Goal: Task Accomplishment & Management: Complete application form

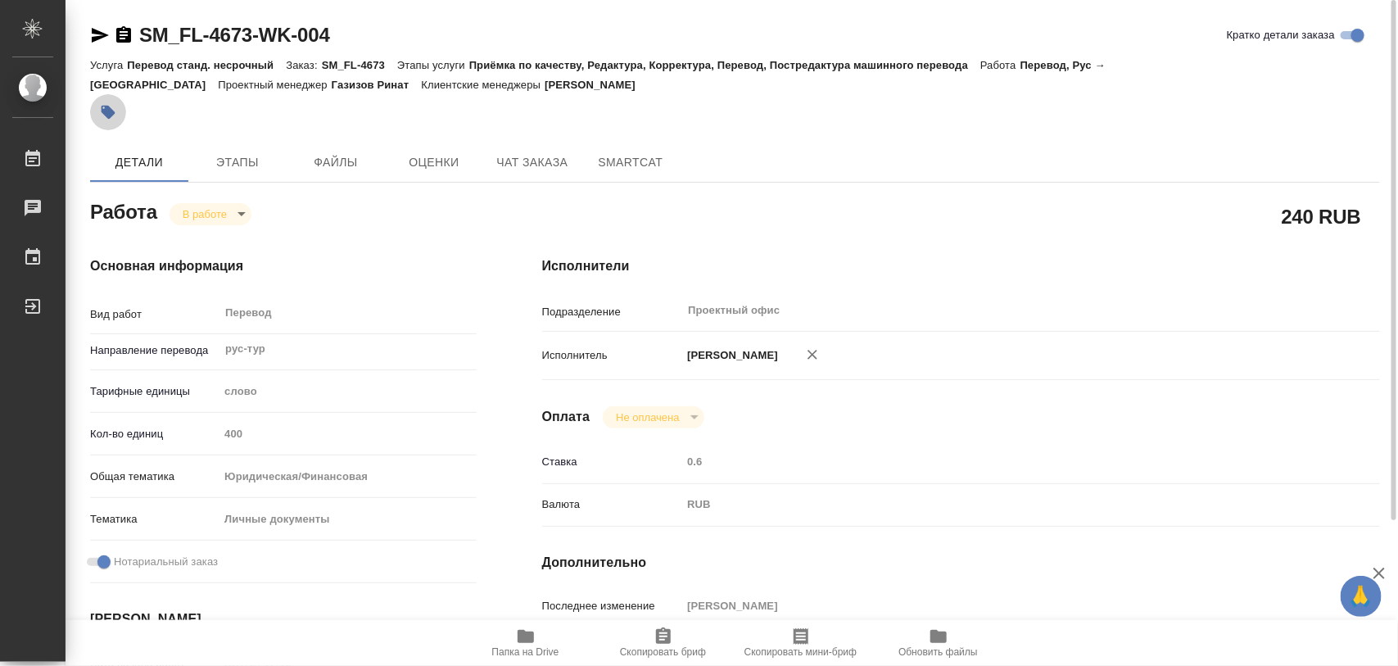
click at [111, 111] on icon "button" at bounding box center [109, 113] width 14 height 14
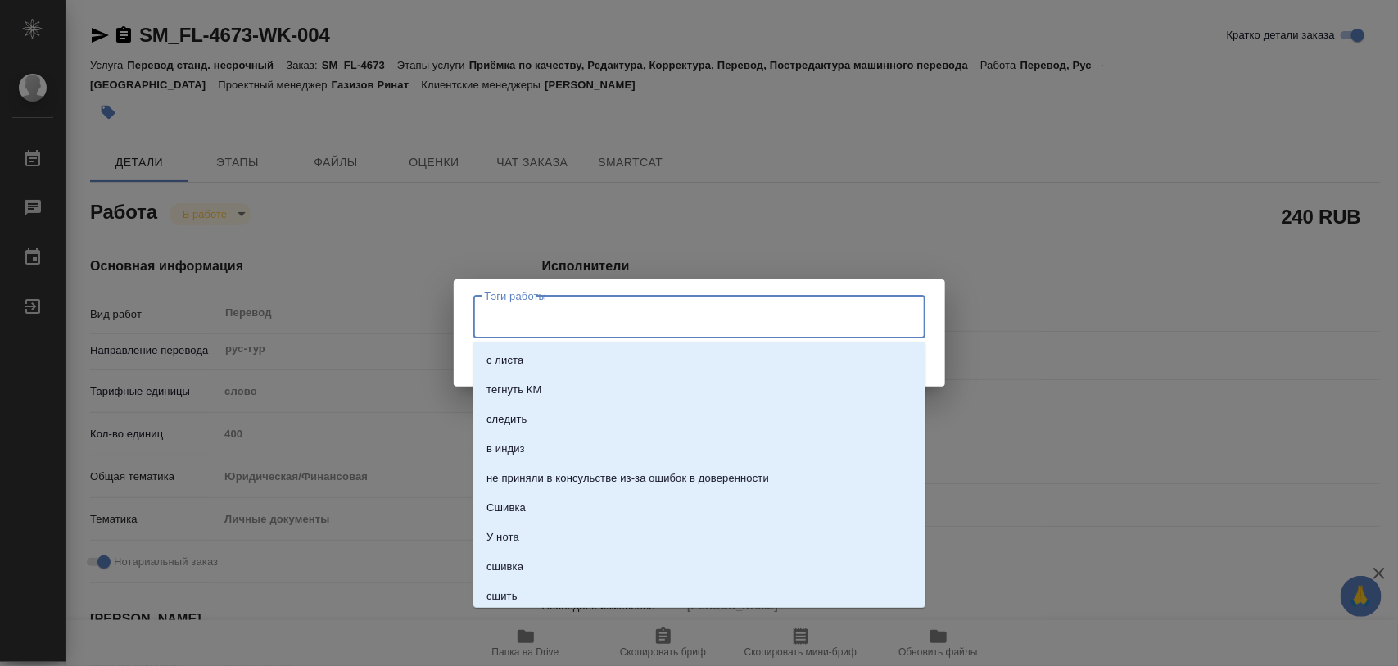
click at [673, 314] on input "Тэги работы" at bounding box center [684, 317] width 406 height 28
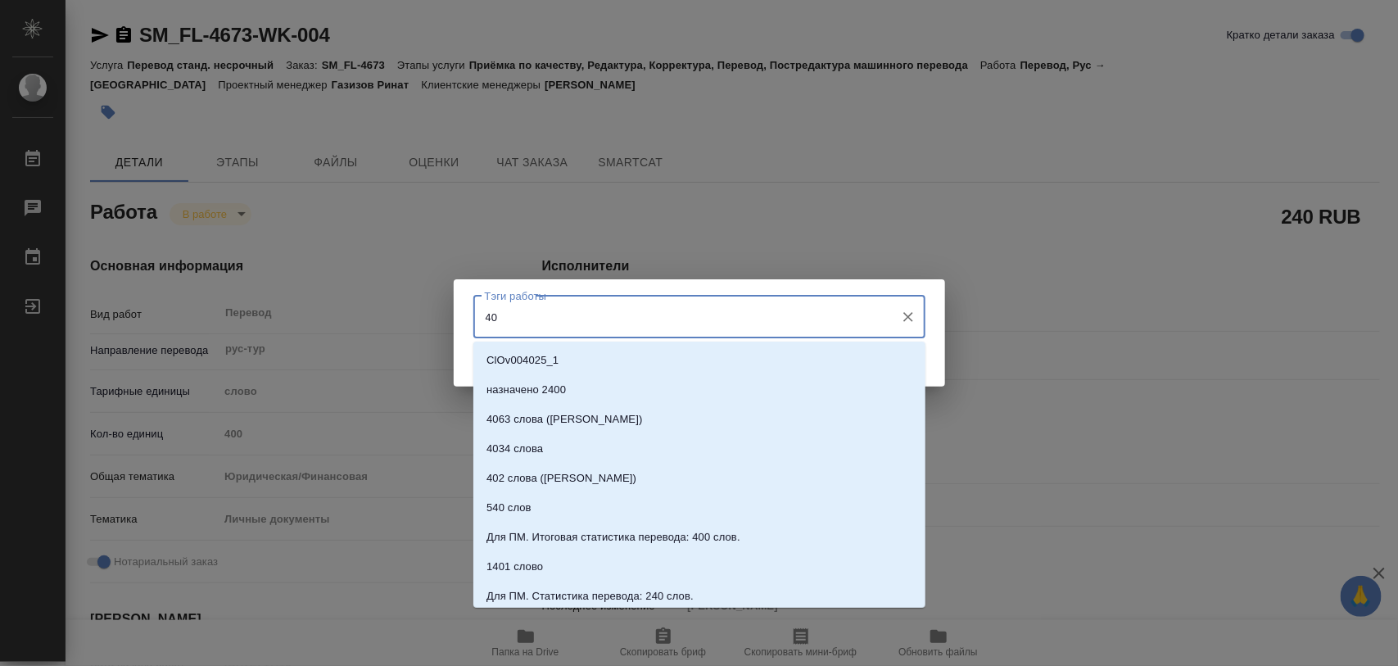
type input "400"
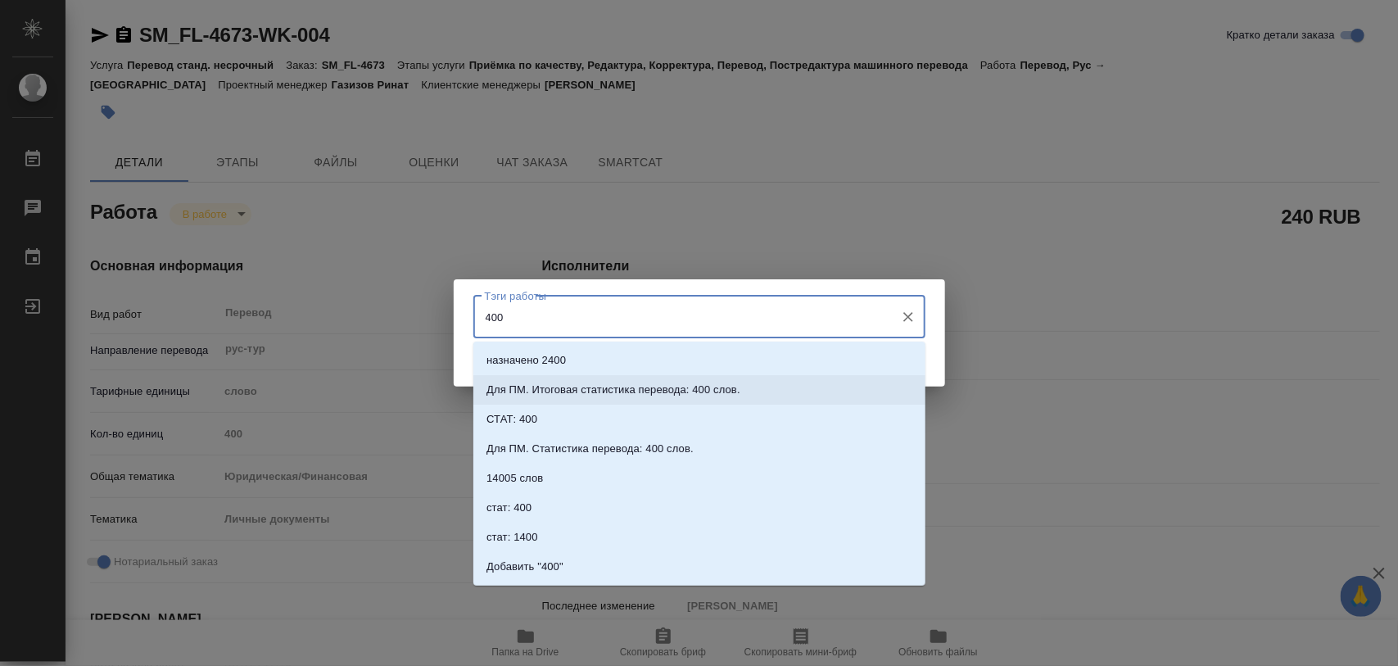
click at [694, 382] on p "Для ПМ. Итоговая статистика перевода: 400 слов." at bounding box center [613, 390] width 254 height 16
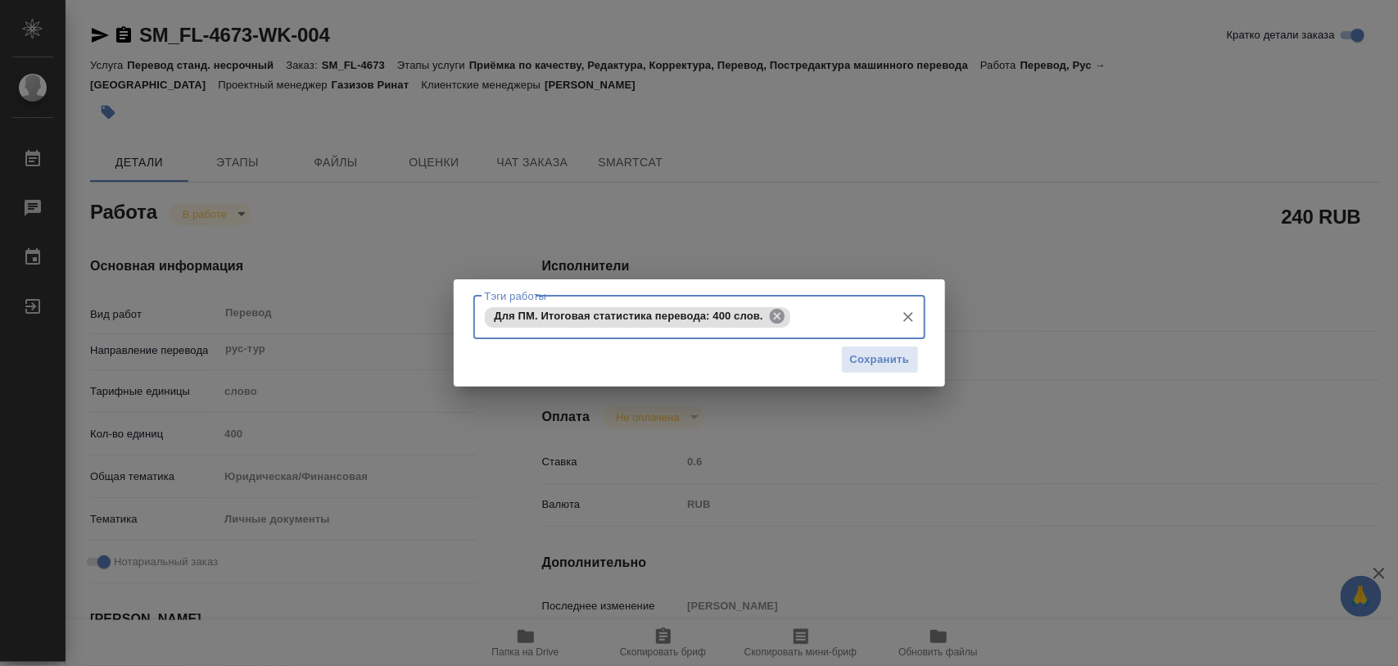
click at [779, 322] on icon at bounding box center [777, 316] width 15 height 15
click at [779, 319] on input "Тэги работы" at bounding box center [684, 317] width 406 height 28
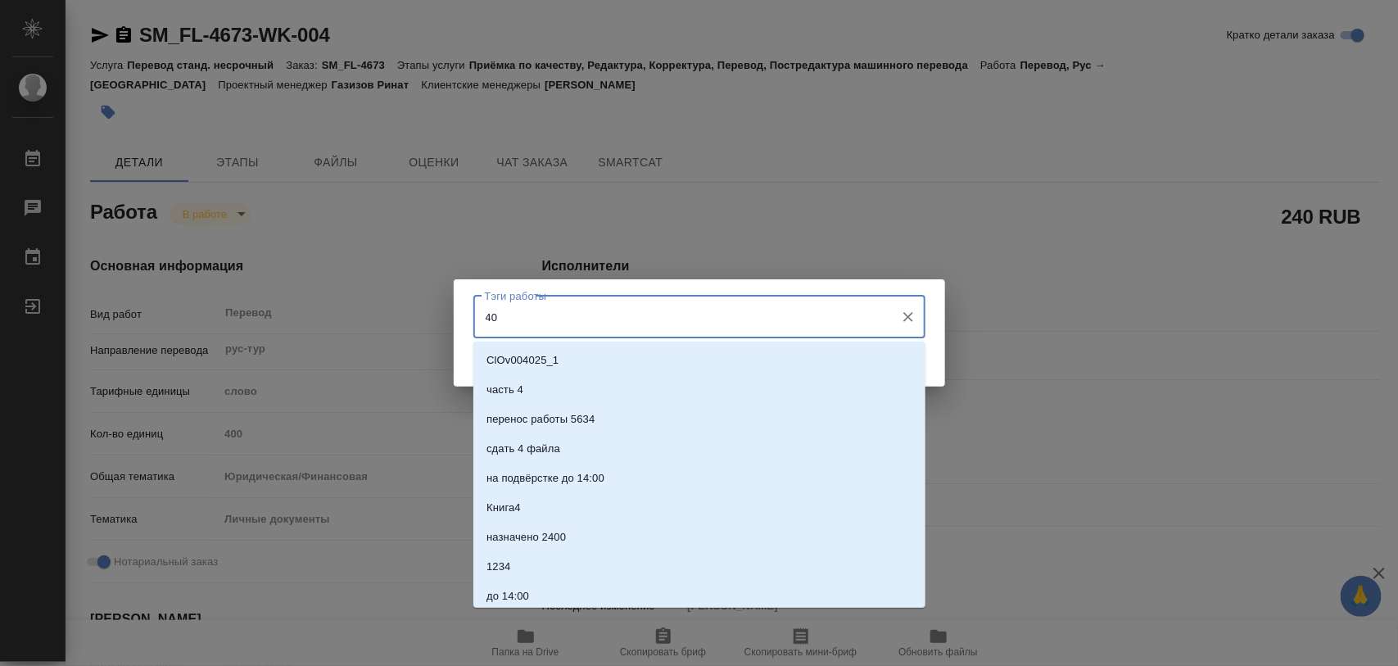
type input "400"
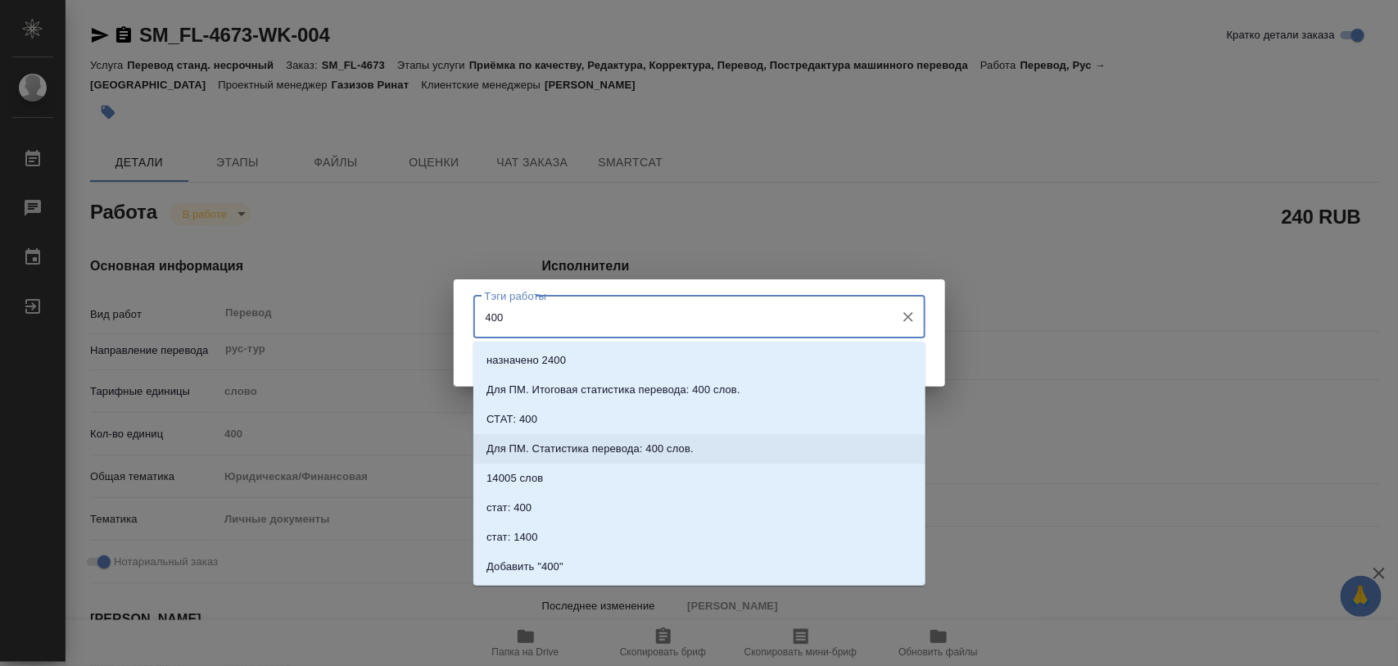
click at [669, 442] on p "Для ПМ. Статистика перевода: 400 слов." at bounding box center [589, 449] width 207 height 16
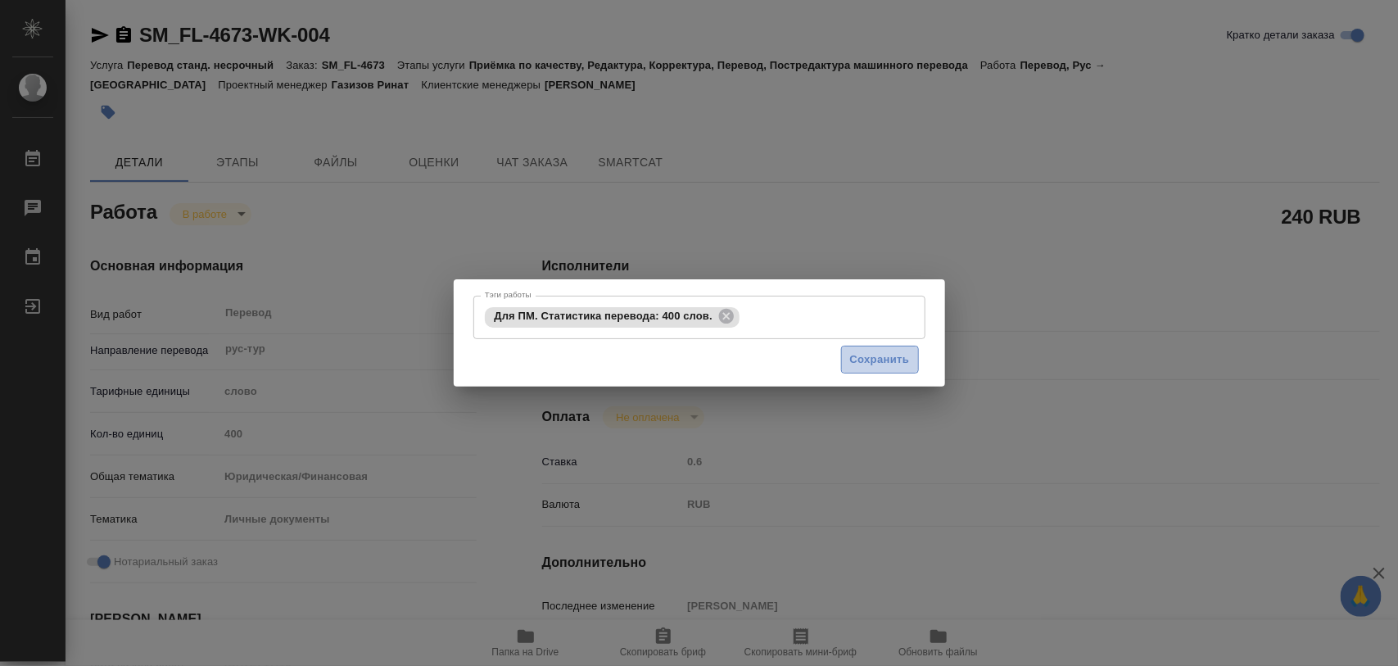
click at [898, 360] on span "Сохранить" at bounding box center [880, 360] width 60 height 19
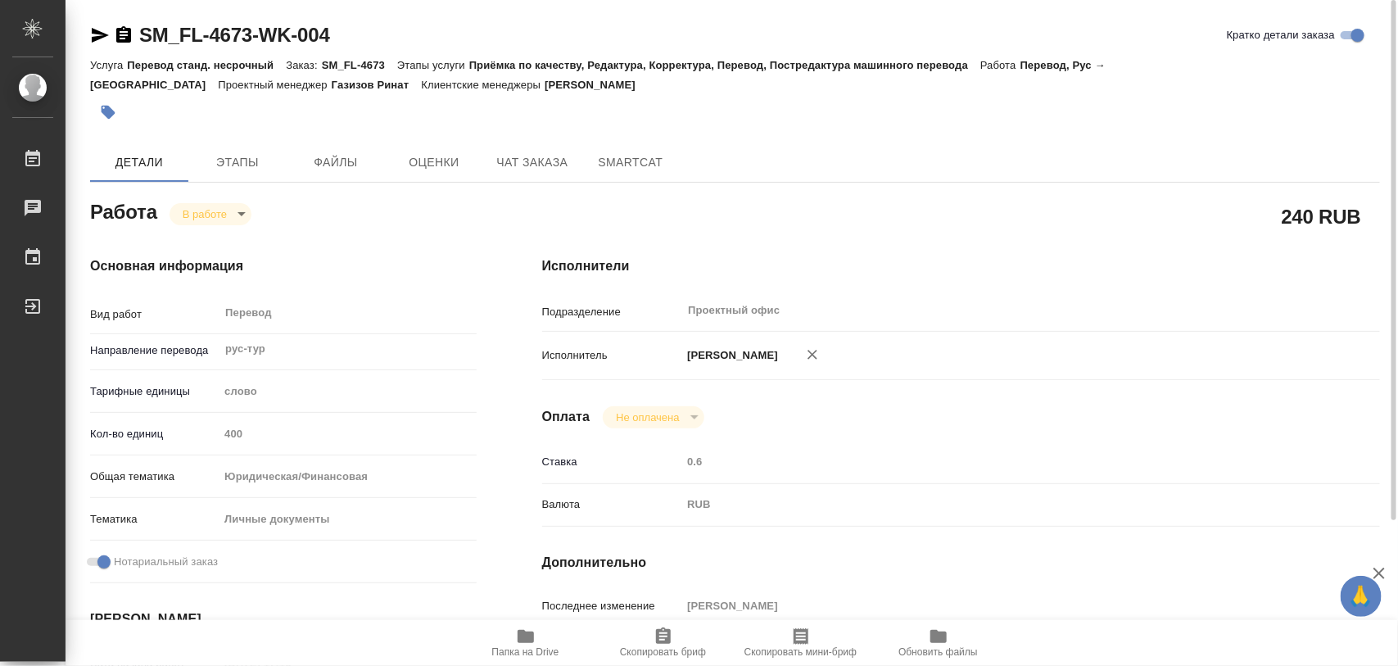
type input "inProgress"
type input "рус-тур"
type input "5a8b1489cc6b4906c91bfd90"
type input "400"
type input "yr-fn"
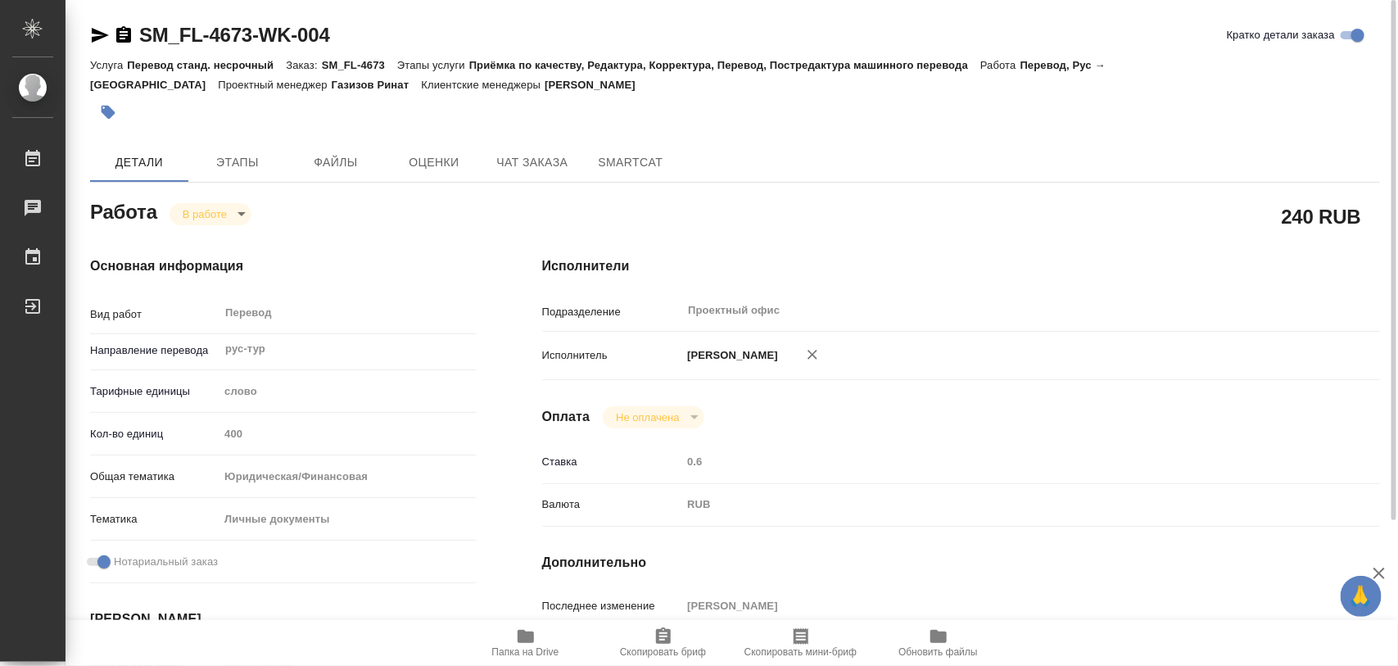
type input "5a8b8b956a9677013d343cfe"
checkbox input "true"
type input "29.08.2025 17:16"
type input "29.08.2025 17:36"
type input "01.09.2025 10:00"
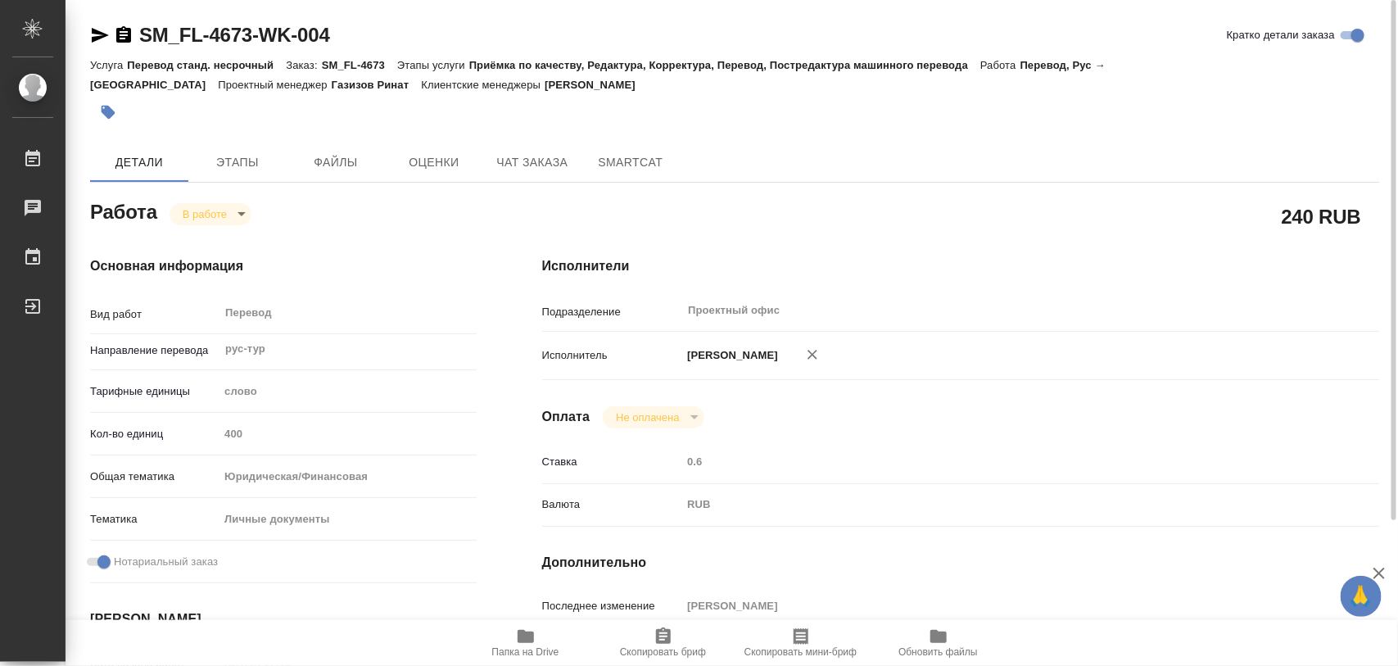
type input "01.09.2025 18:00"
type input "Проектный офис"
type input "notPayed"
type input "0.6"
type input "RUB"
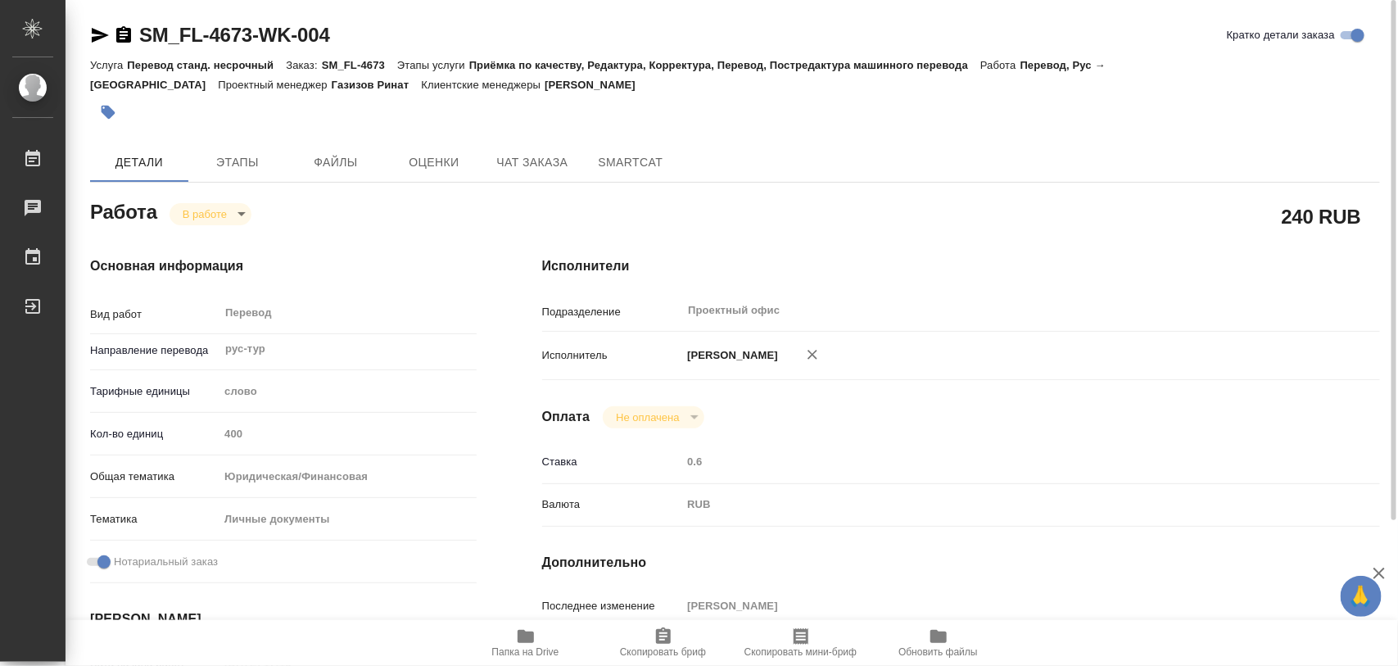
type input "[PERSON_NAME]"
type input "SM_FL-4673"
type input "Перевод станд. несрочный"
type input "Приёмка по качеству, Редактура, Корректура, Перевод, Постредактура машинного пе…"
type input "Шульгина Анна"
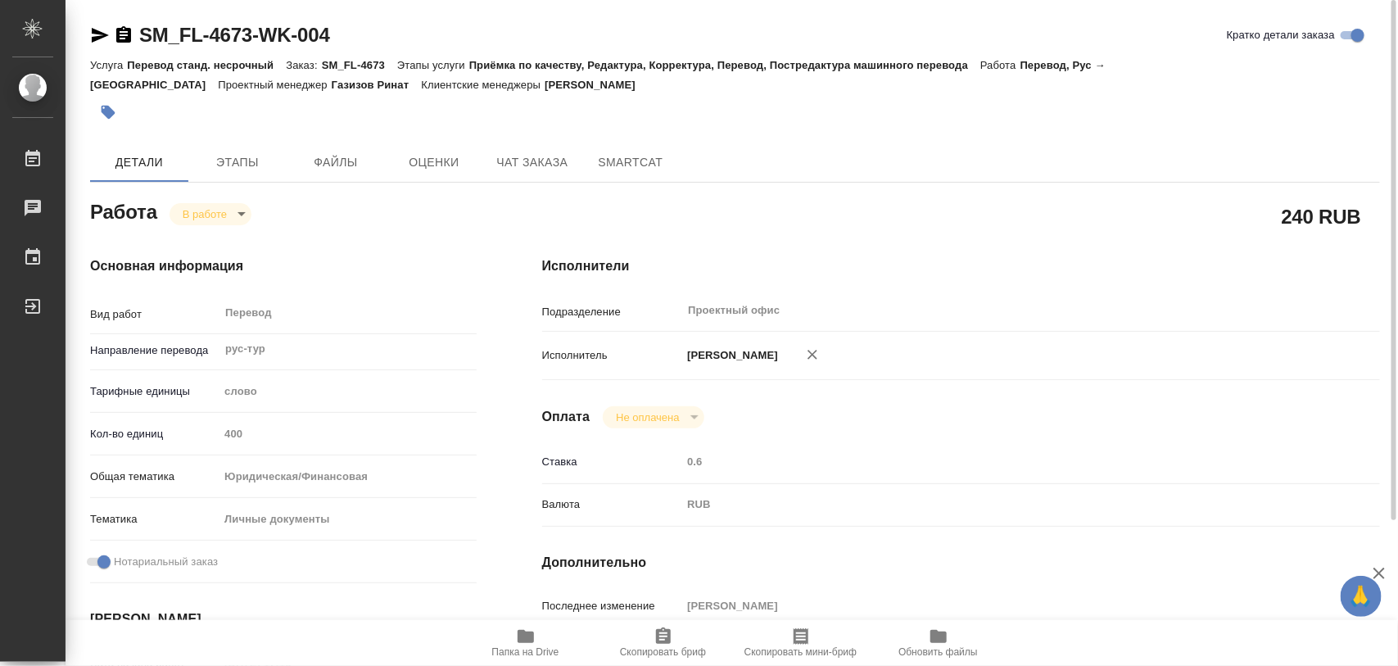
type input "/Clients/FL_SM/Orders/SM_FL-4673"
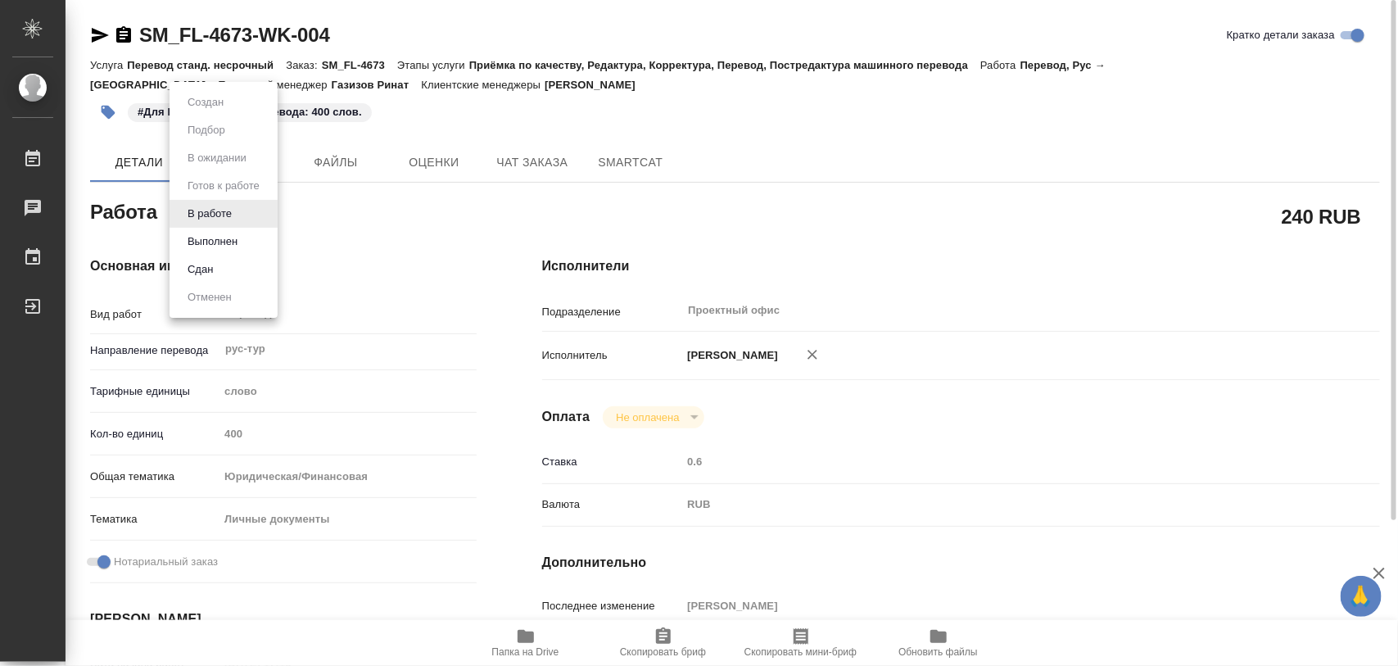
click at [243, 217] on body "🙏 .cls-1 fill:#fff; AWATERA Iglakov Maksim Работы 0 Чаты График Выйти SM_FL-467…" at bounding box center [699, 333] width 1398 height 666
click at [226, 244] on button "Выполнен" at bounding box center [213, 242] width 60 height 18
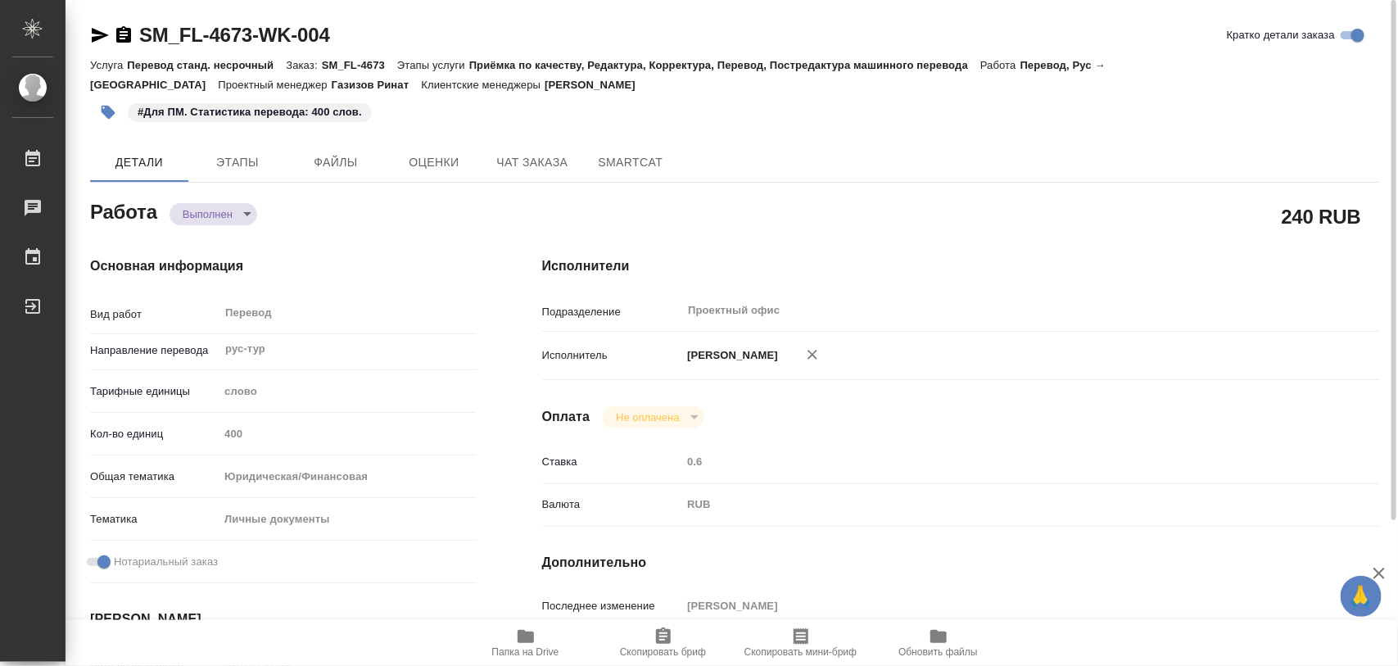
type textarea "x"
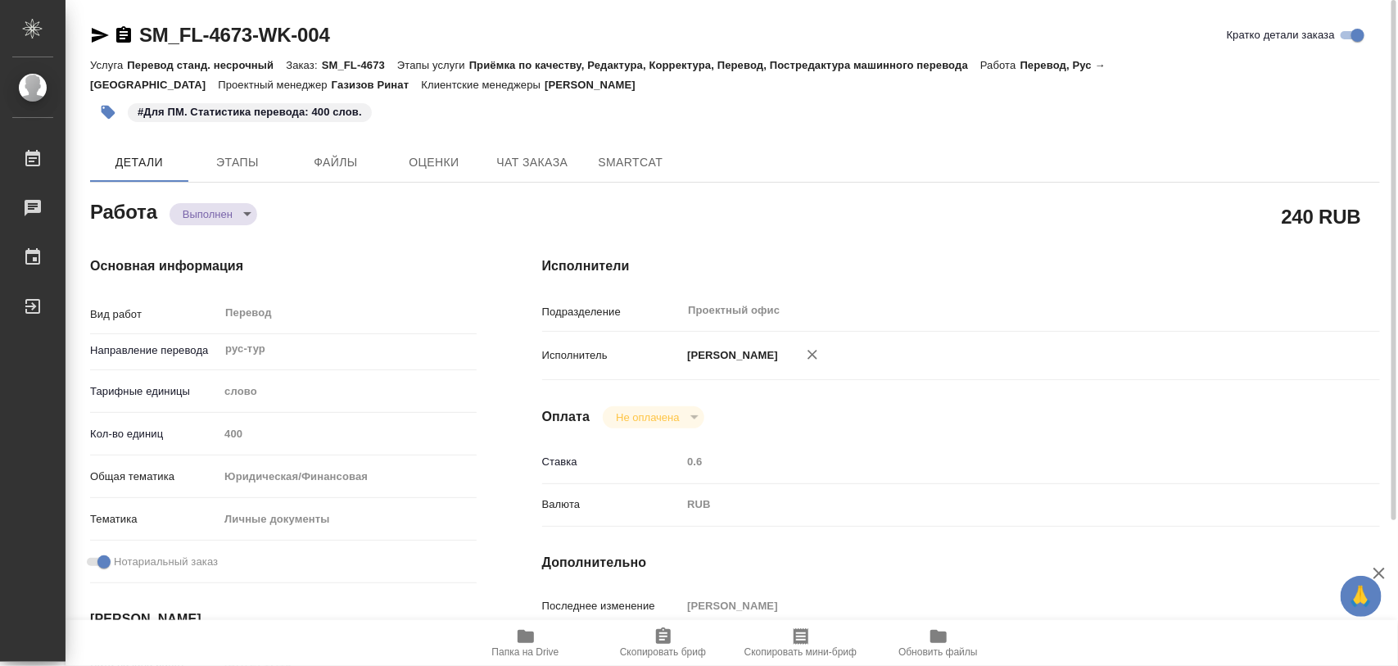
type textarea "x"
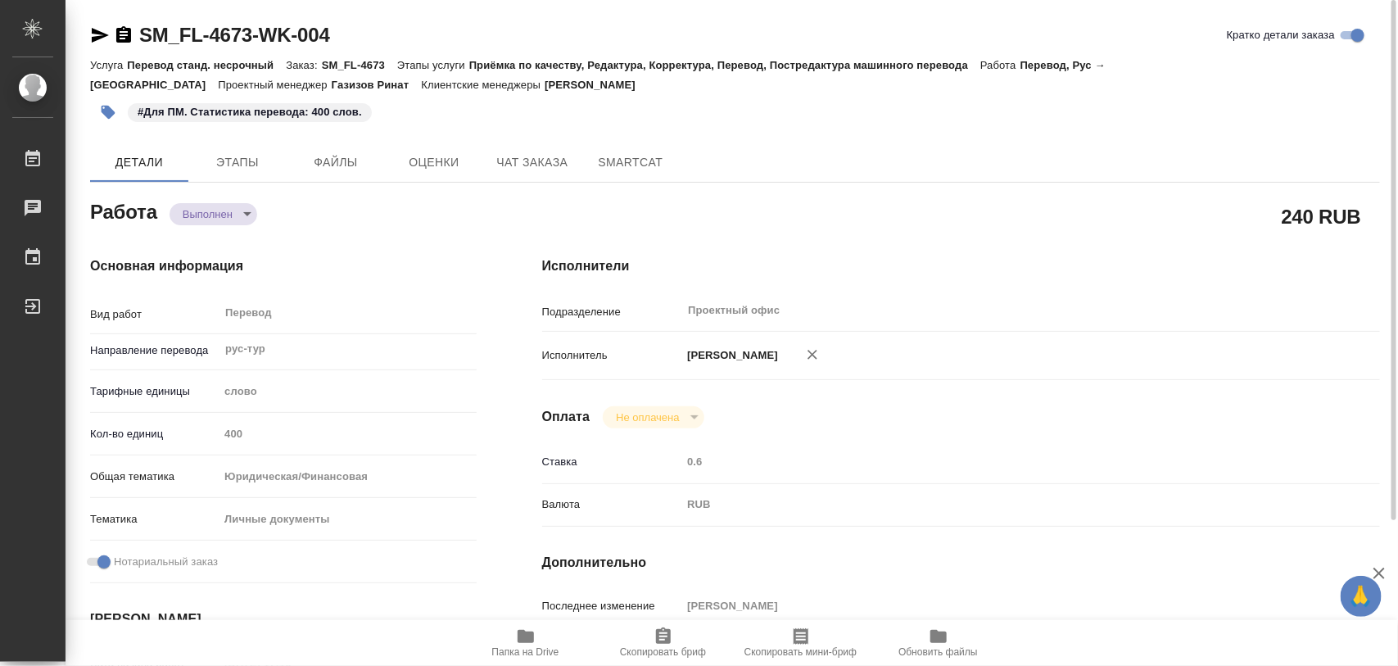
type textarea "x"
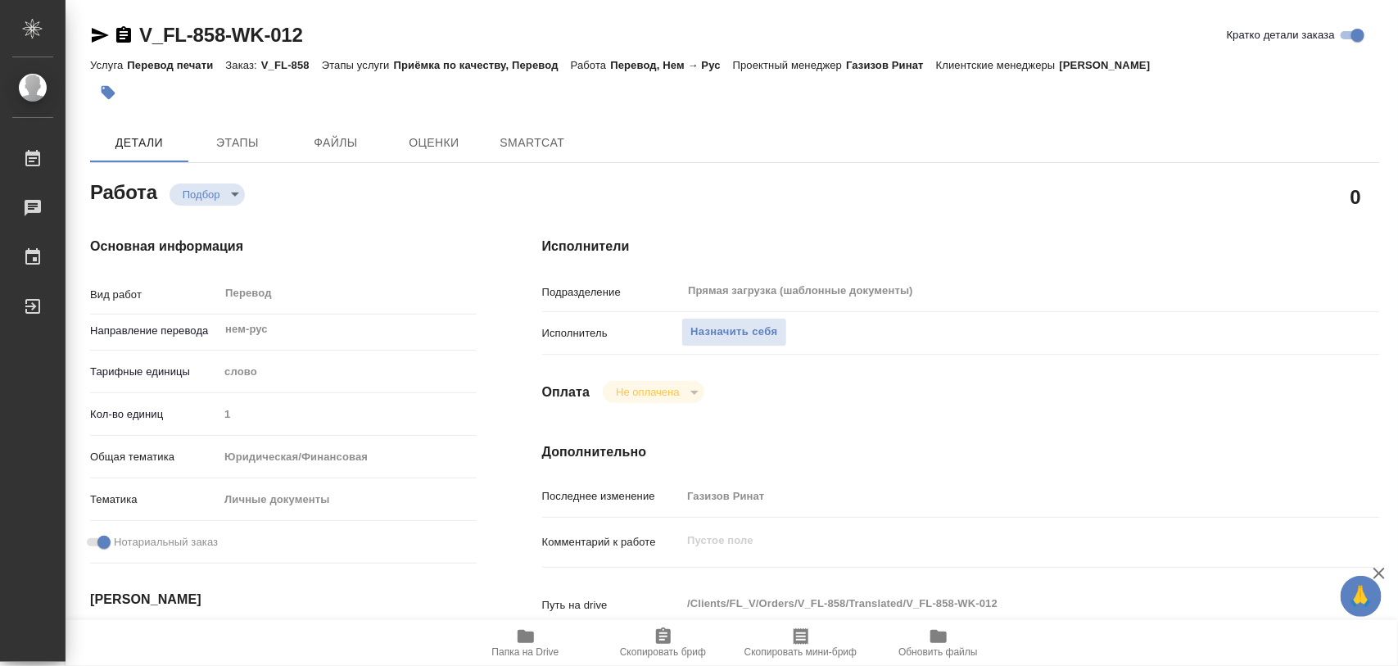
type textarea "x"
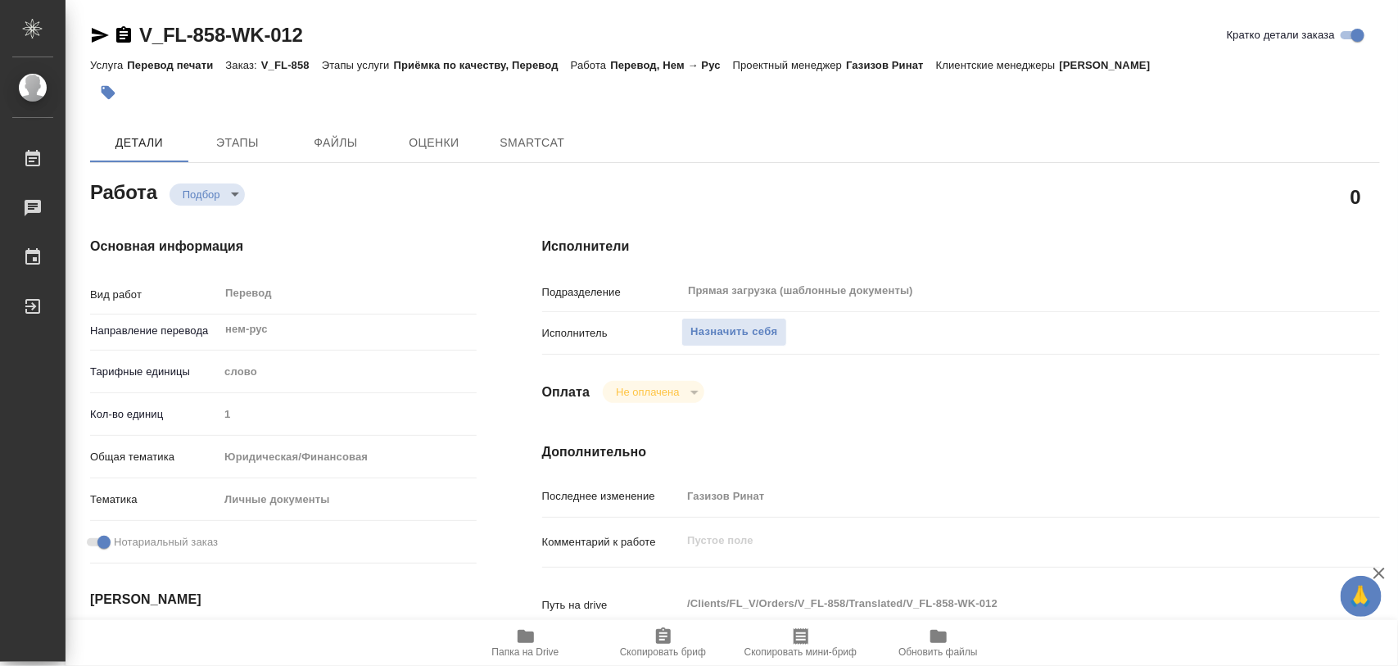
type textarea "x"
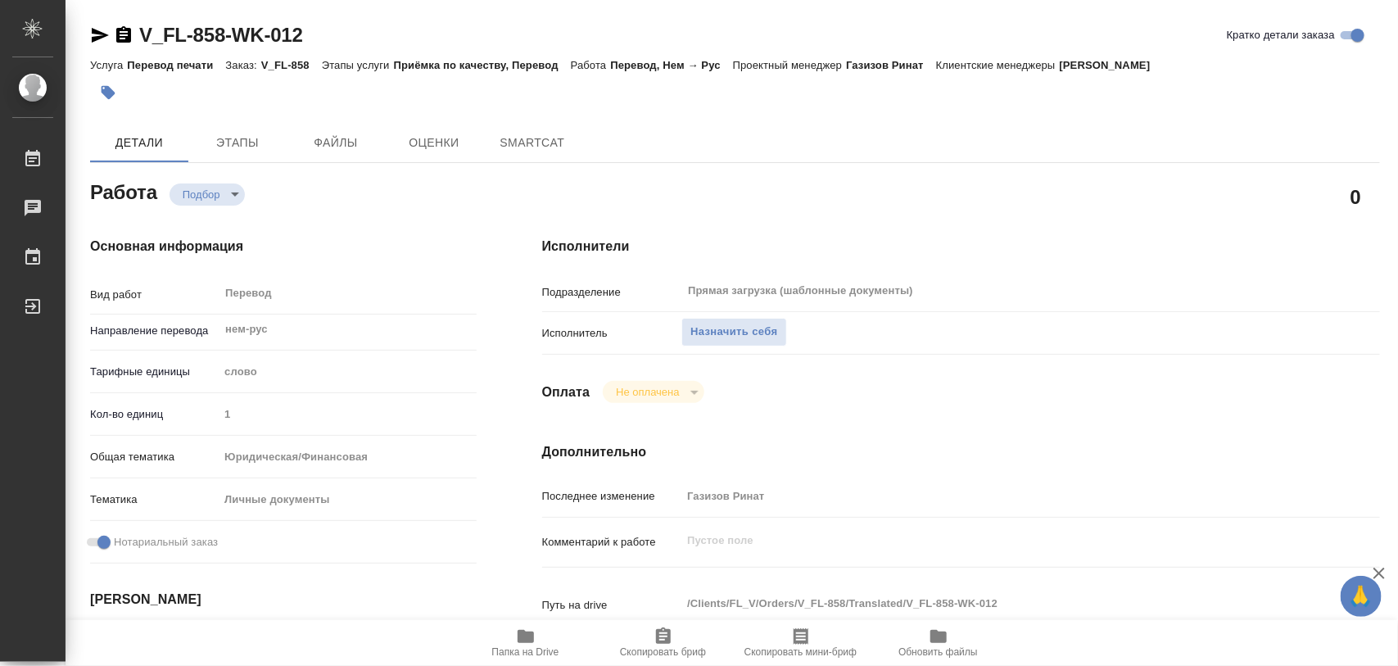
type textarea "x"
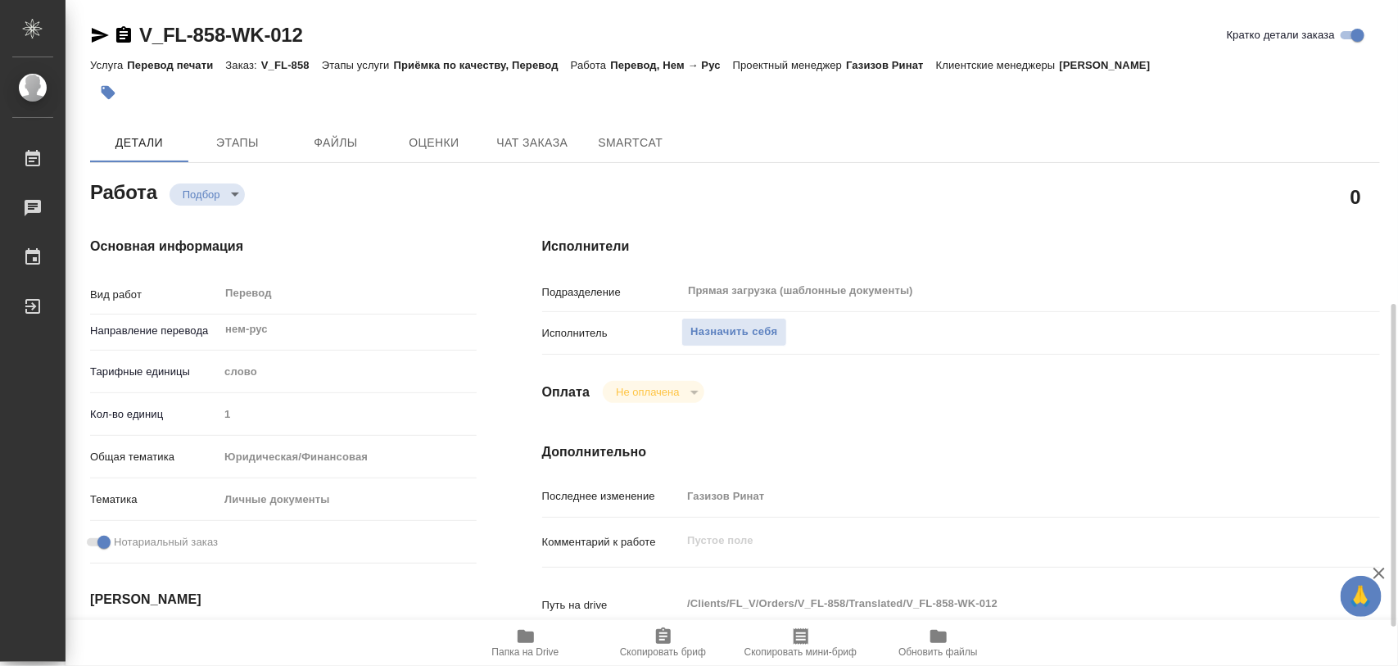
scroll to position [205, 0]
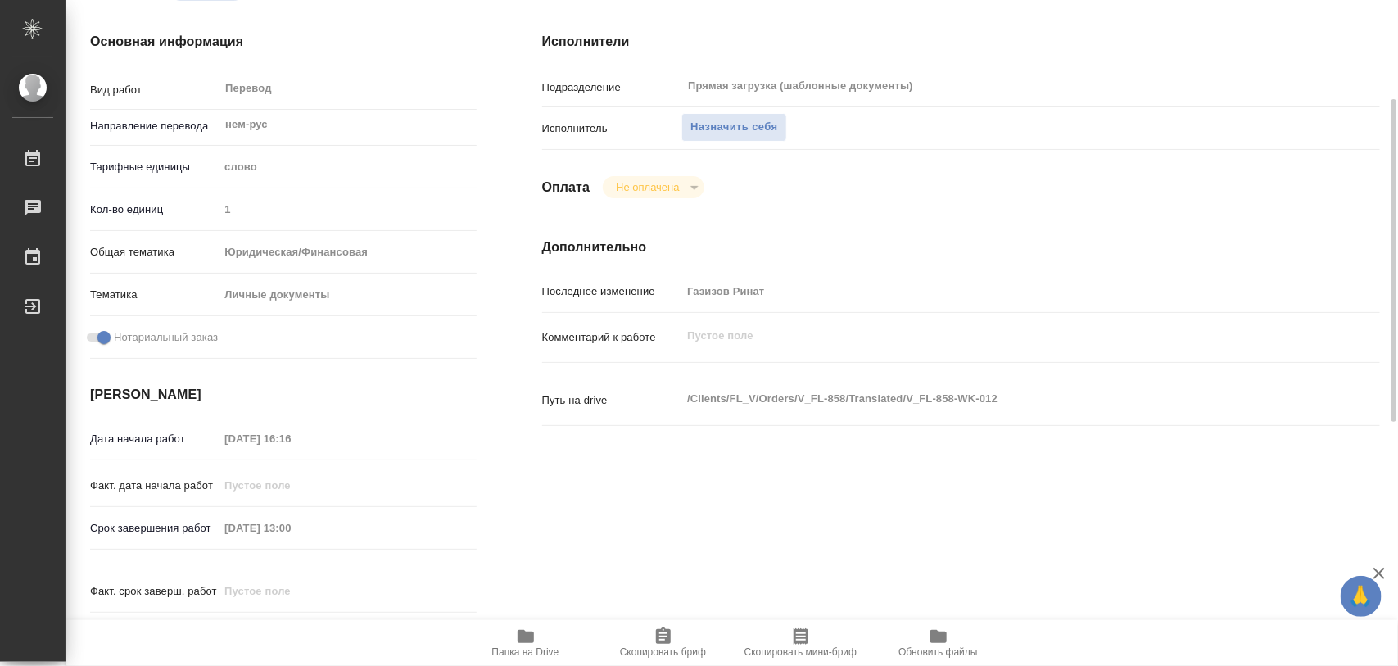
type textarea "x"
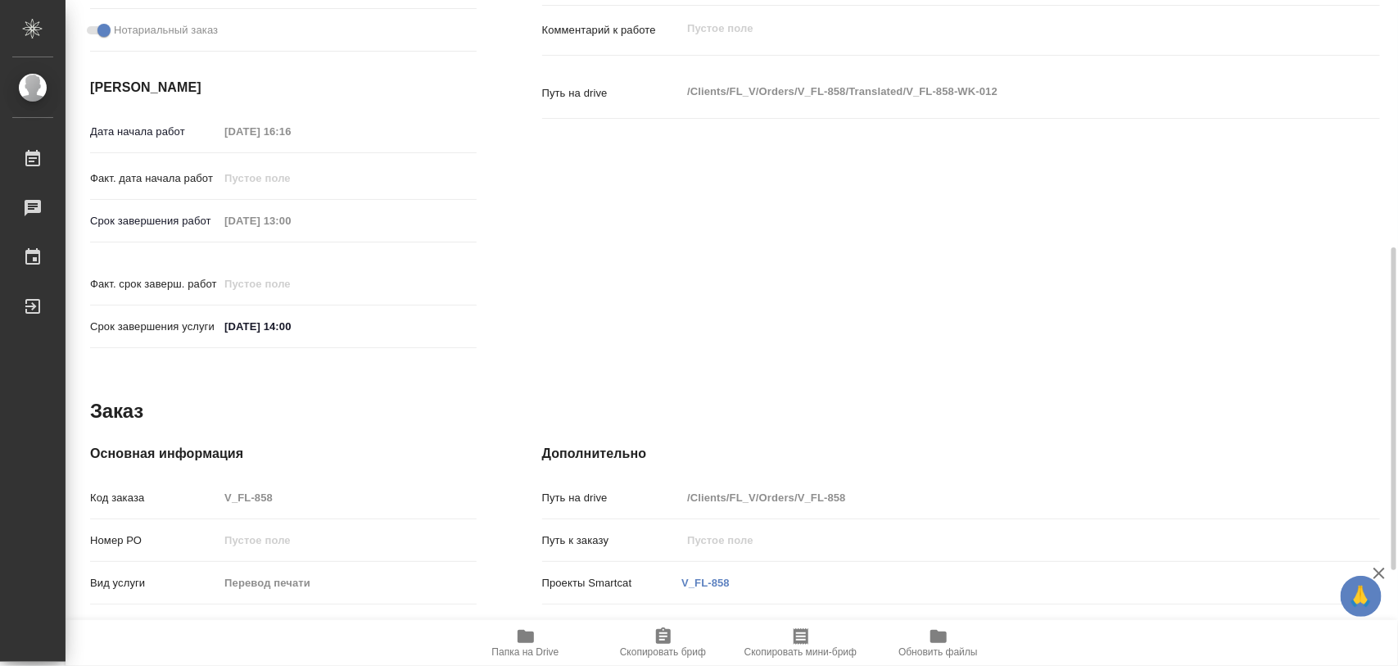
type textarea "x"
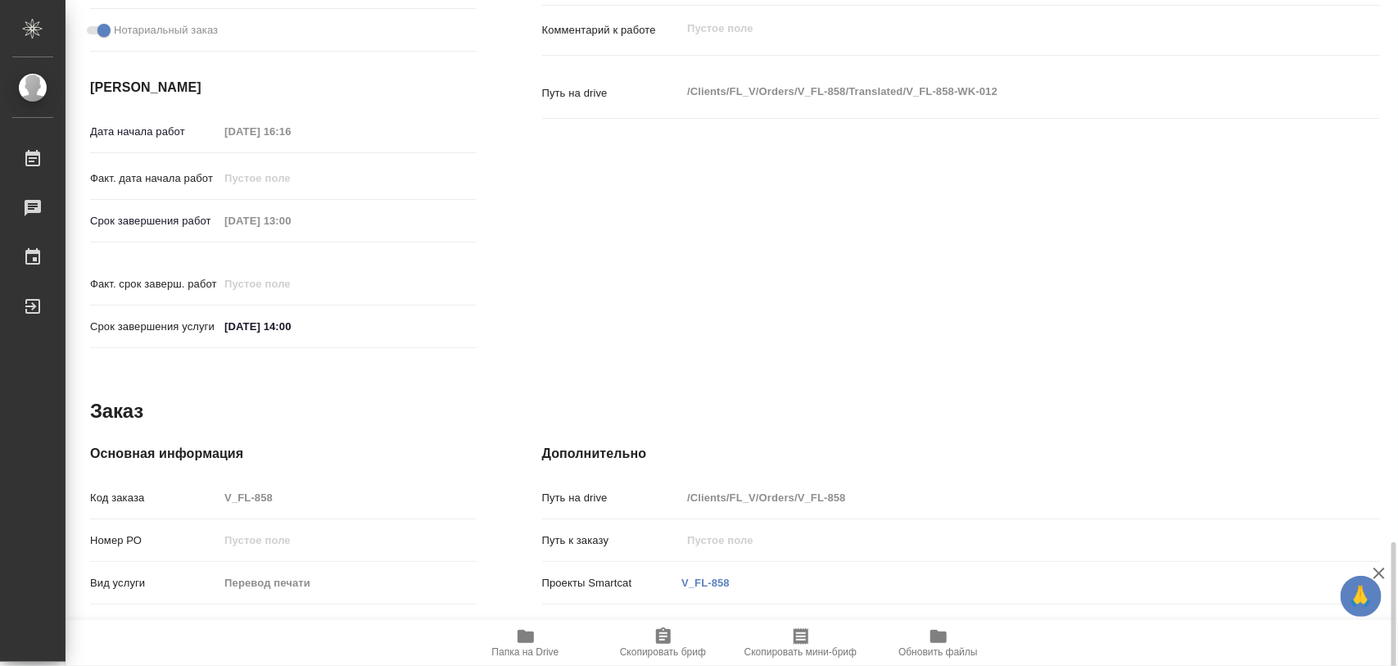
scroll to position [710, 0]
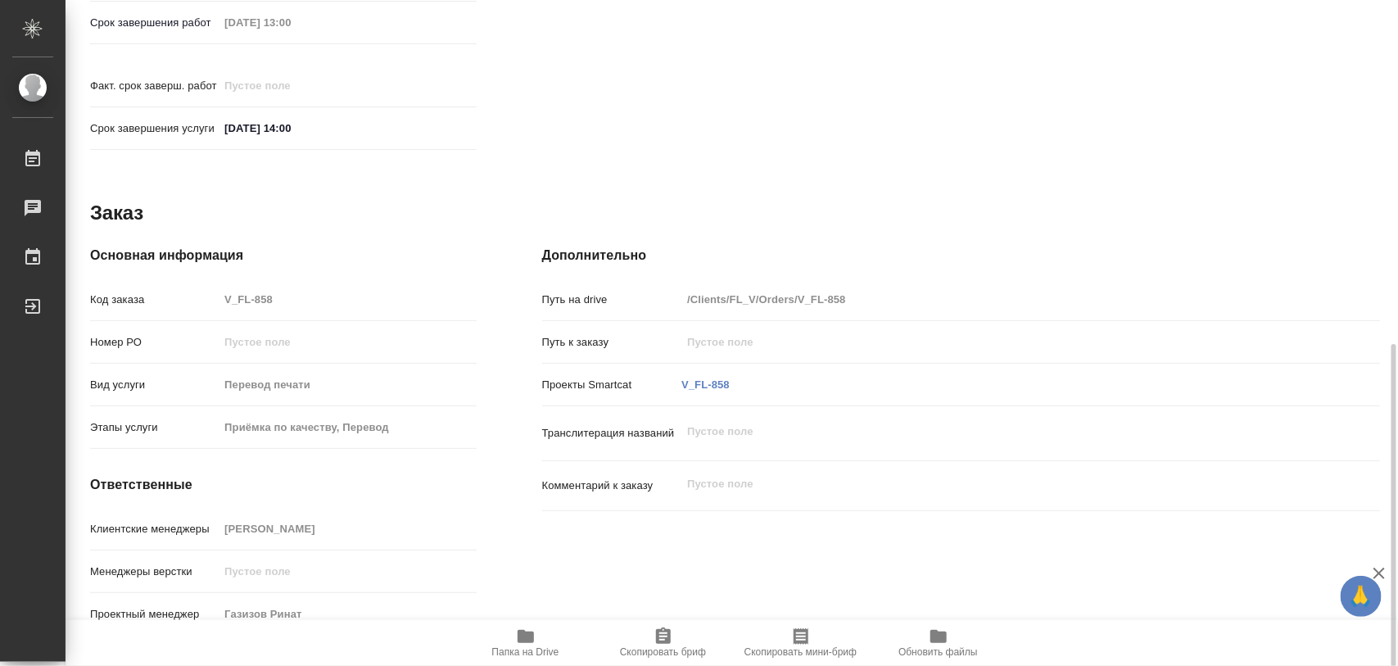
click at [528, 646] on span "Папка на Drive" at bounding box center [525, 651] width 67 height 11
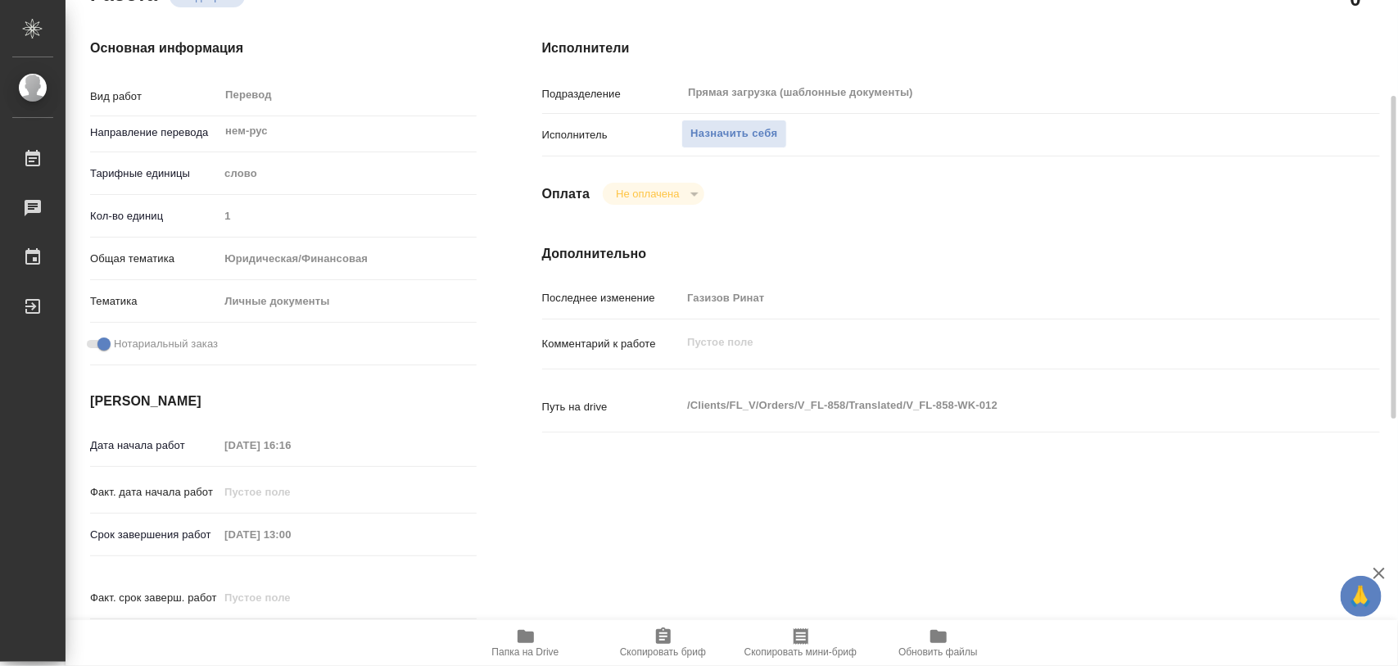
scroll to position [0, 0]
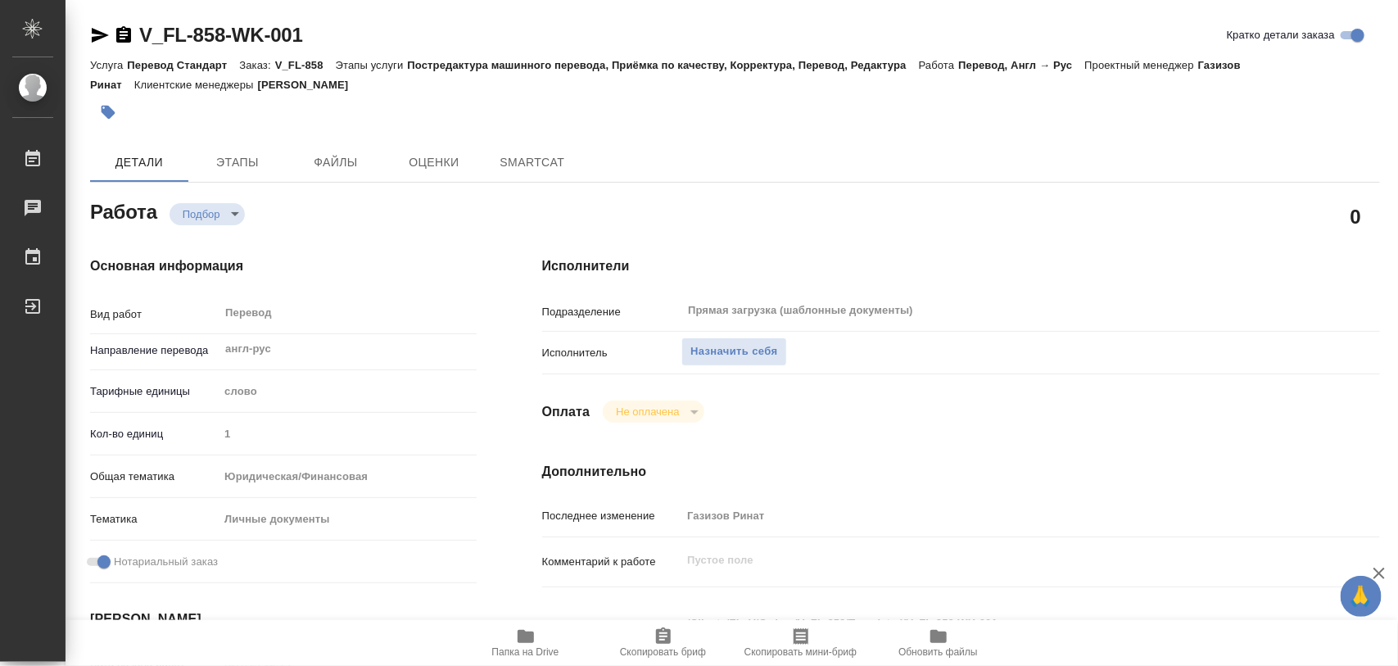
type textarea "x"
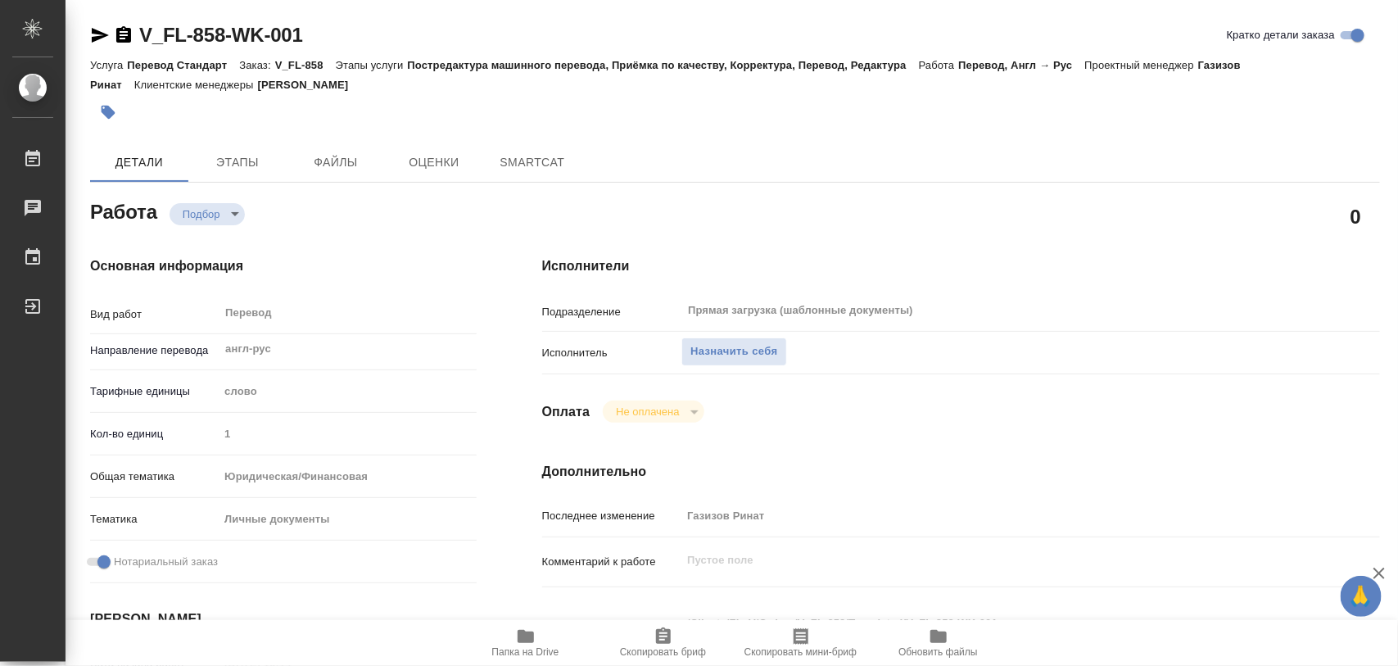
type textarea "x"
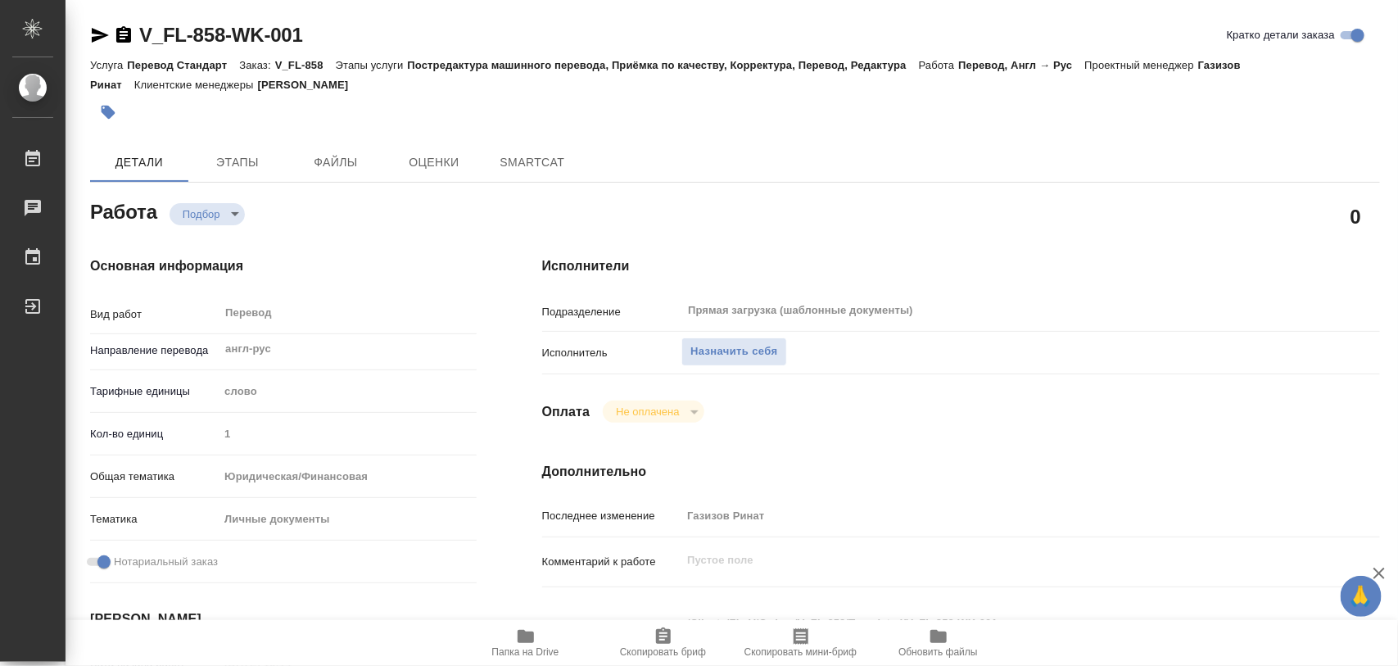
type textarea "x"
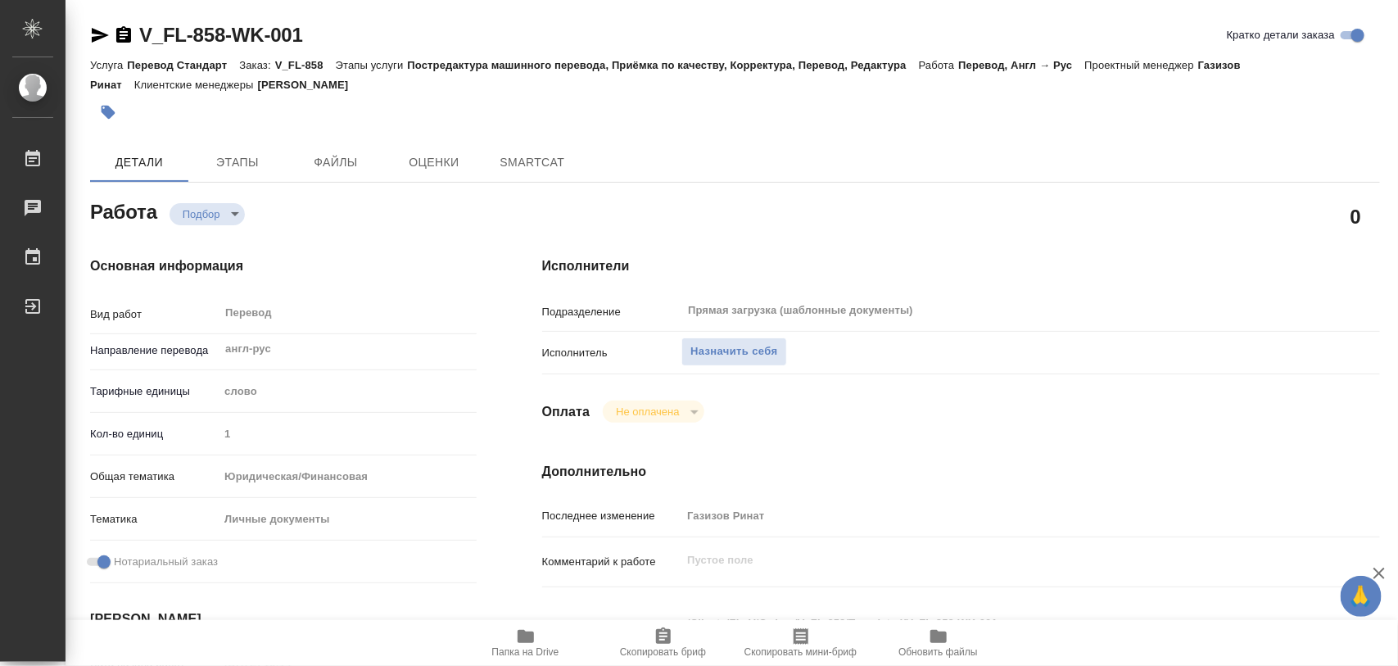
type textarea "x"
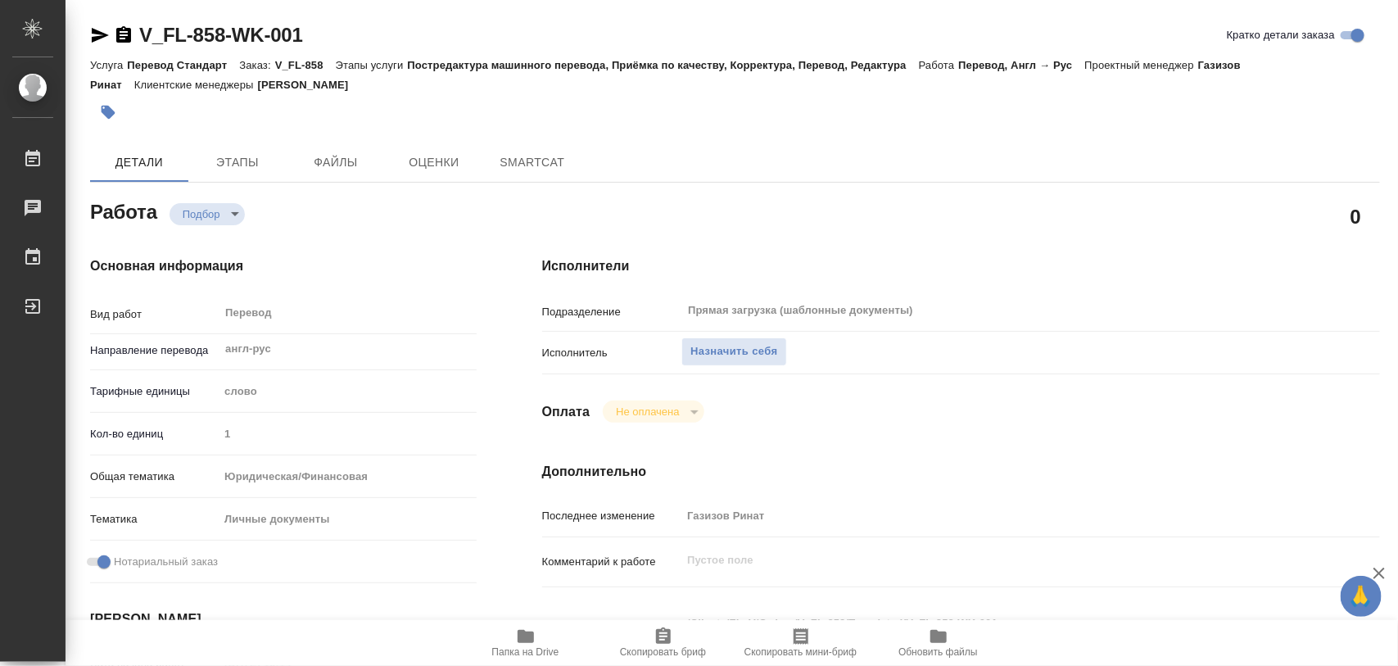
type textarea "x"
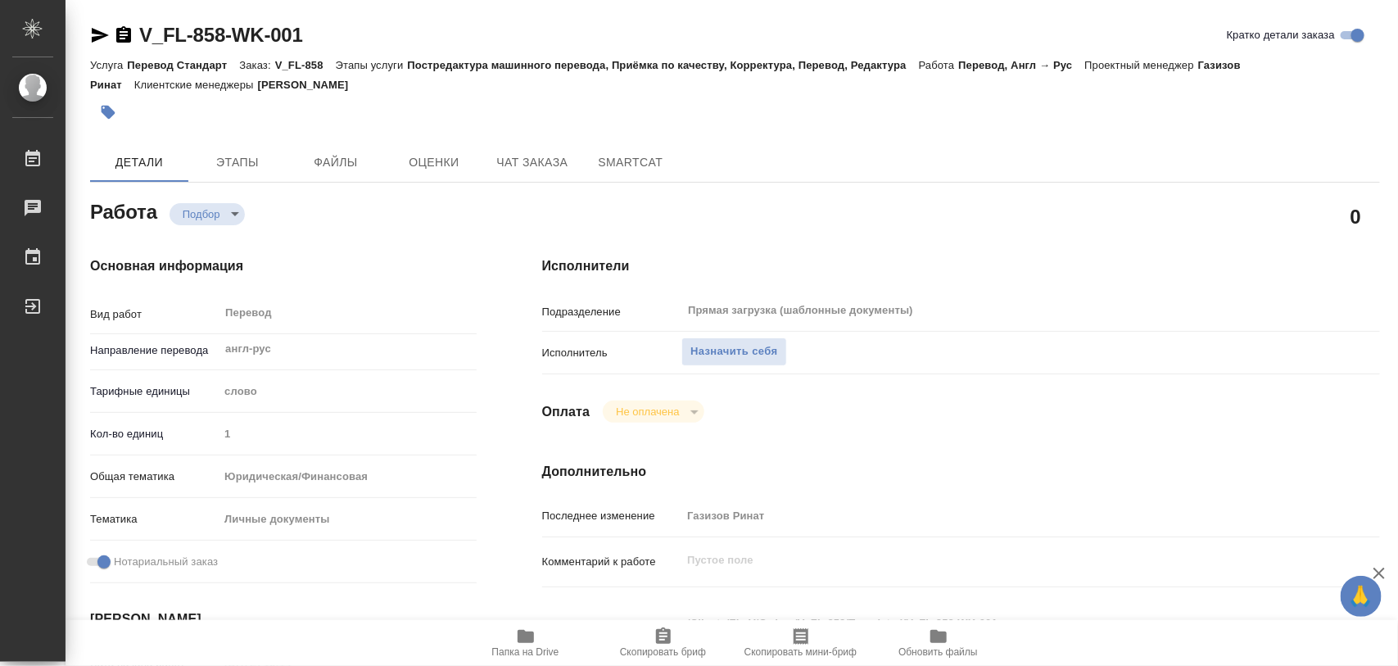
type textarea "x"
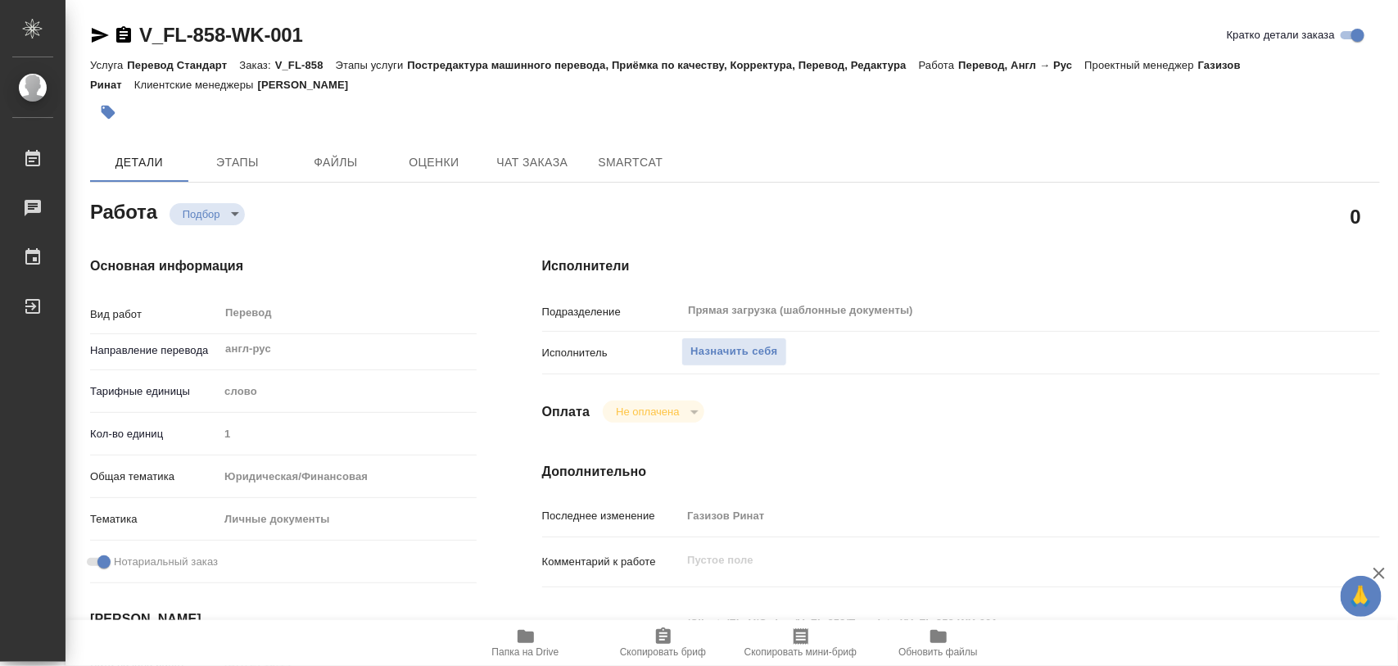
type textarea "x"
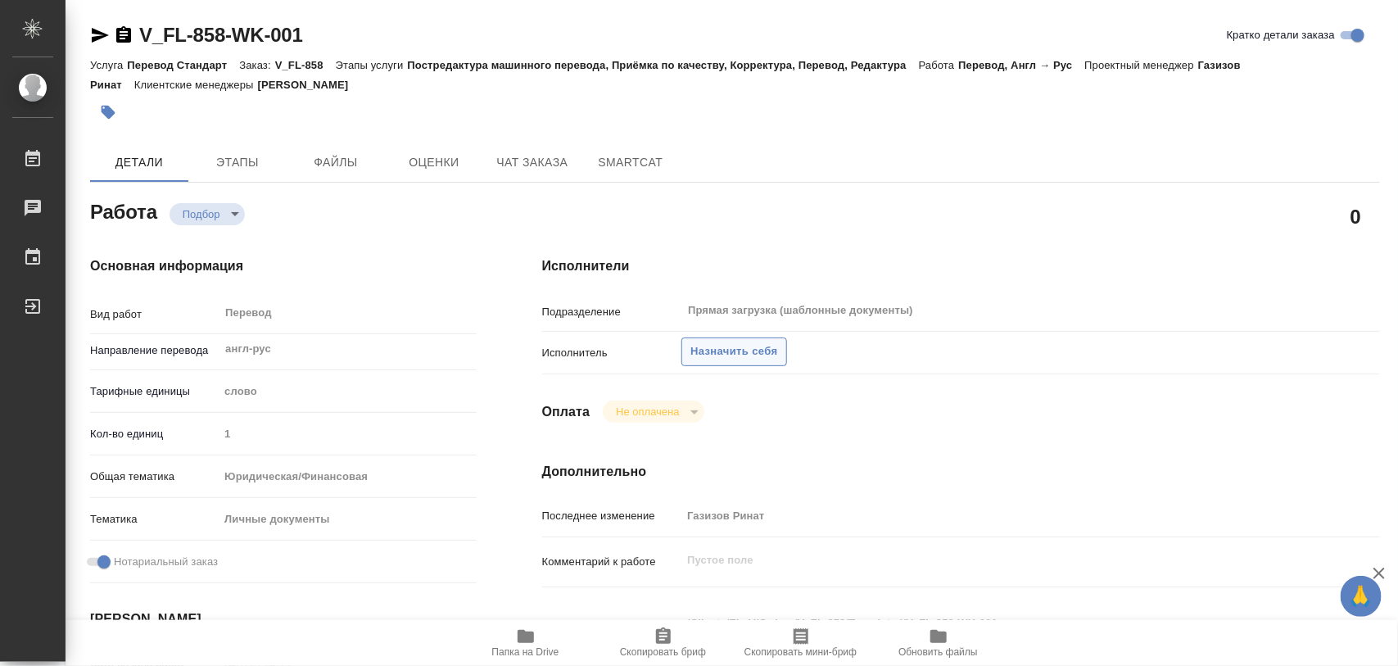
click at [752, 346] on span "Назначить себя" at bounding box center [733, 351] width 87 height 19
type textarea "x"
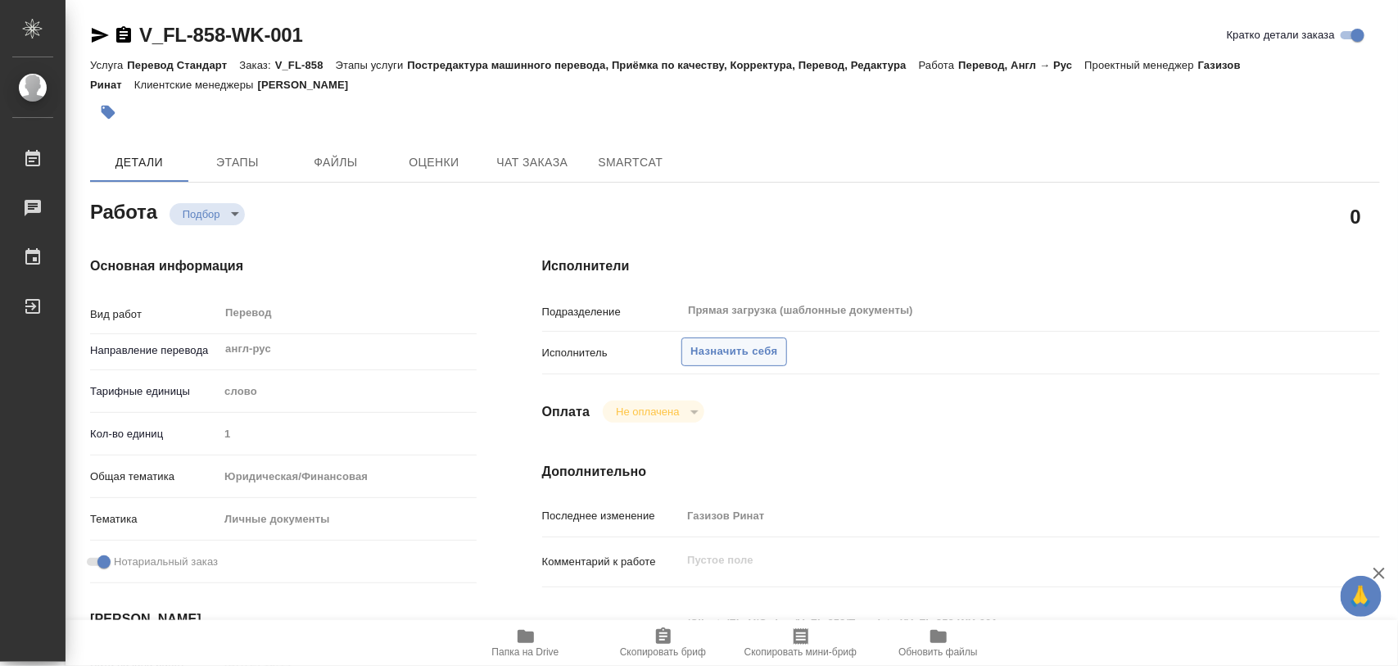
type textarea "x"
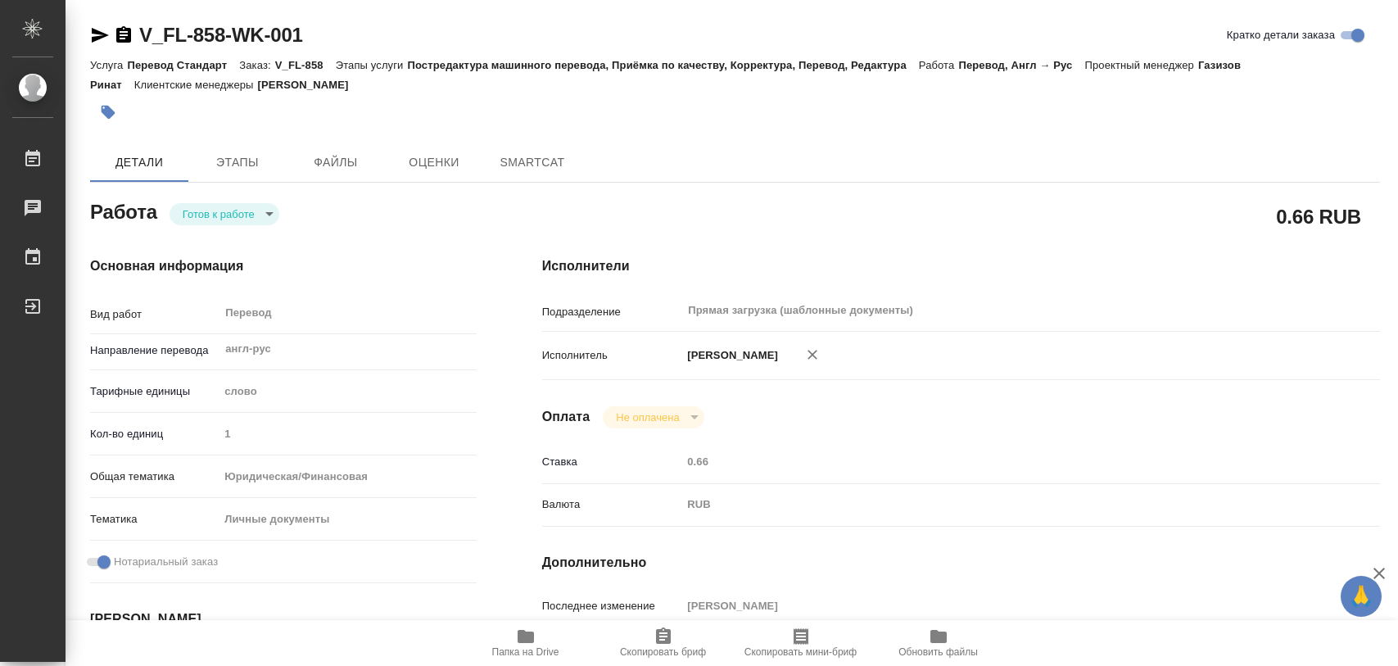
type textarea "x"
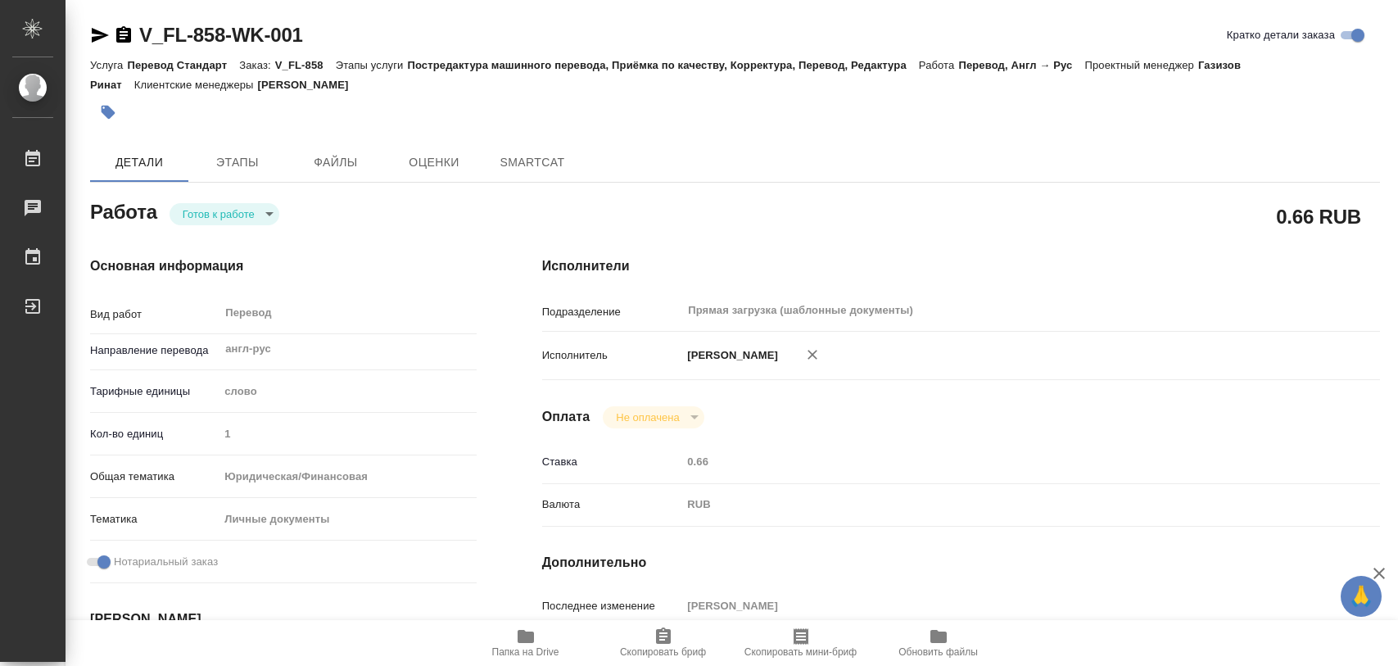
type textarea "x"
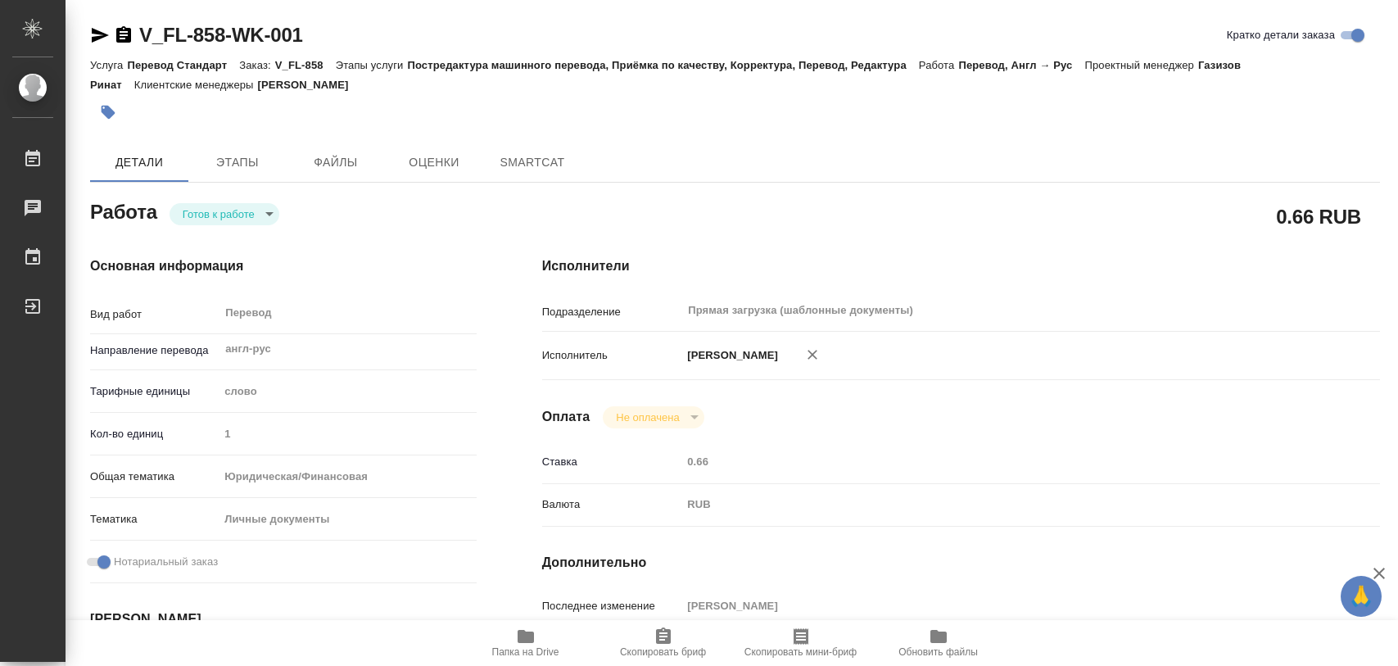
type textarea "x"
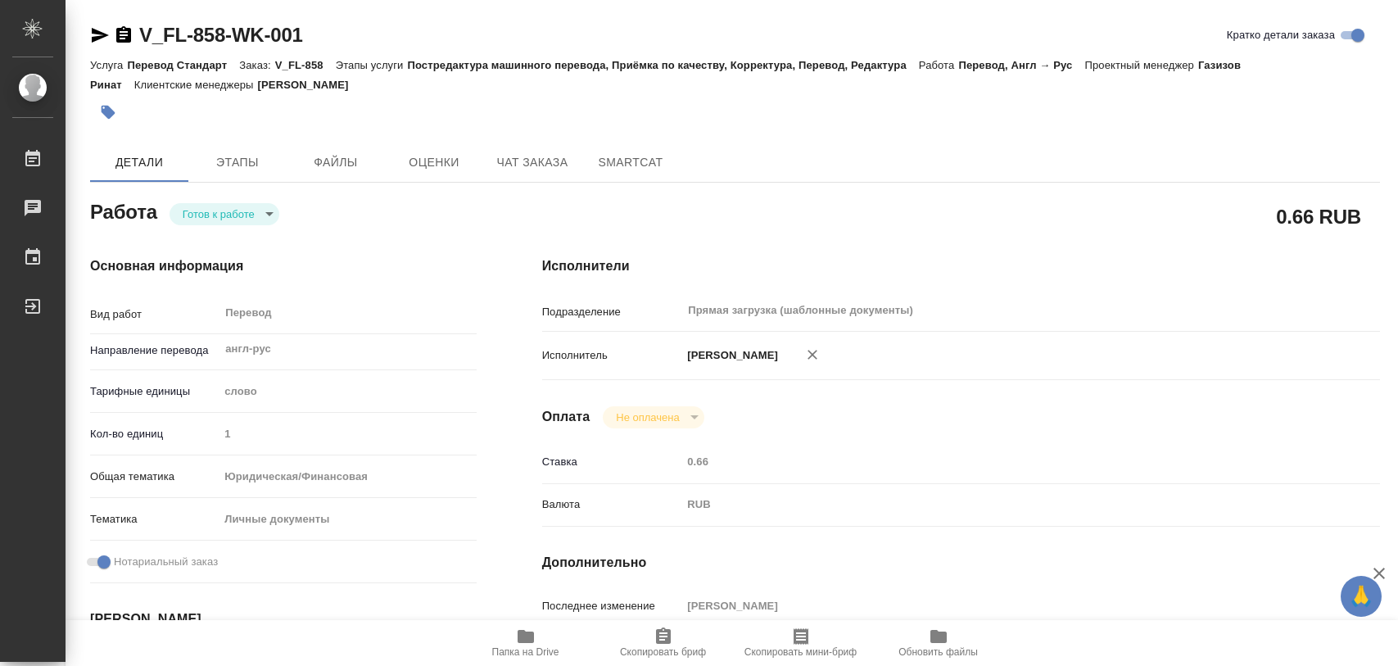
type textarea "x"
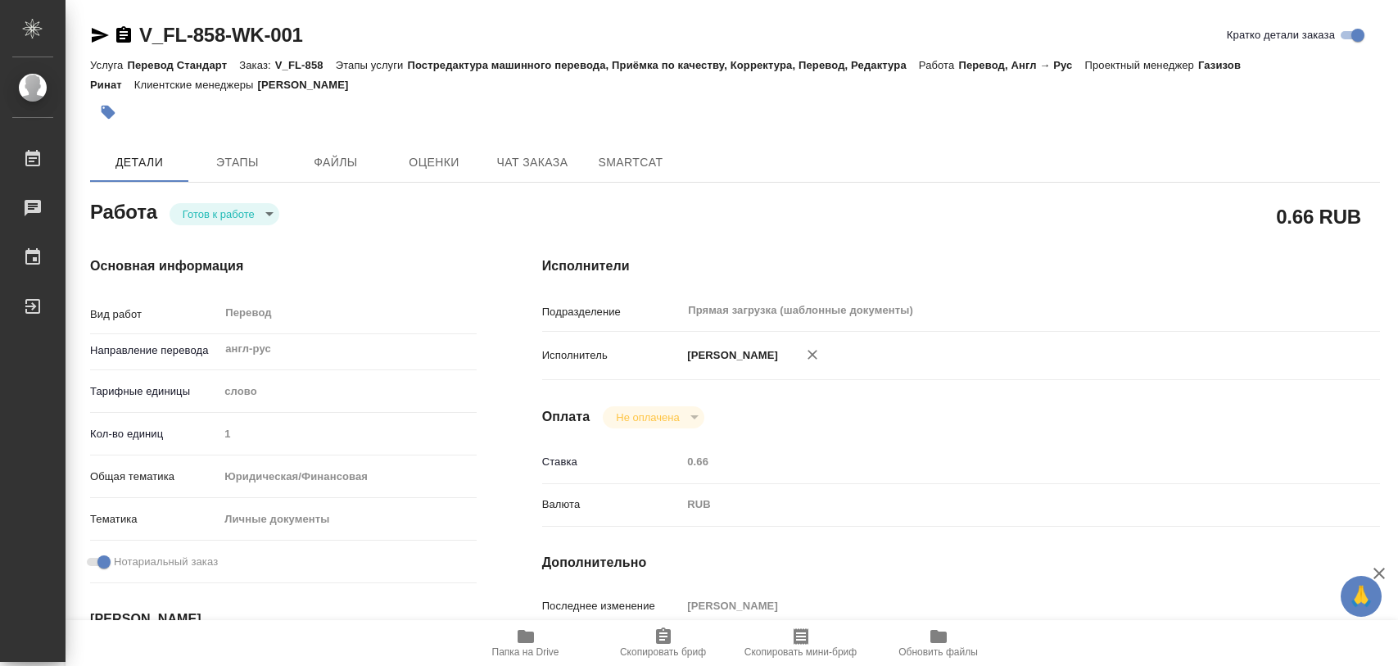
type textarea "x"
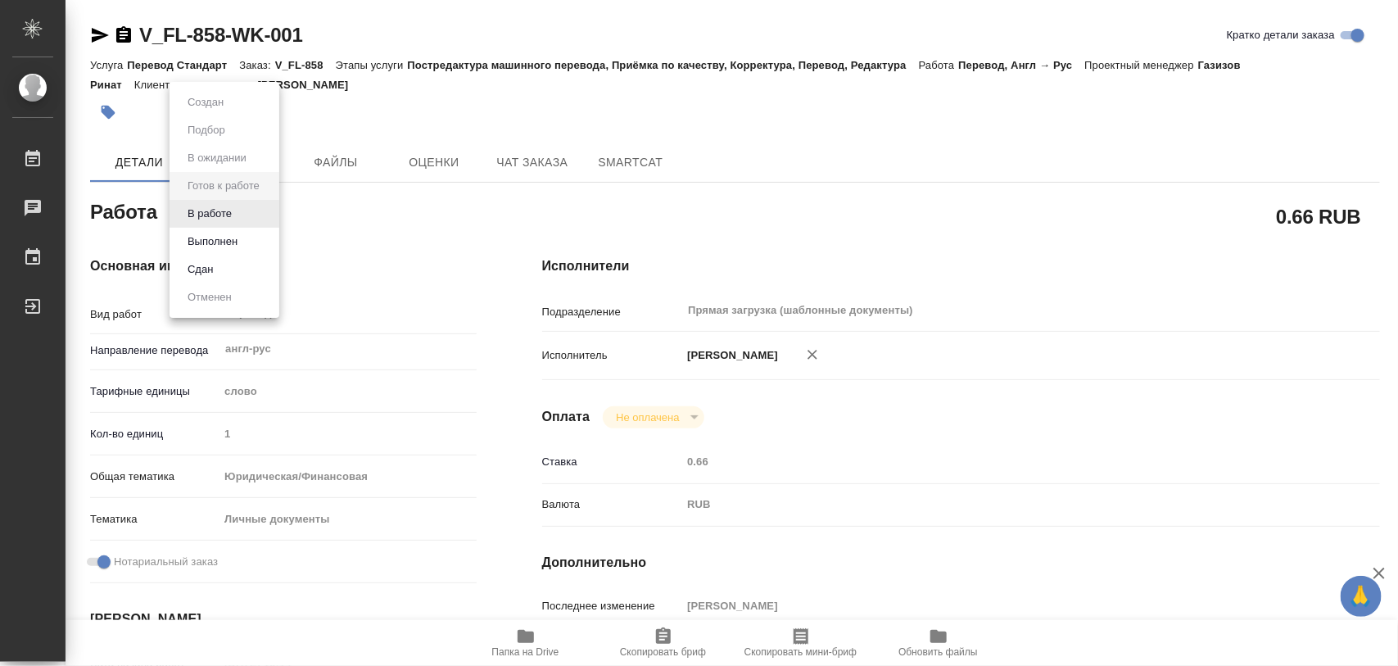
click at [271, 210] on body "🙏 .cls-1 fill:#fff; AWATERA Iglakov Maksim Работы 0 Чаты График Выйти V_FL-858-…" at bounding box center [699, 333] width 1398 height 666
click at [235, 214] on button "В работе" at bounding box center [210, 214] width 54 height 18
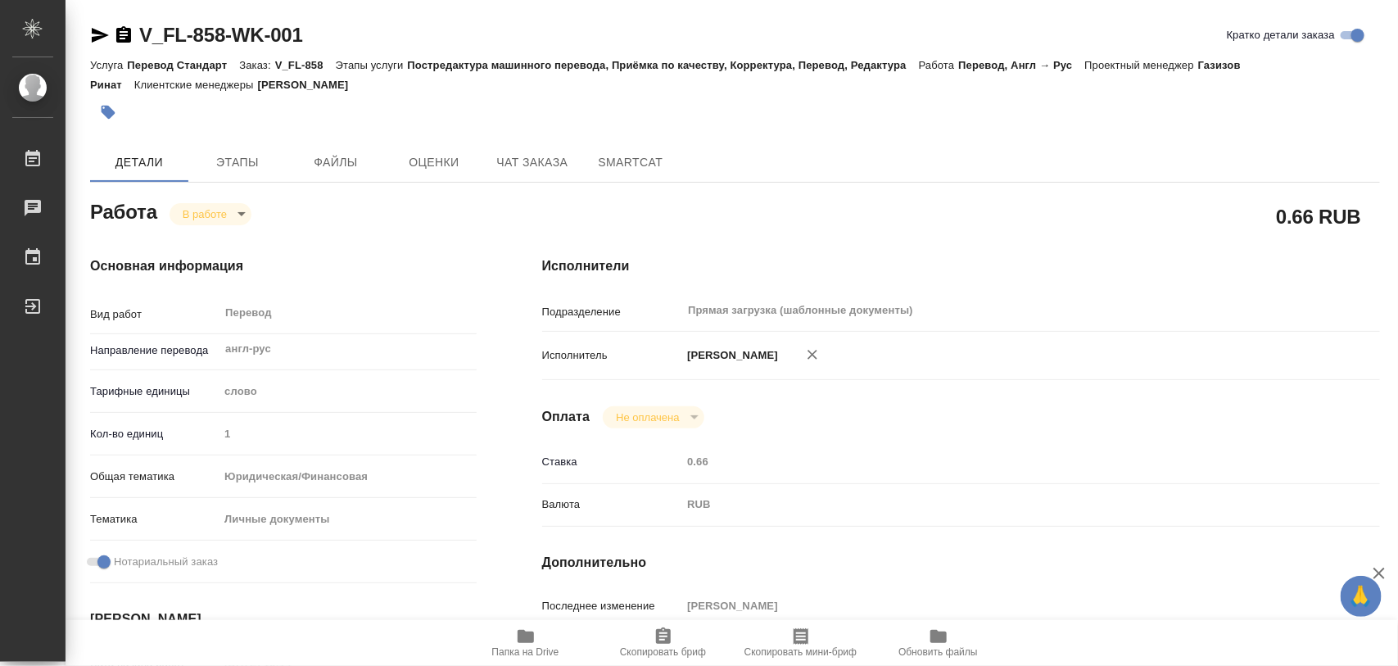
type textarea "x"
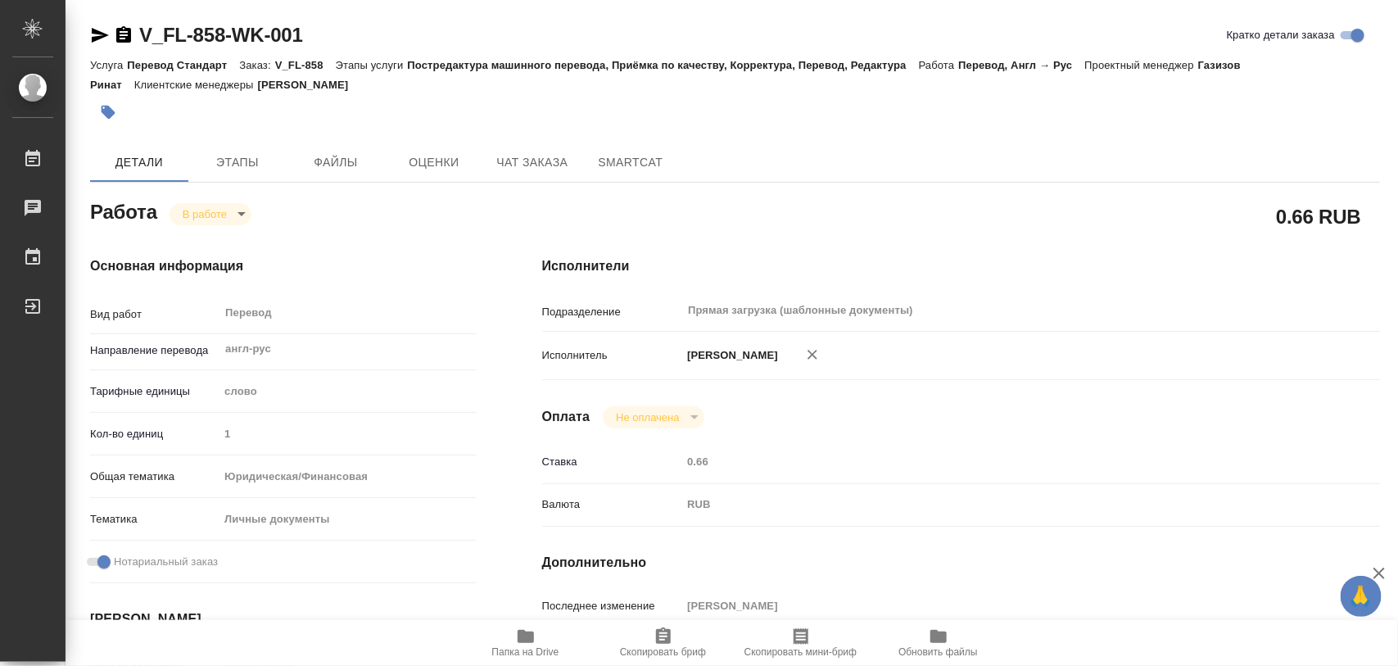
type textarea "x"
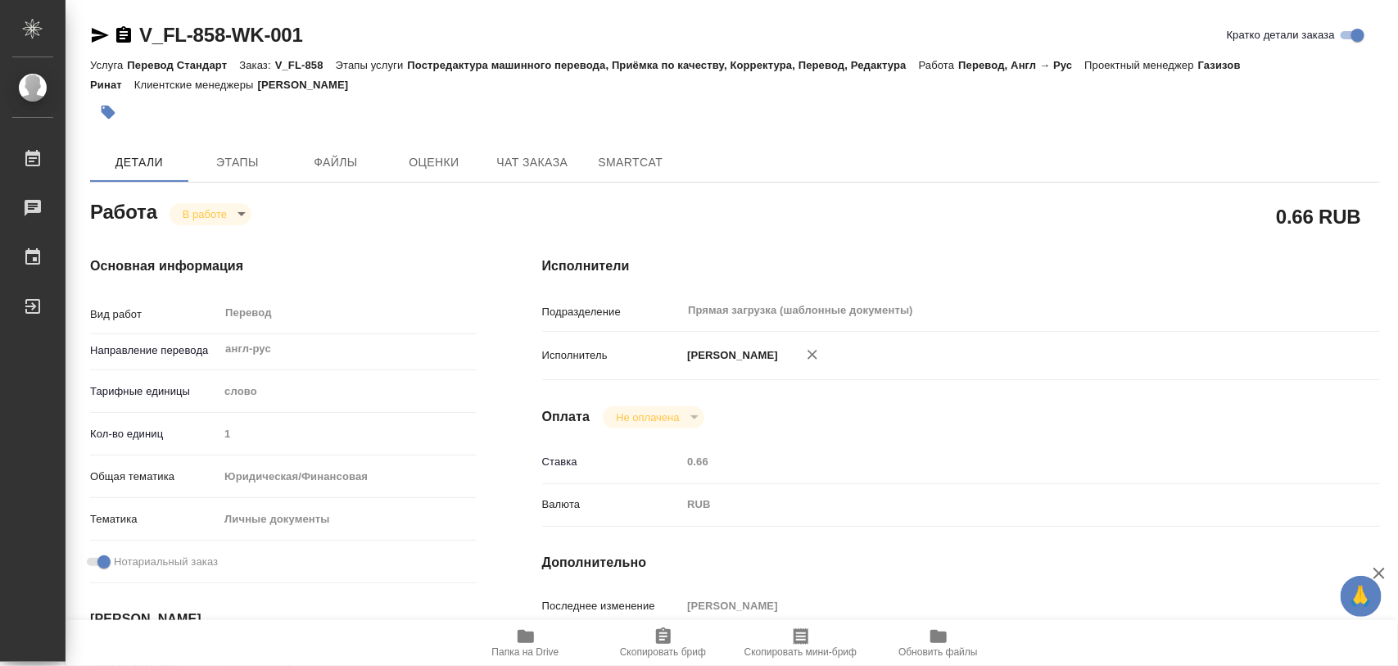
type textarea "x"
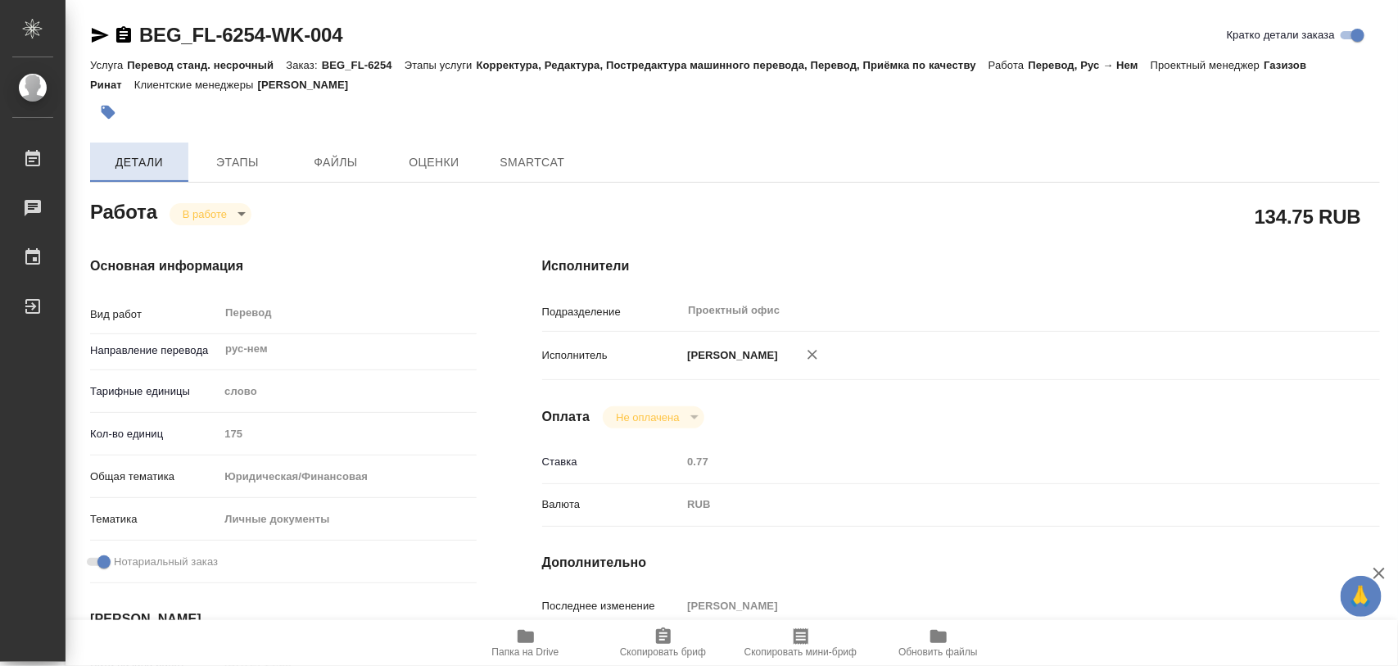
type textarea "x"
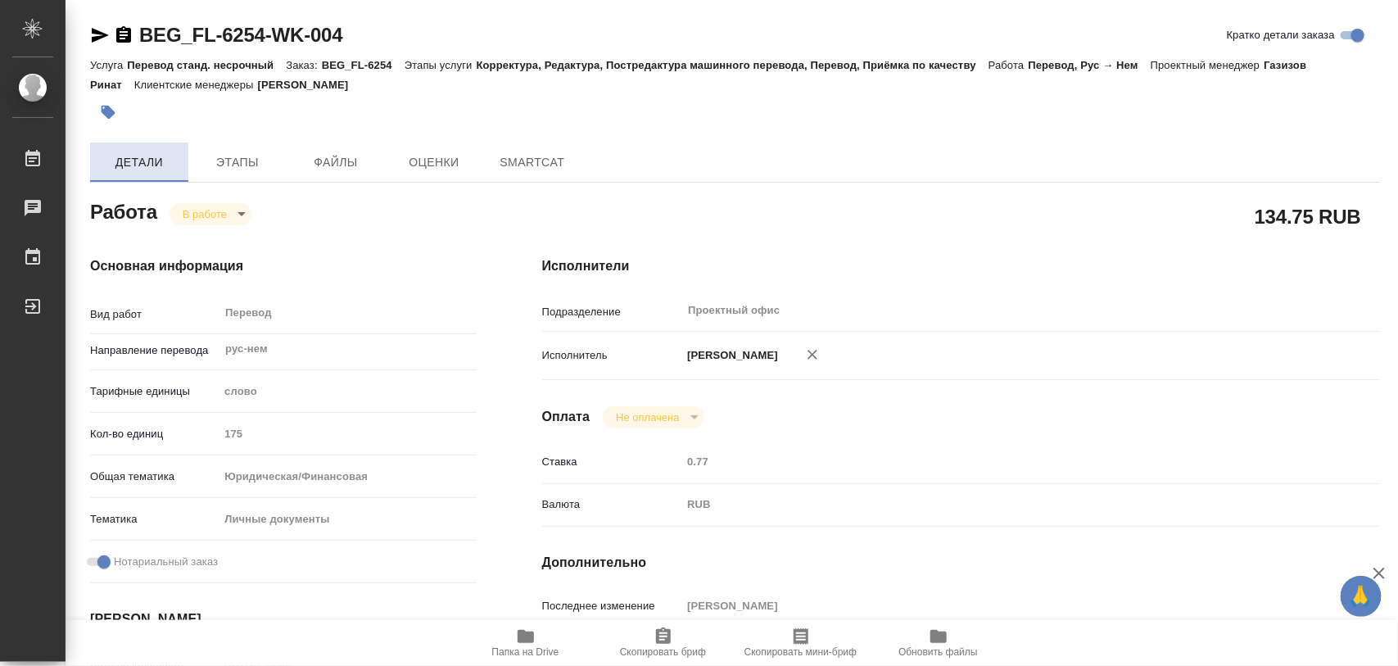
type textarea "x"
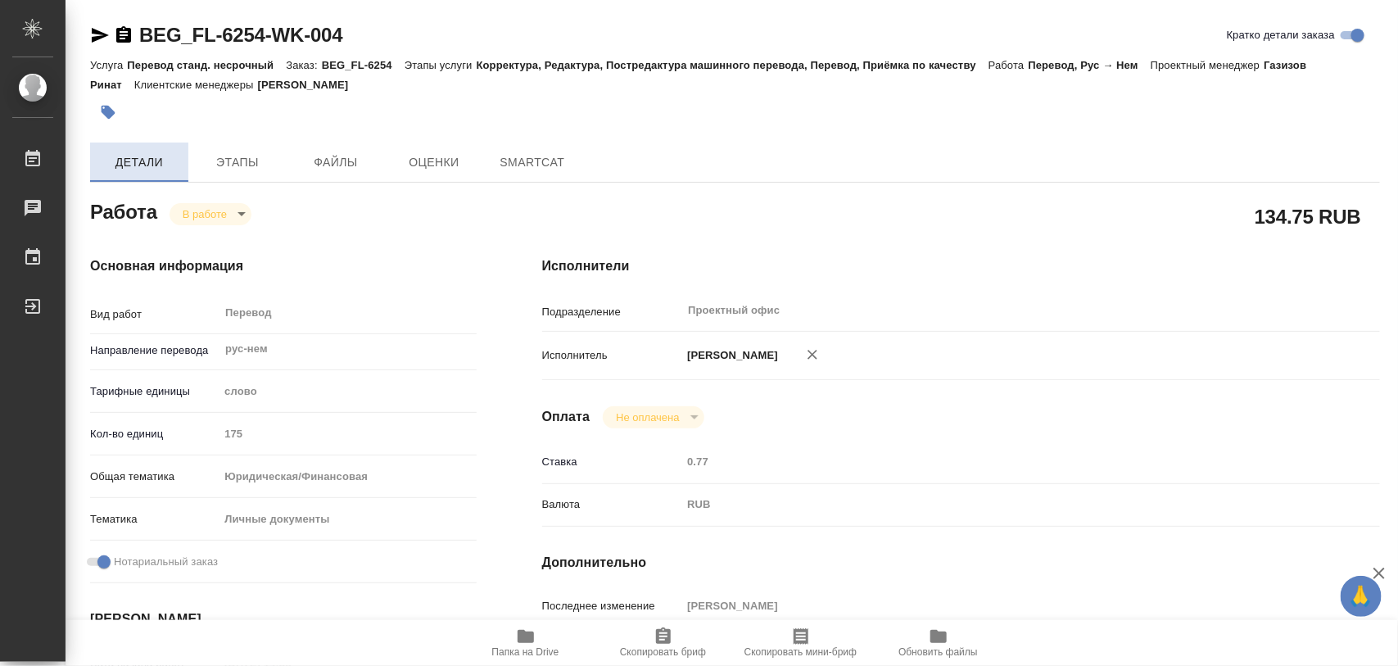
type textarea "x"
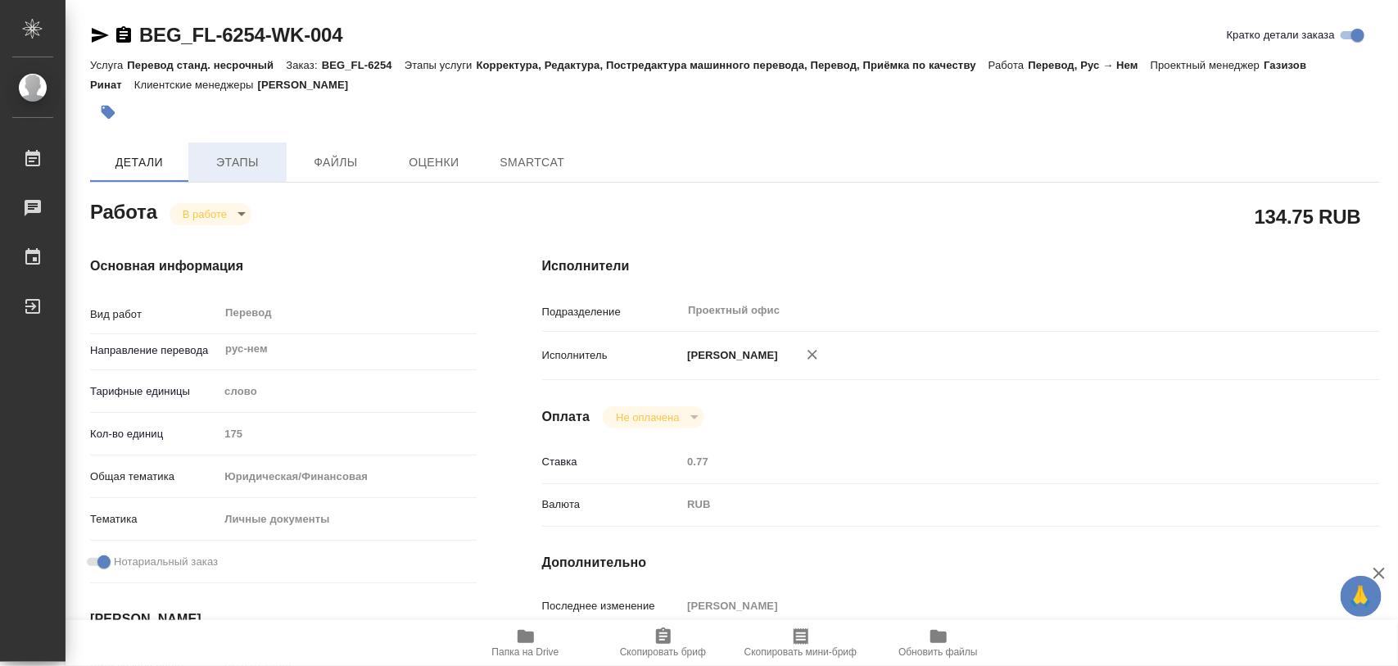
type textarea "x"
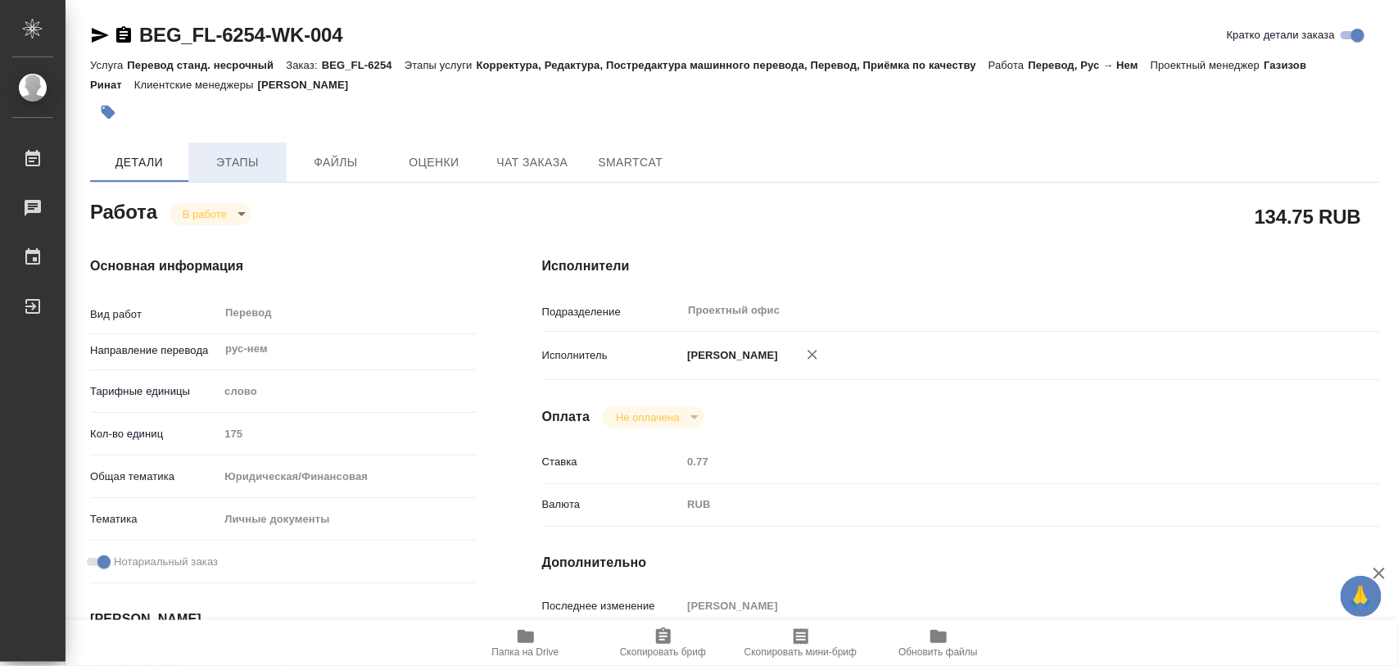
click at [230, 162] on span "Этапы" at bounding box center [237, 162] width 79 height 20
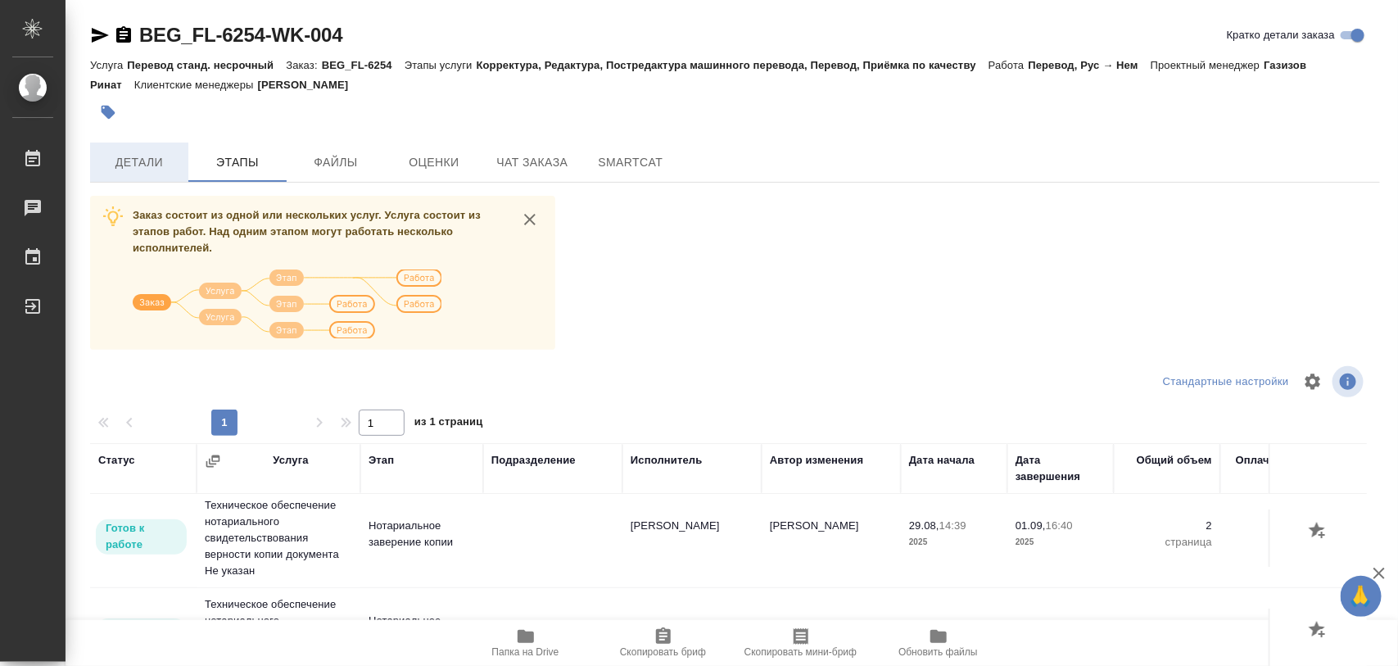
click at [144, 158] on span "Детали" at bounding box center [139, 162] width 79 height 20
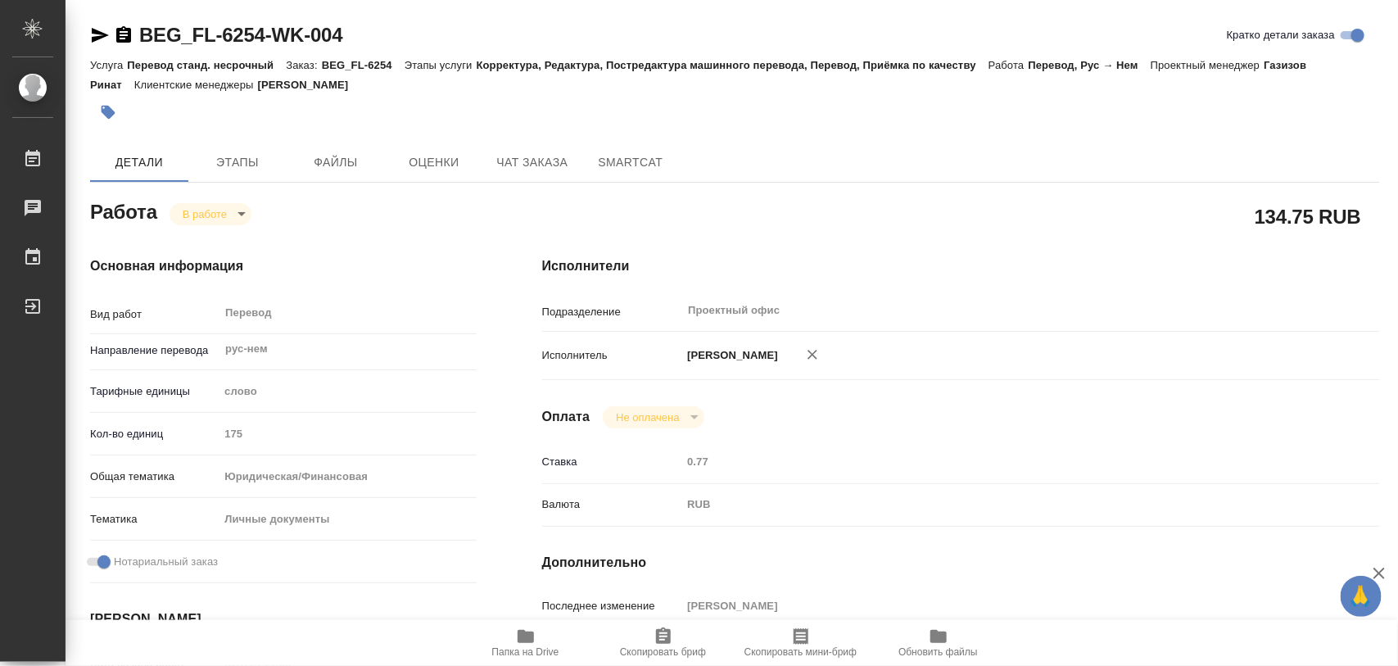
type textarea "x"
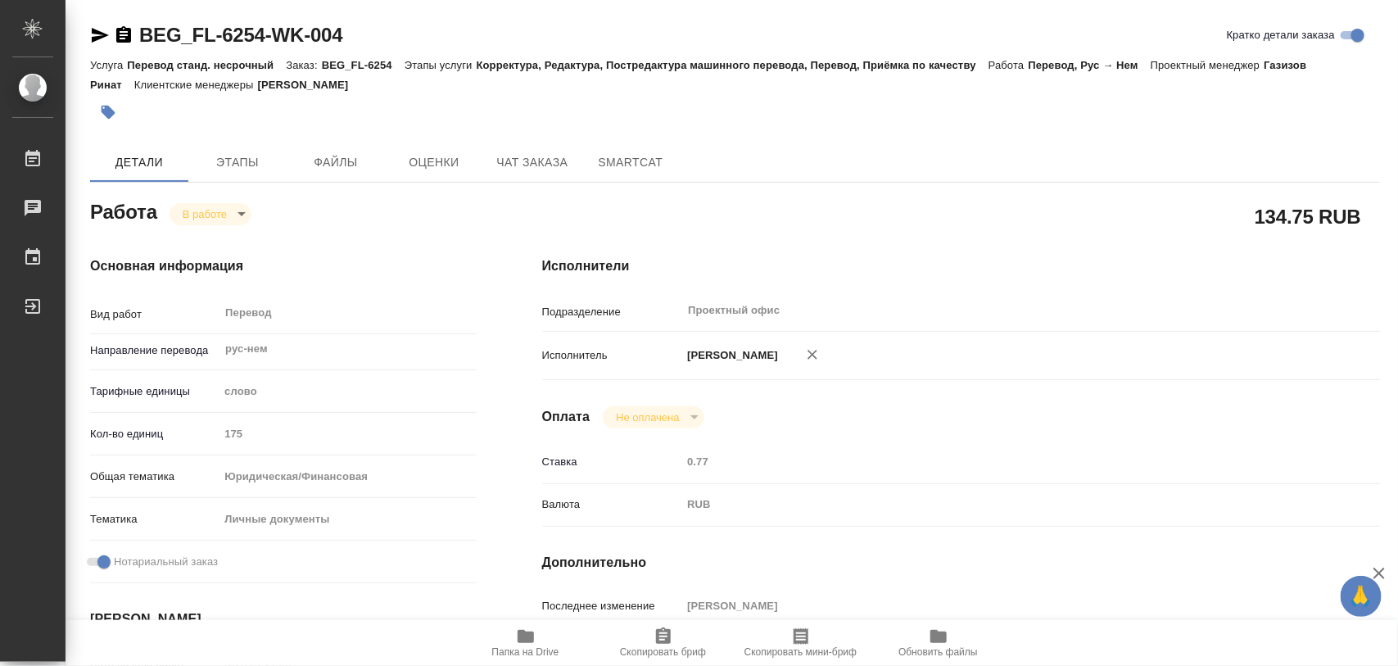
type textarea "x"
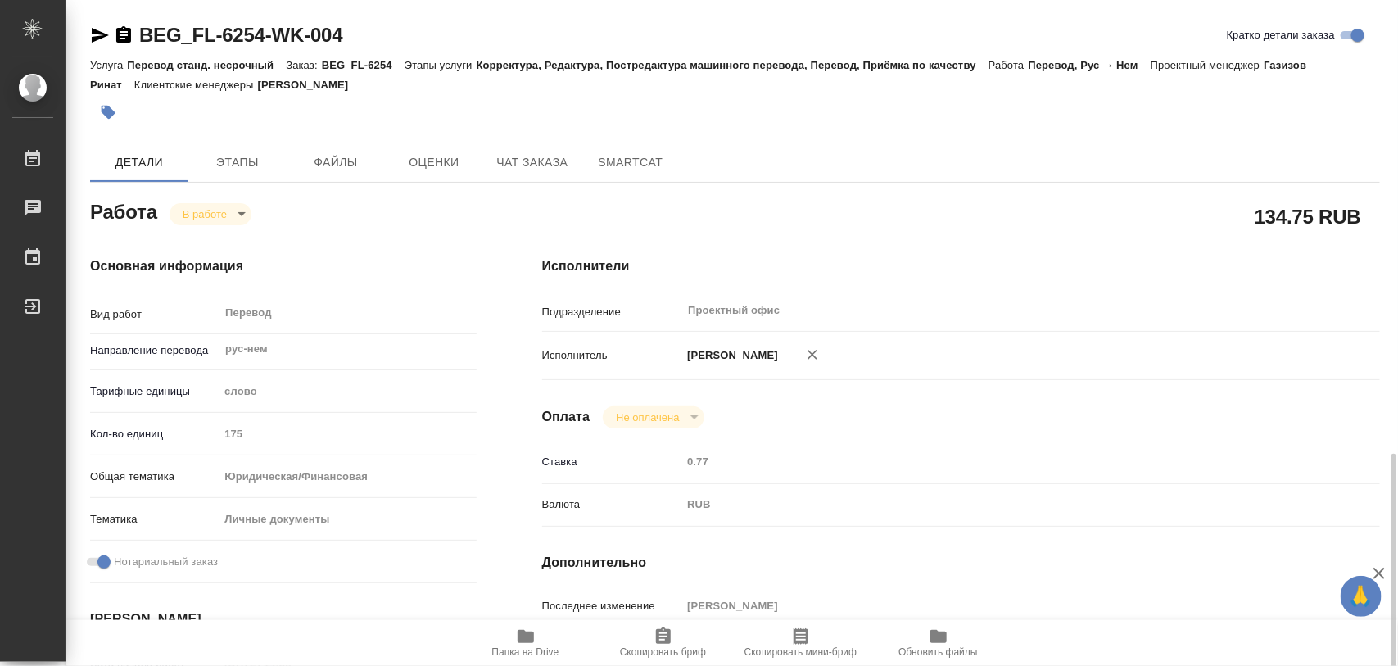
scroll to position [409, 0]
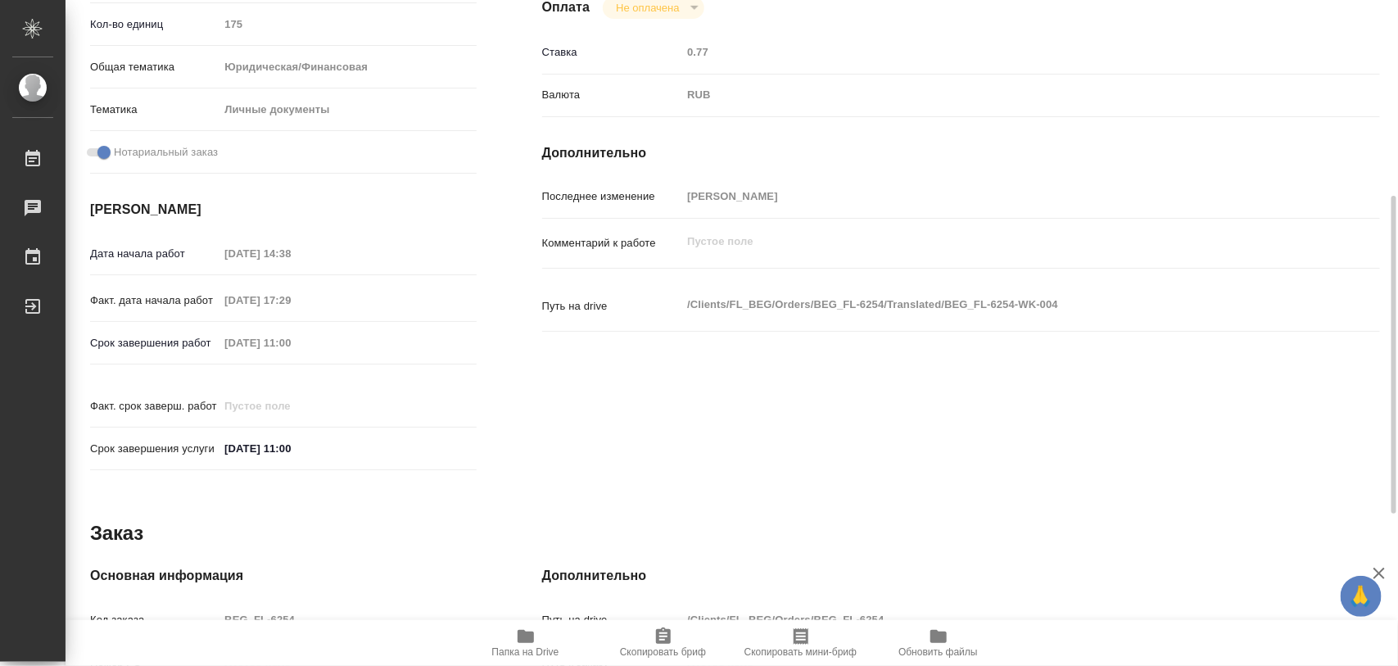
type textarea "x"
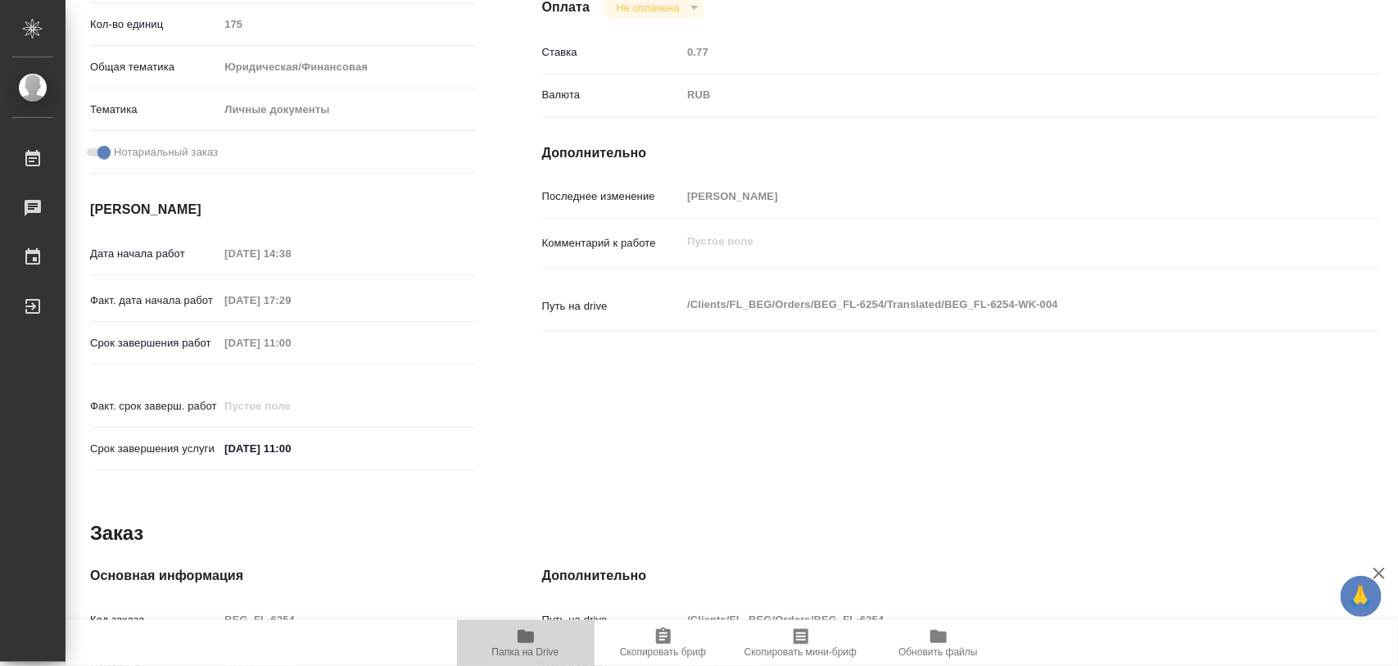
click at [517, 636] on icon "button" at bounding box center [526, 637] width 20 height 20
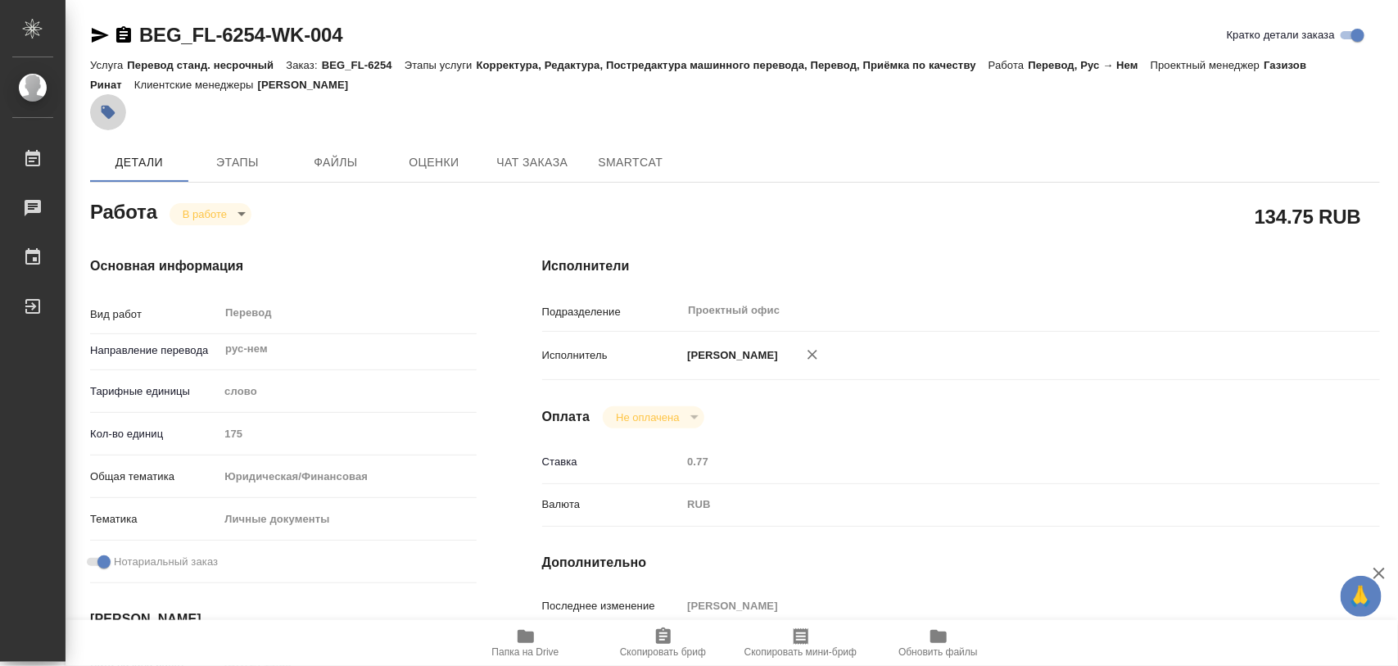
click at [113, 113] on icon "button" at bounding box center [109, 113] width 14 height 14
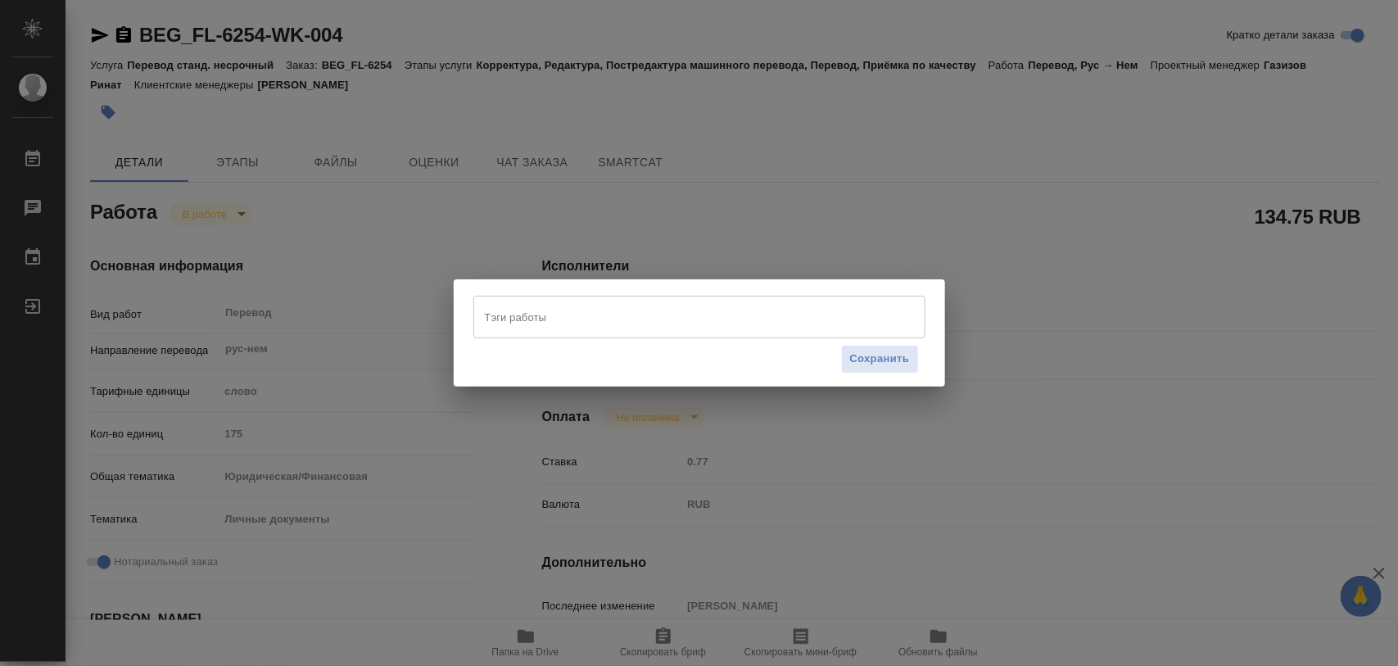
click at [528, 319] on input "Тэги работы" at bounding box center [684, 317] width 406 height 28
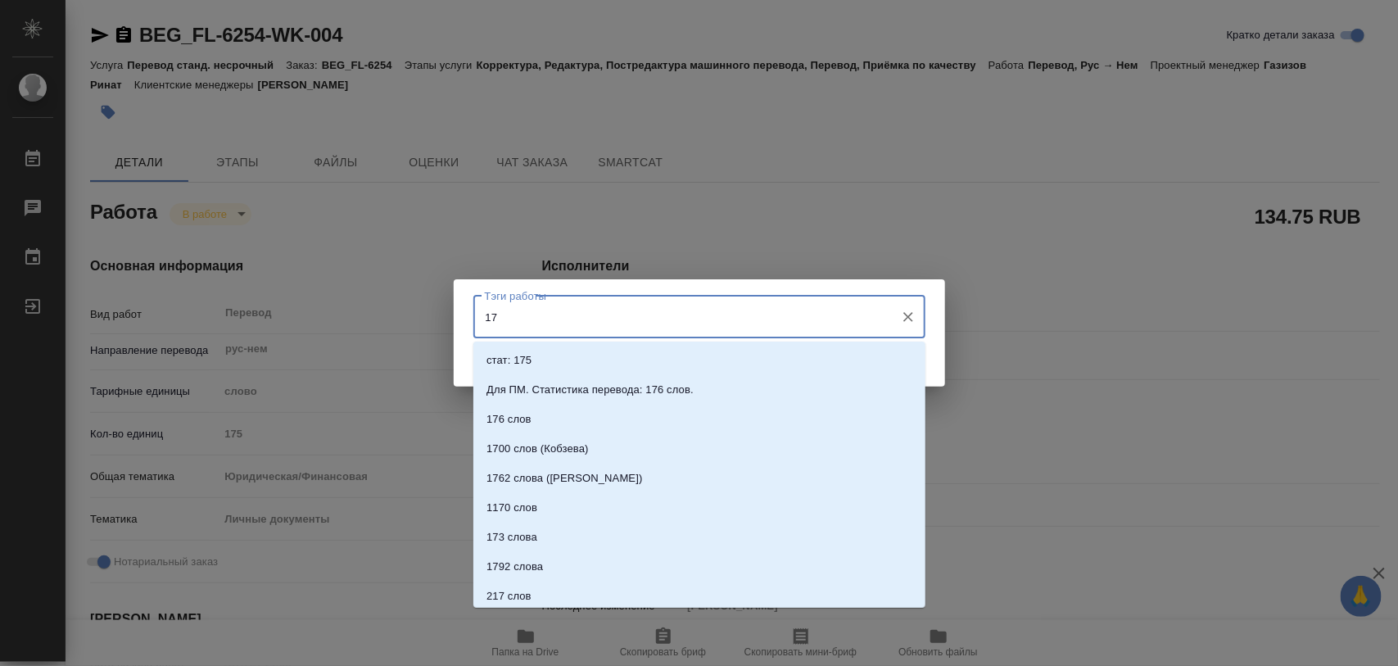
type input "175"
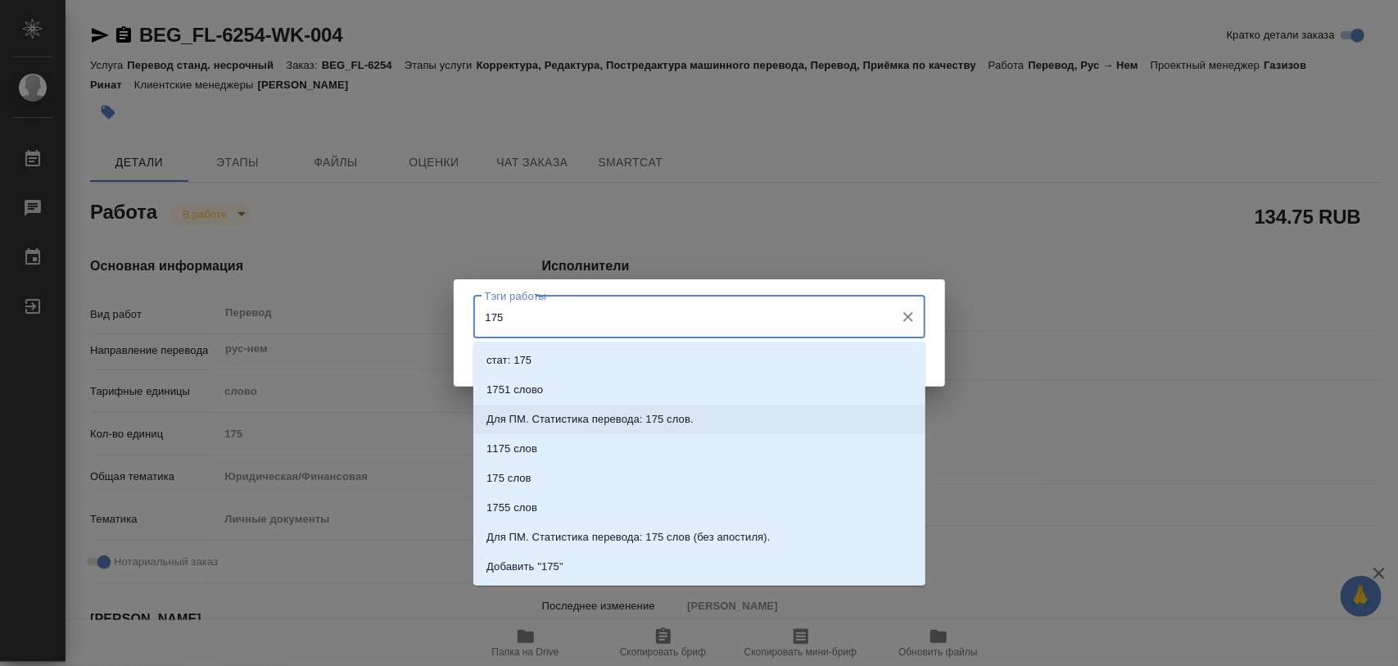
drag, startPoint x: 600, startPoint y: 412, endPoint x: 670, endPoint y: 414, distance: 69.6
click at [600, 414] on p "Для ПМ. Статистика перевода: 175 слов." at bounding box center [589, 419] width 207 height 16
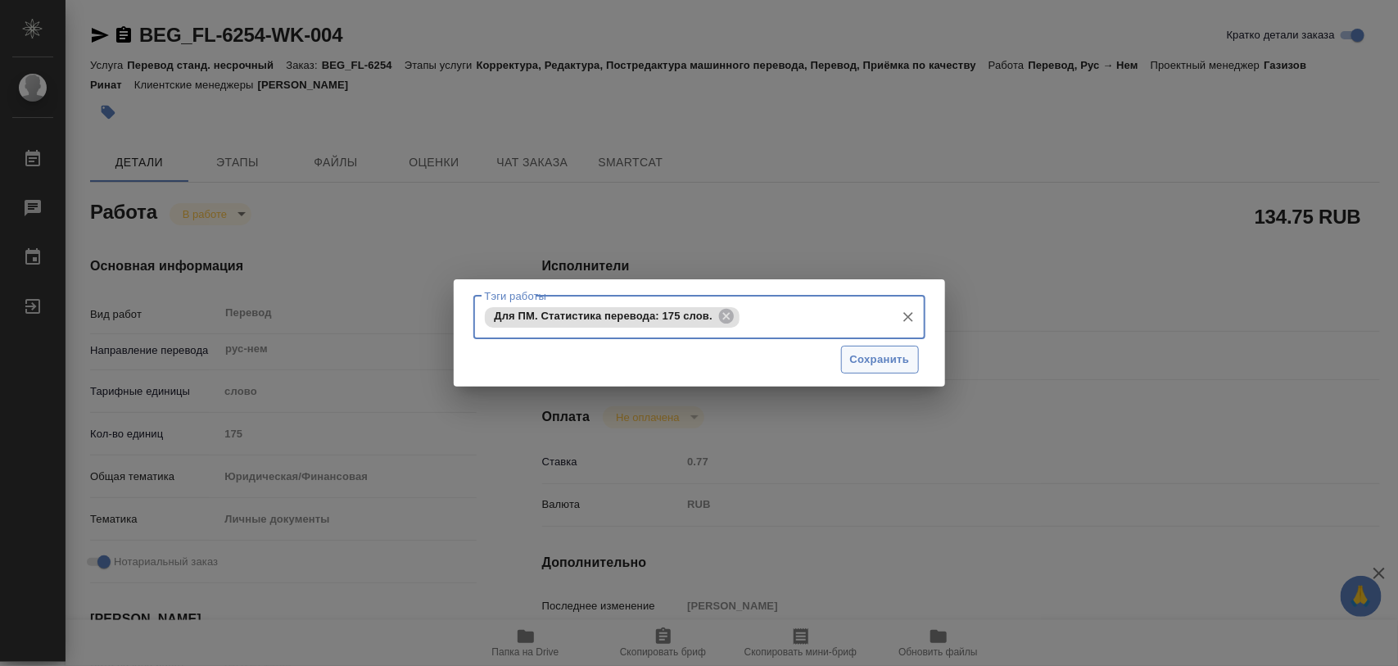
click at [857, 362] on span "Сохранить" at bounding box center [880, 360] width 60 height 19
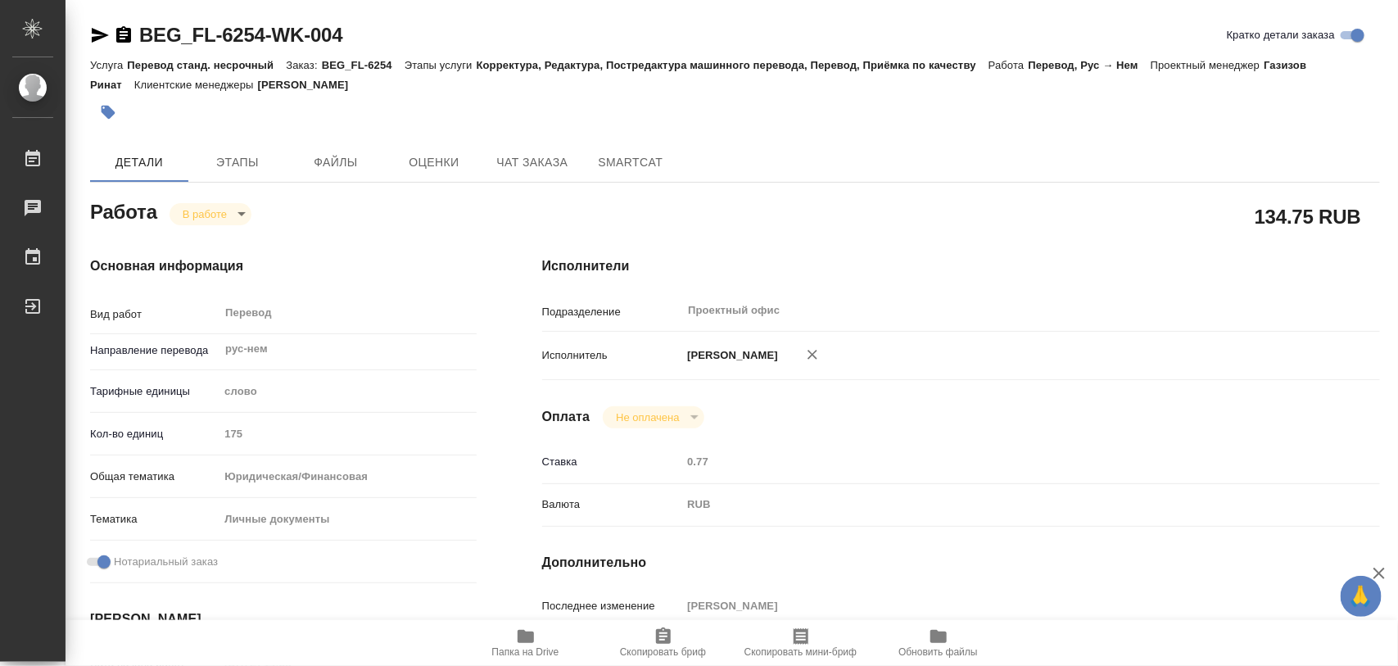
type input "inProgress"
type textarea "Перевод"
type textarea "x"
type input "рус-нем"
type input "5a8b1489cc6b4906c91bfd90"
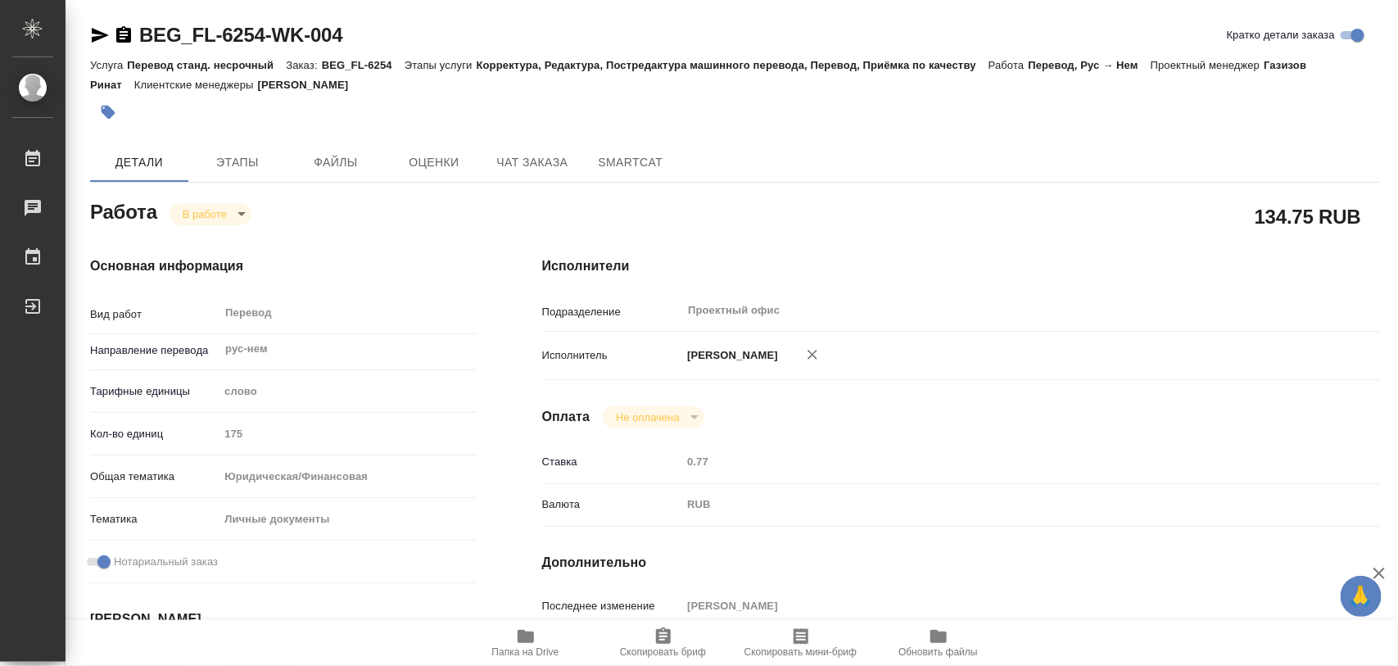
type input "175"
type input "yr-fn"
type input "5a8b8b956a9677013d343cfe"
checkbox input "true"
type input "29.08.2025 14:38"
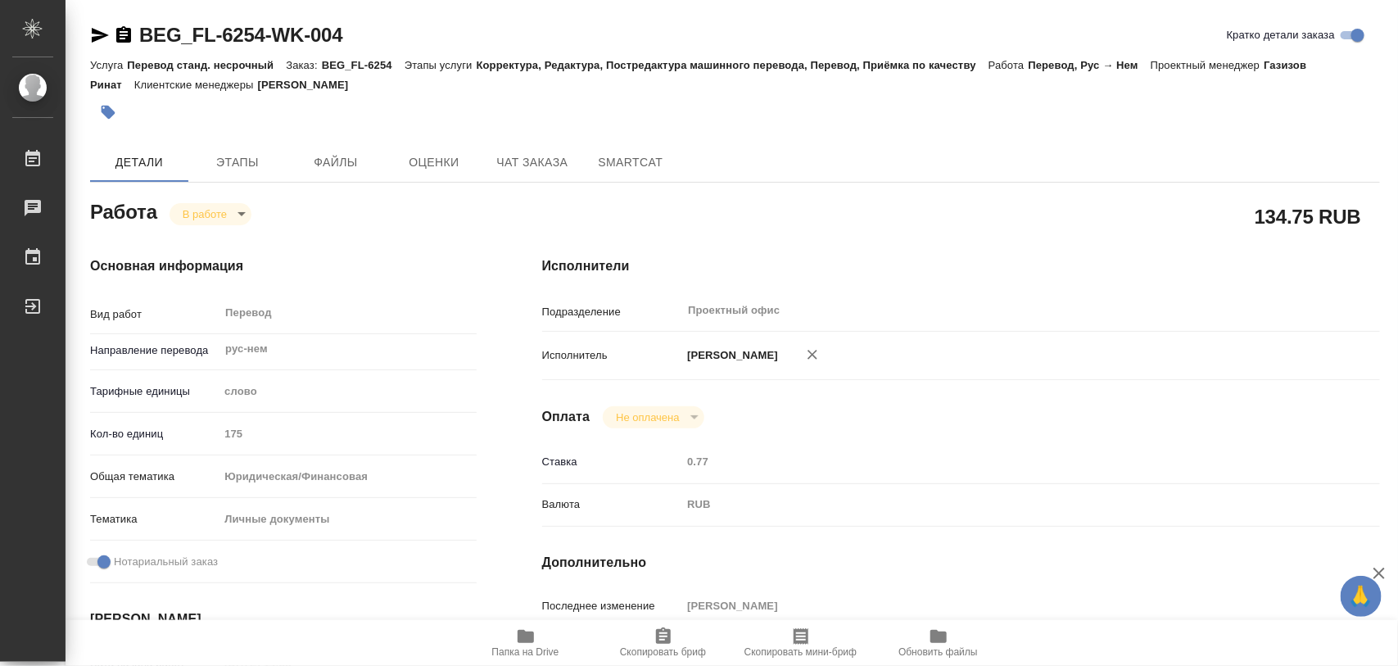
type input "29.08.2025 17:29"
type input "01.09.2025 11:00"
type input "Проектный офис"
type input "notPayed"
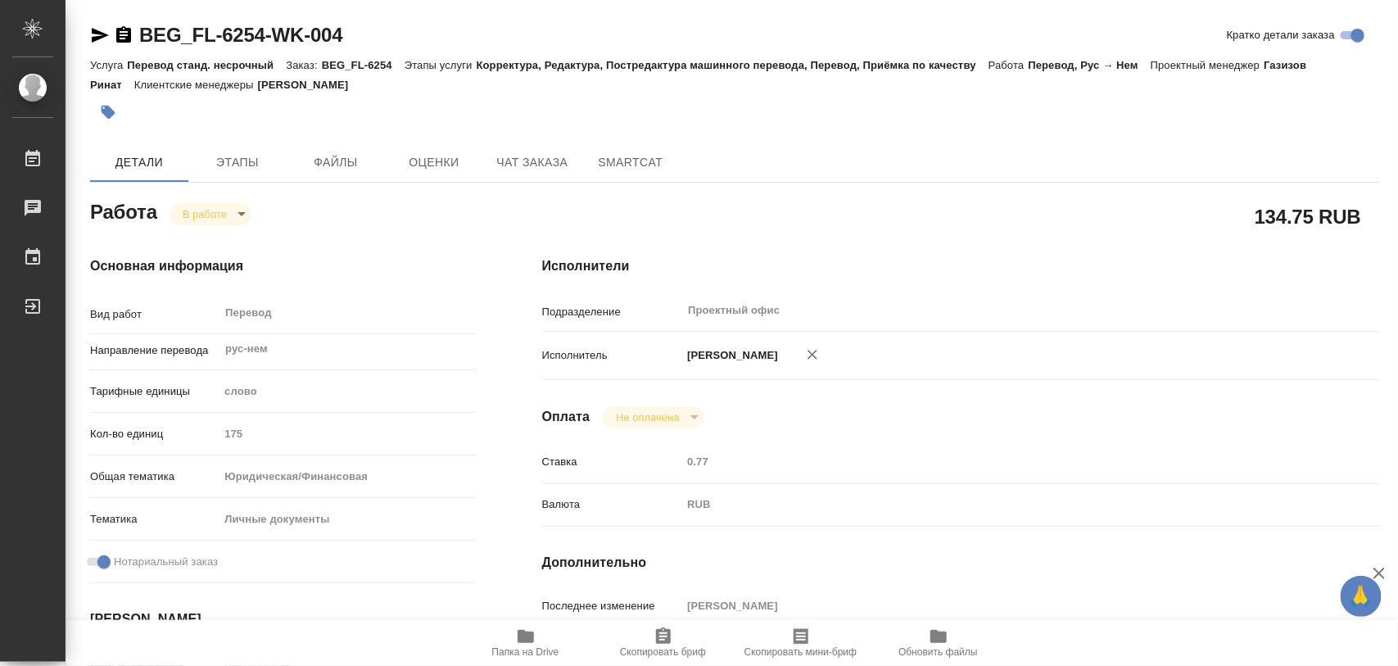
type input "0.77"
type input "RUB"
type input "[PERSON_NAME]"
type textarea "x"
type textarea "/Clients/FL_BEG/Orders/BEG_FL-6254/Translated/BEG_FL-6254-WK-004"
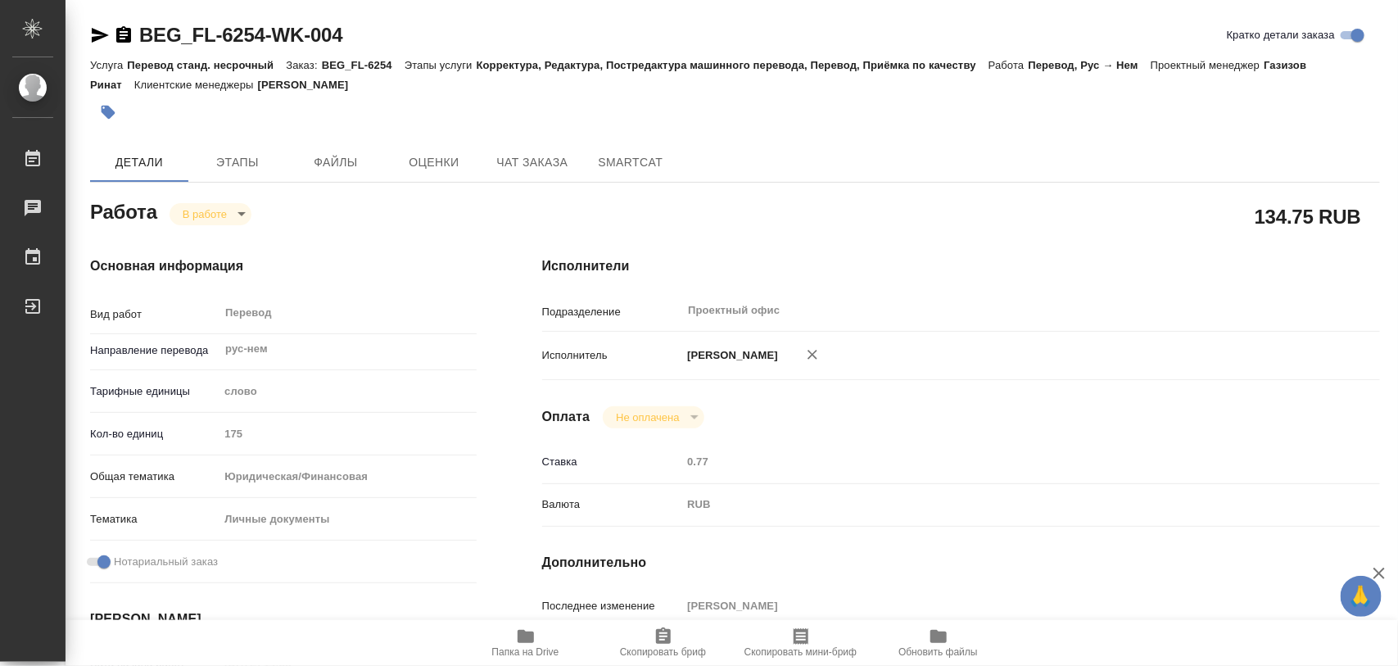
type textarea "x"
type input "BEG_FL-6254"
type input "Перевод станд. несрочный"
type input "Корректура, Редактура, Постредактура машинного перевода, Перевод, Приёмка по ка…"
type input "Антонова Кристина"
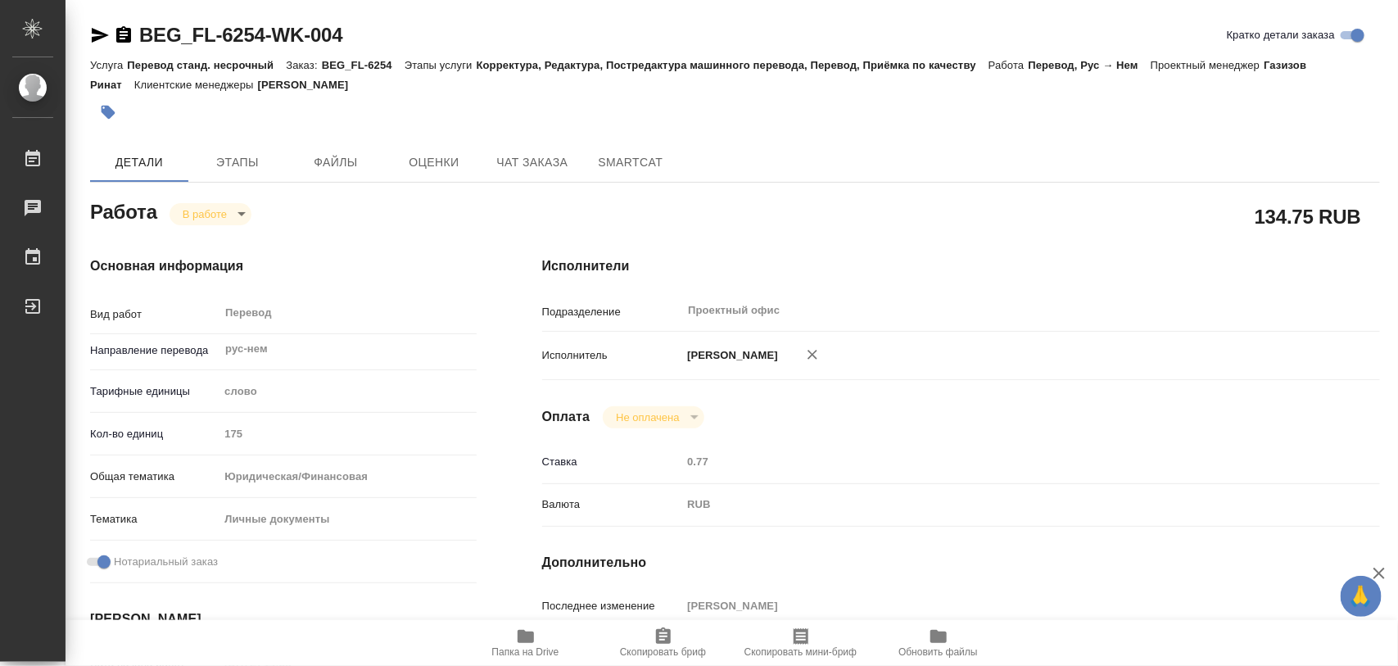
type input "/Clients/FL_BEG/Orders/BEG_FL-6254"
type textarea "x"
type textarea "Для посольства, под нот"
type textarea "x"
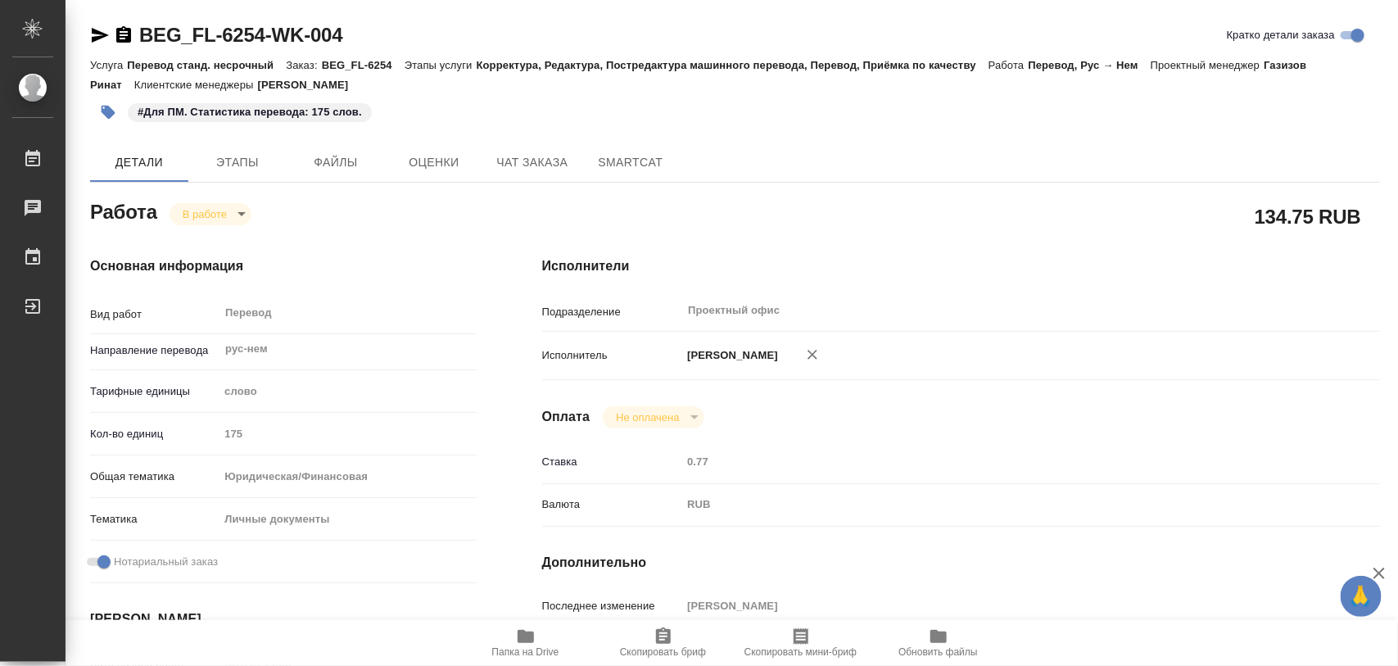
type textarea "x"
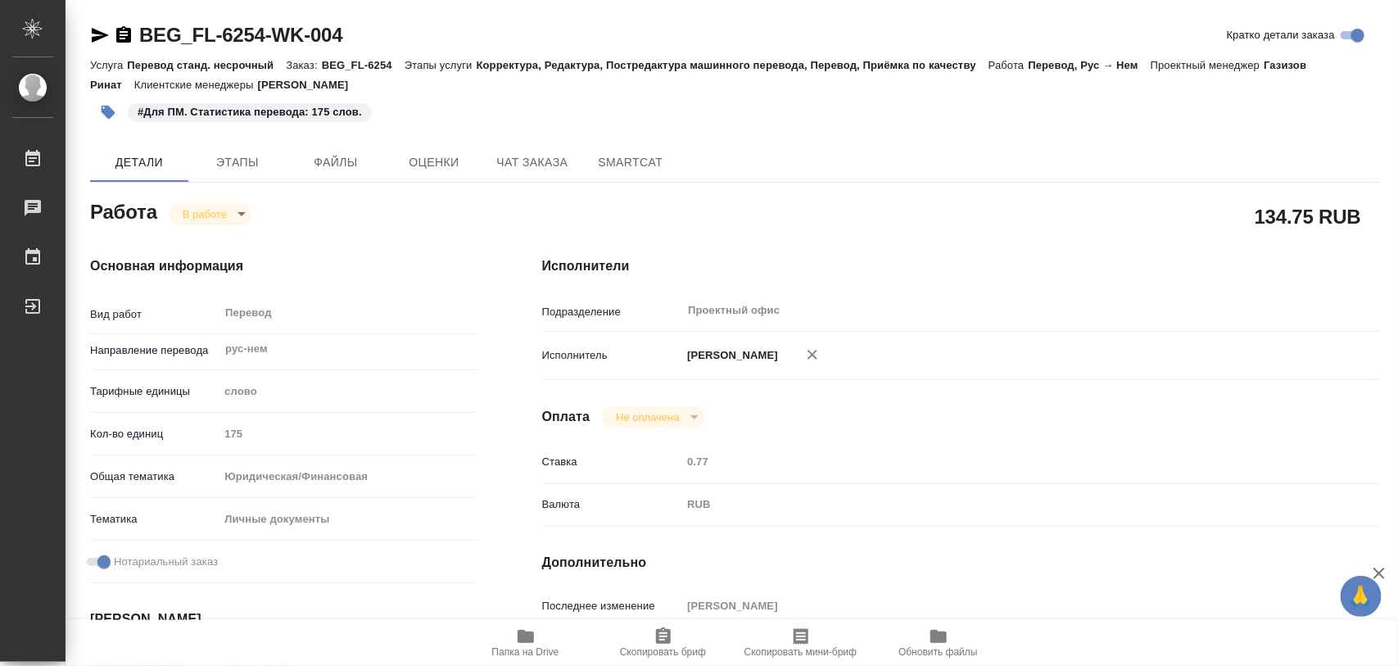
type textarea "x"
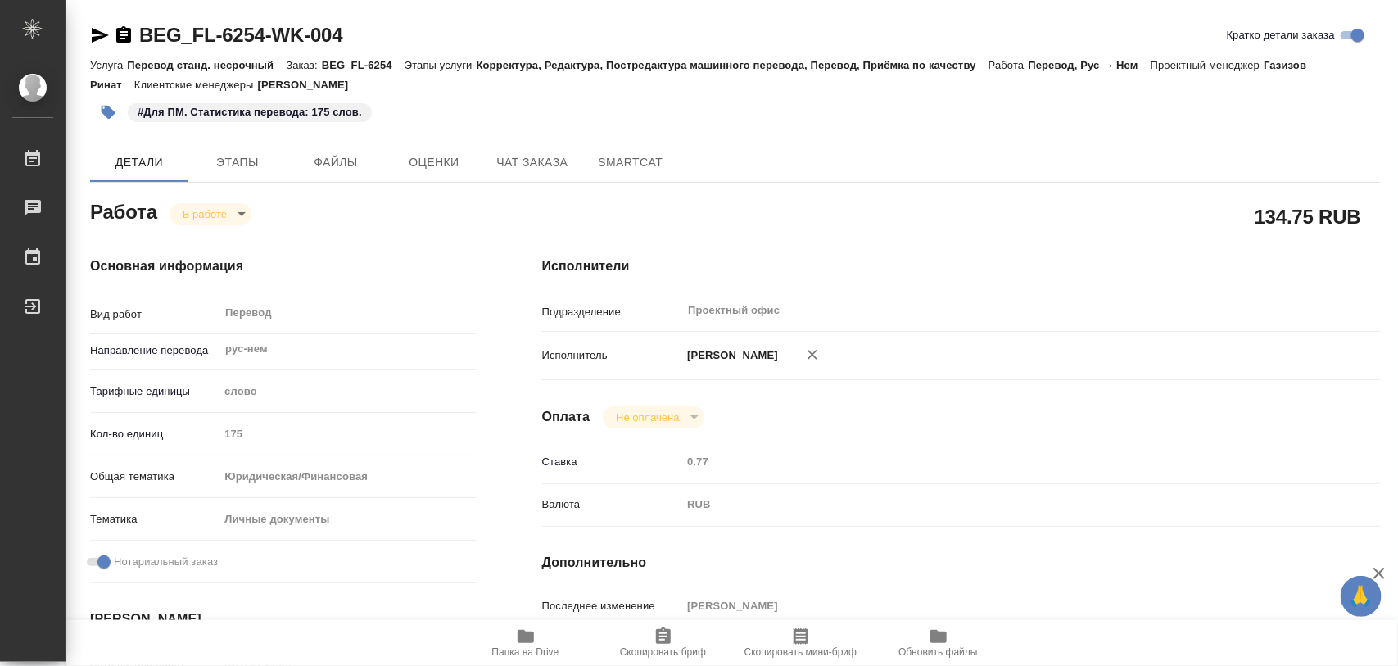
type textarea "x"
click at [238, 213] on body "🙏 .cls-1 fill:#fff; AWATERA Iglakov Maksim Работы 0 Чаты График Выйти BEG_FL-62…" at bounding box center [699, 333] width 1398 height 666
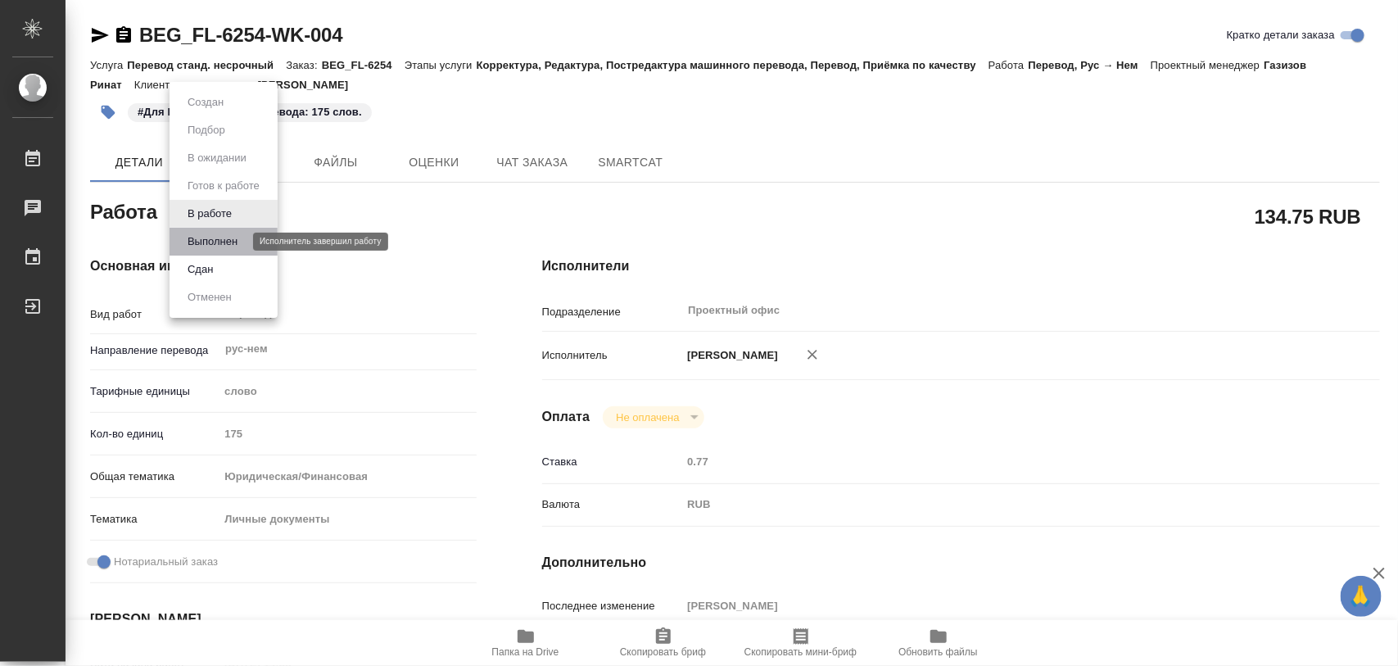
click at [214, 240] on button "Выполнен" at bounding box center [213, 242] width 60 height 18
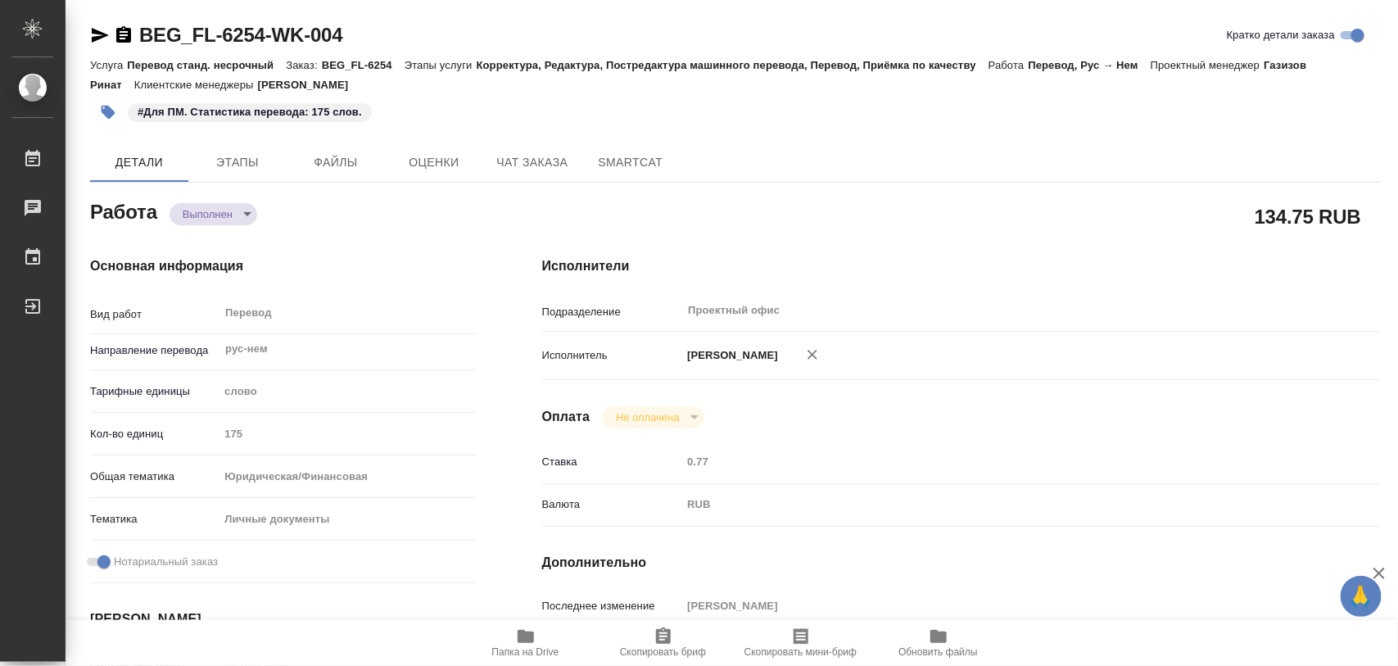
type textarea "x"
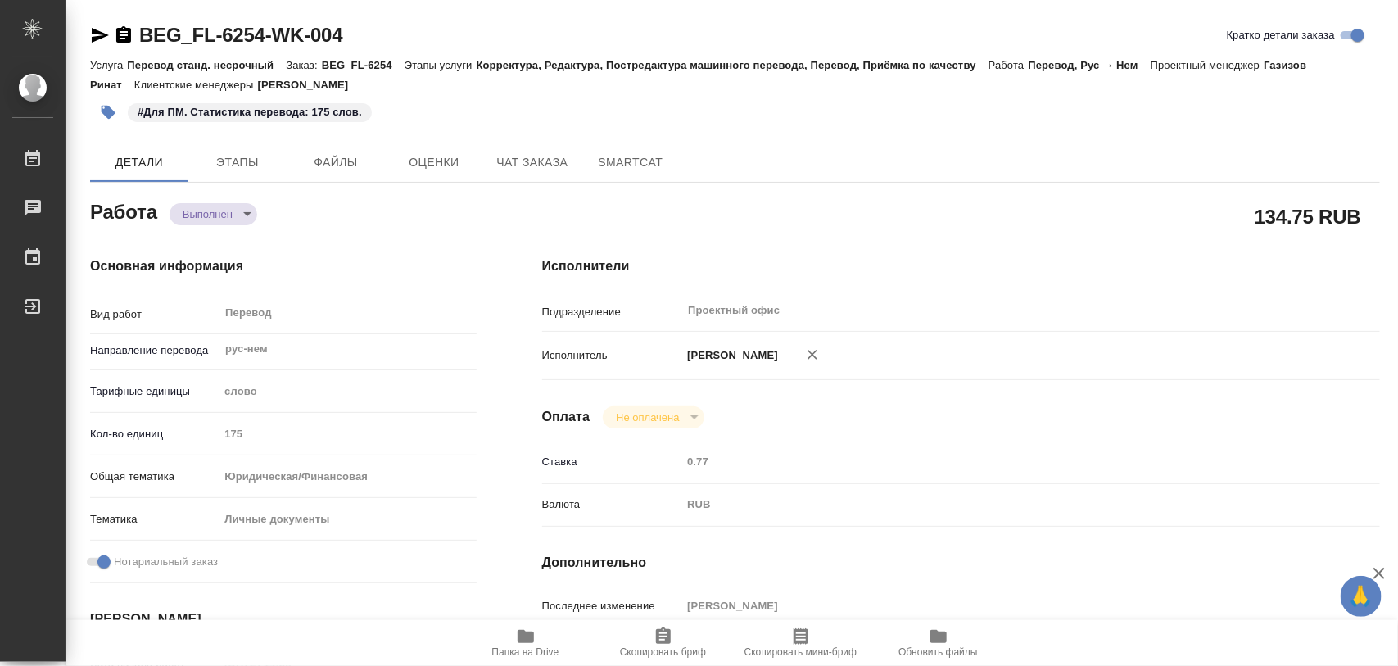
type textarea "x"
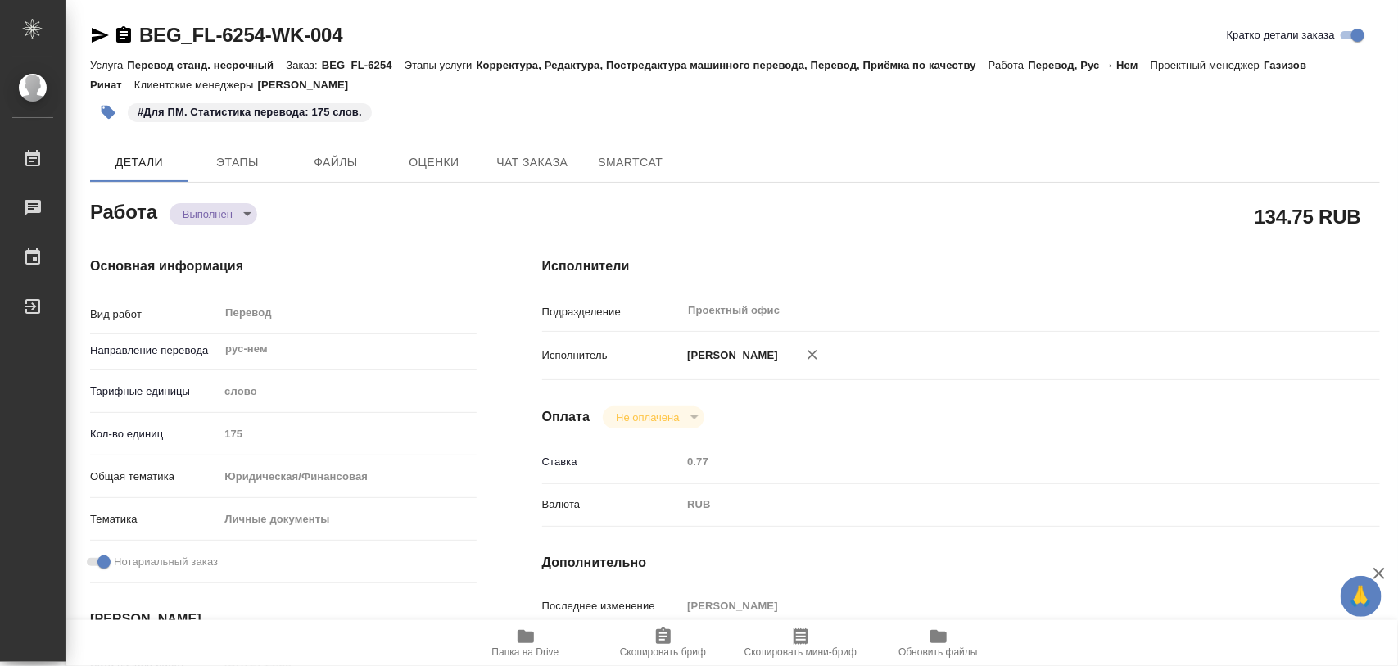
type textarea "x"
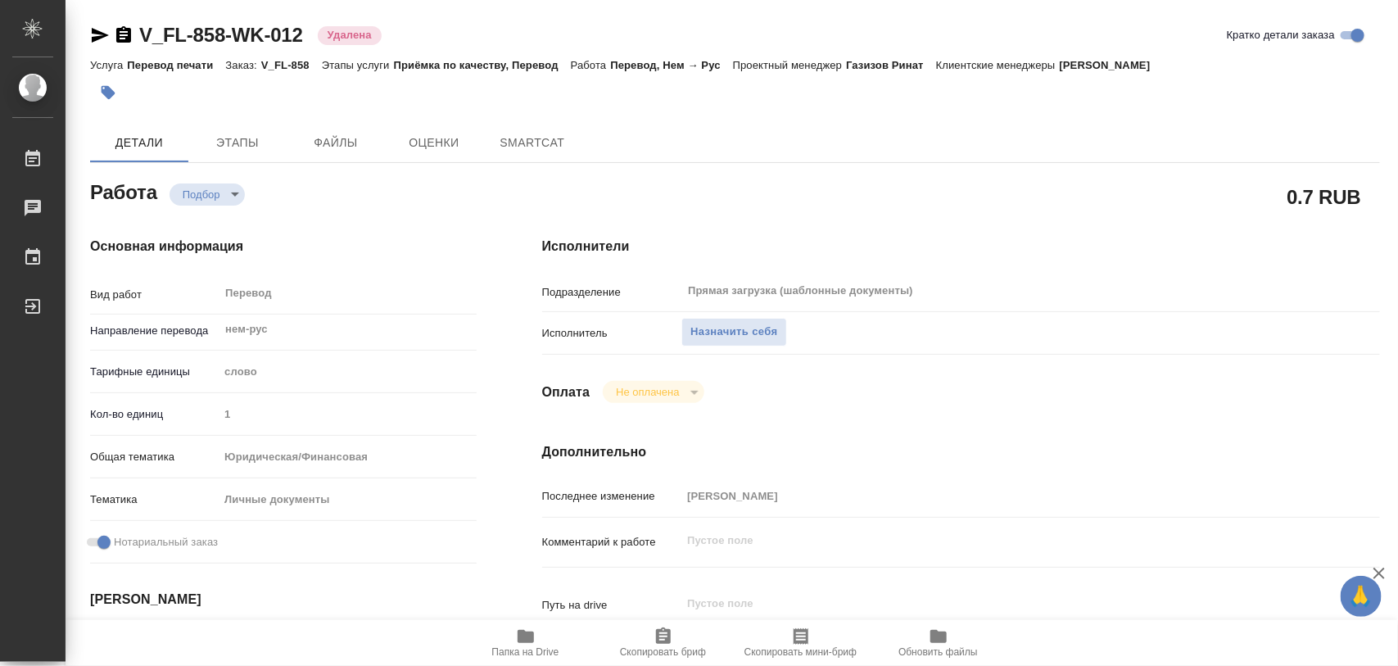
type textarea "x"
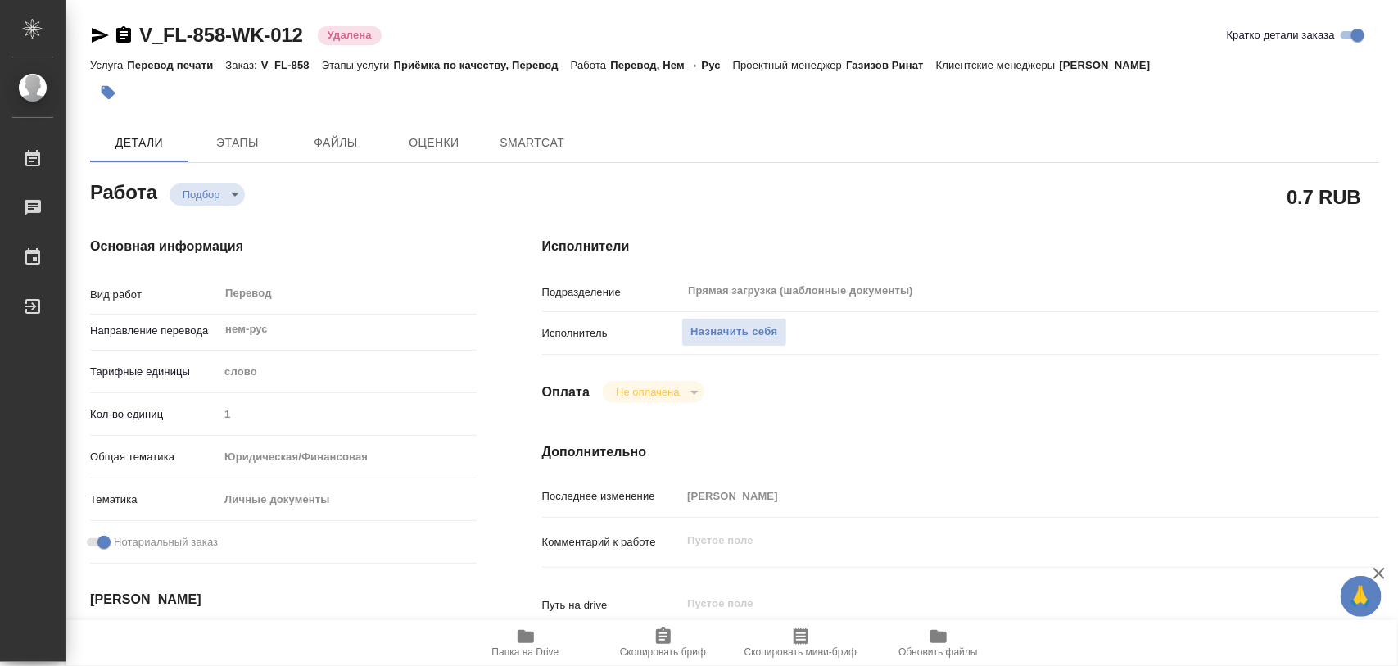
type textarea "x"
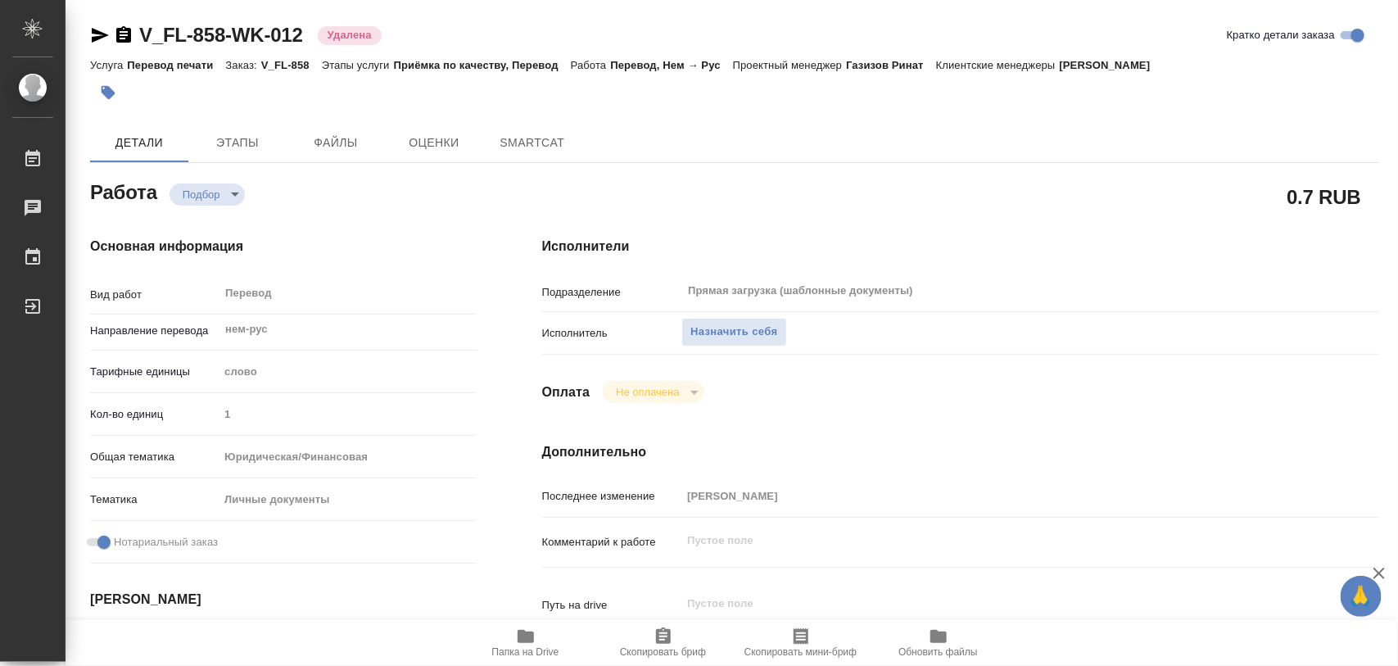
type textarea "x"
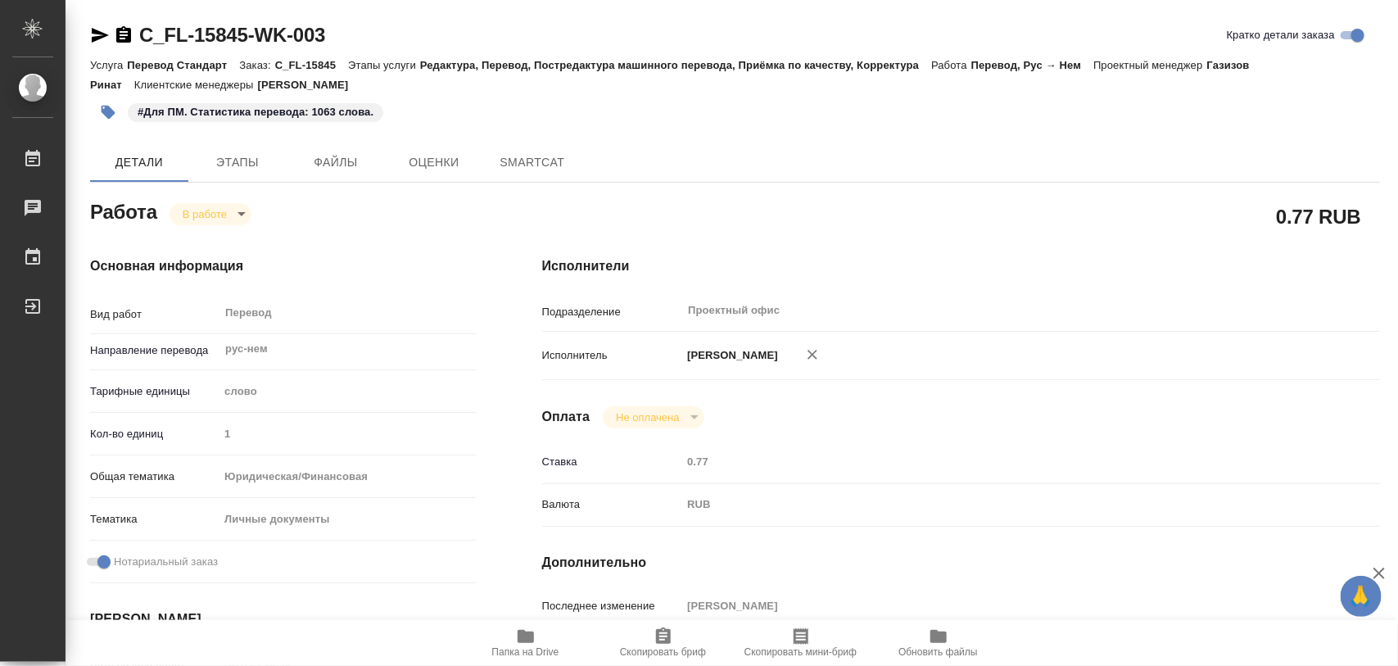
type textarea "x"
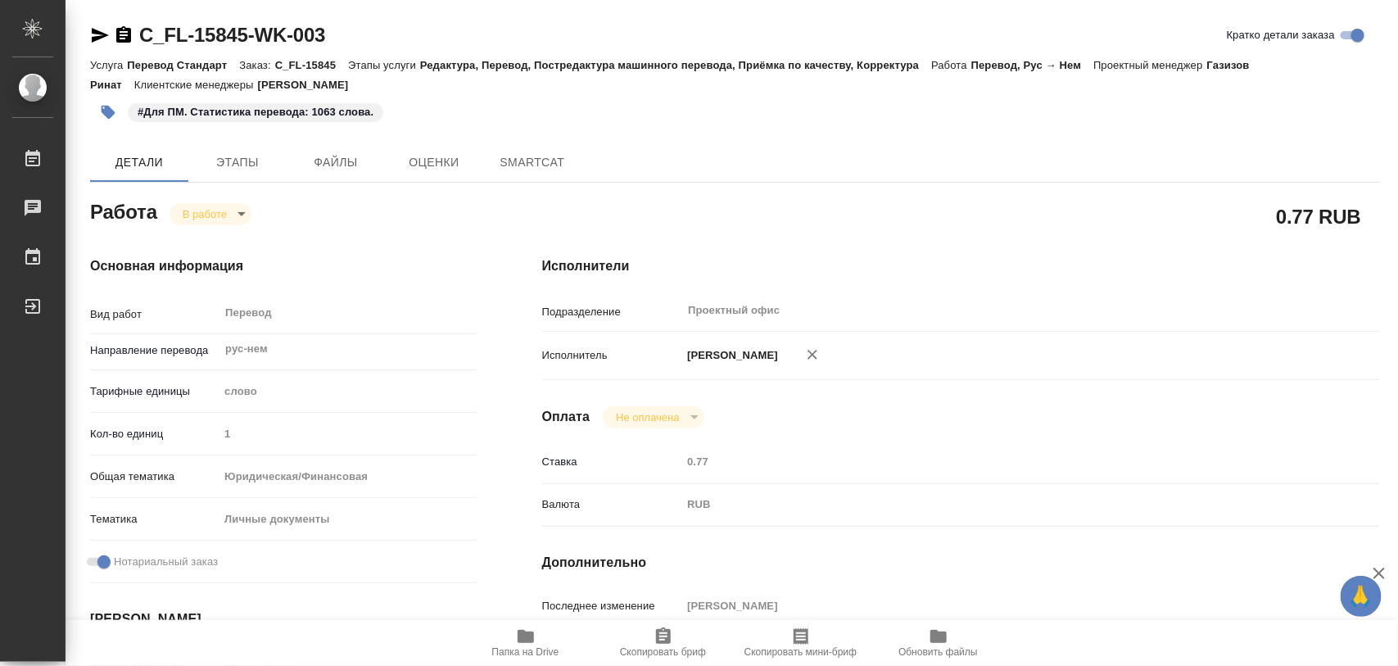
type textarea "x"
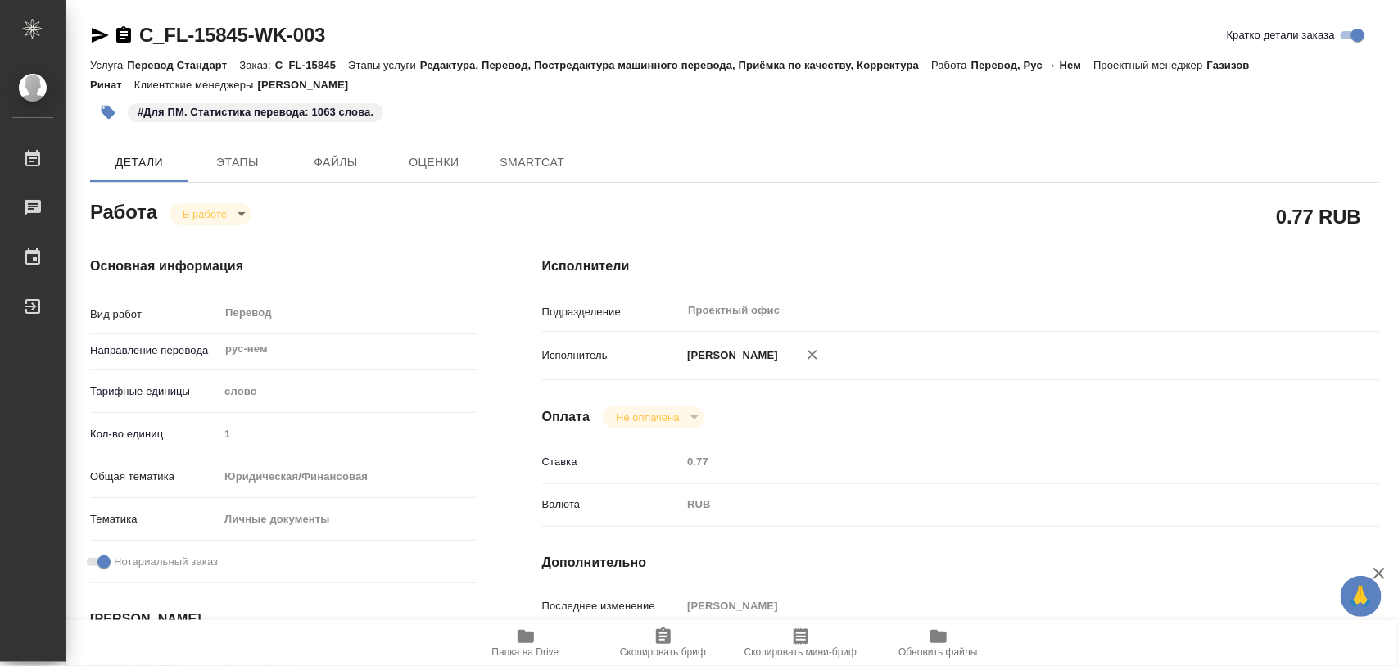
type textarea "x"
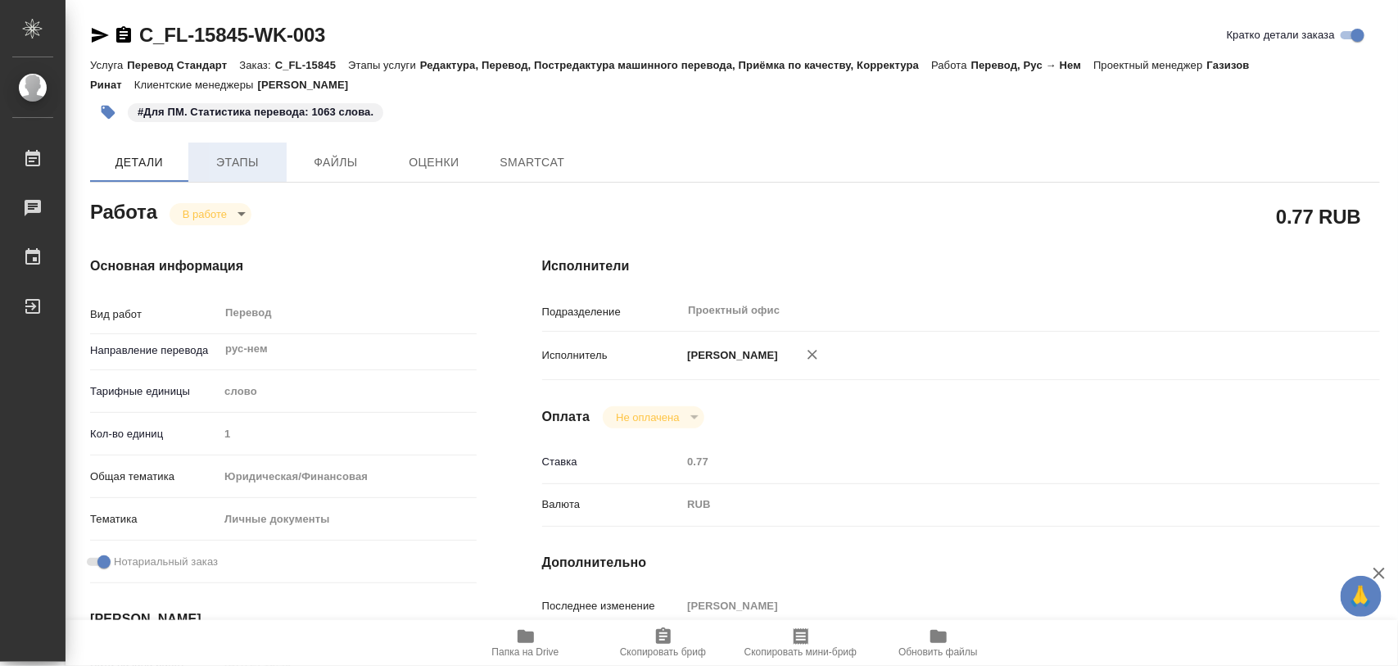
type textarea "x"
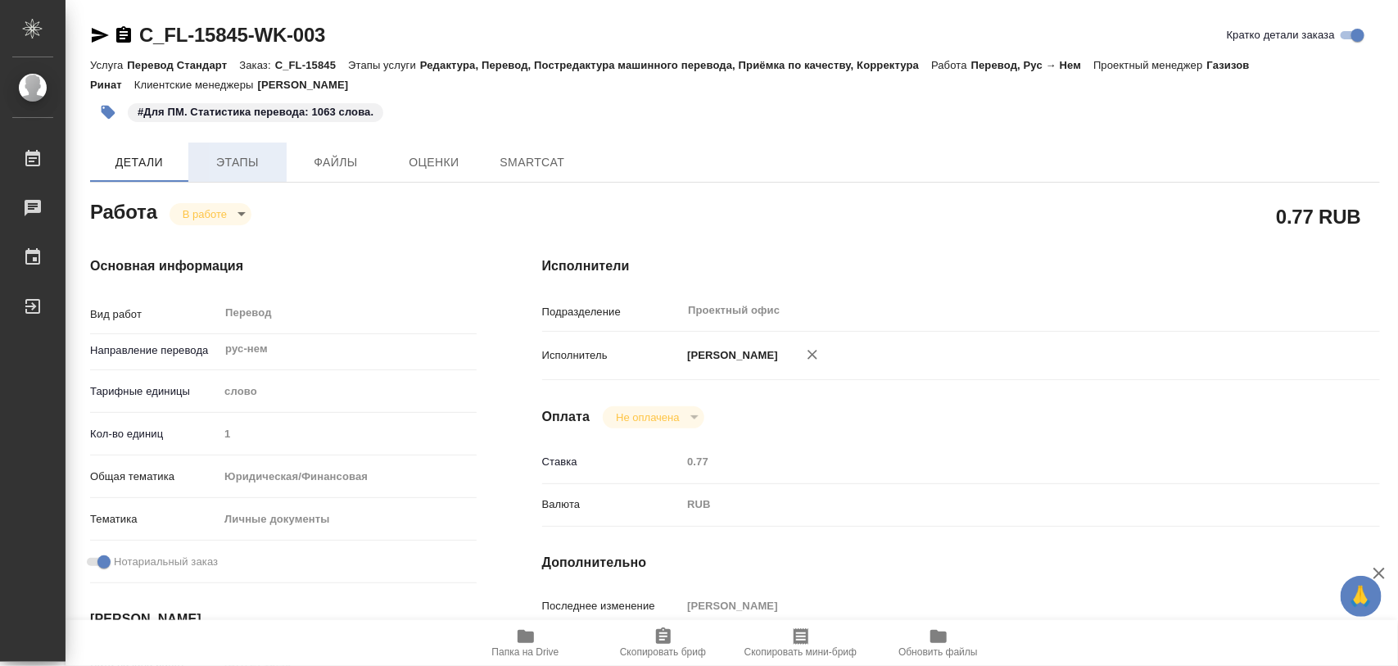
type textarea "x"
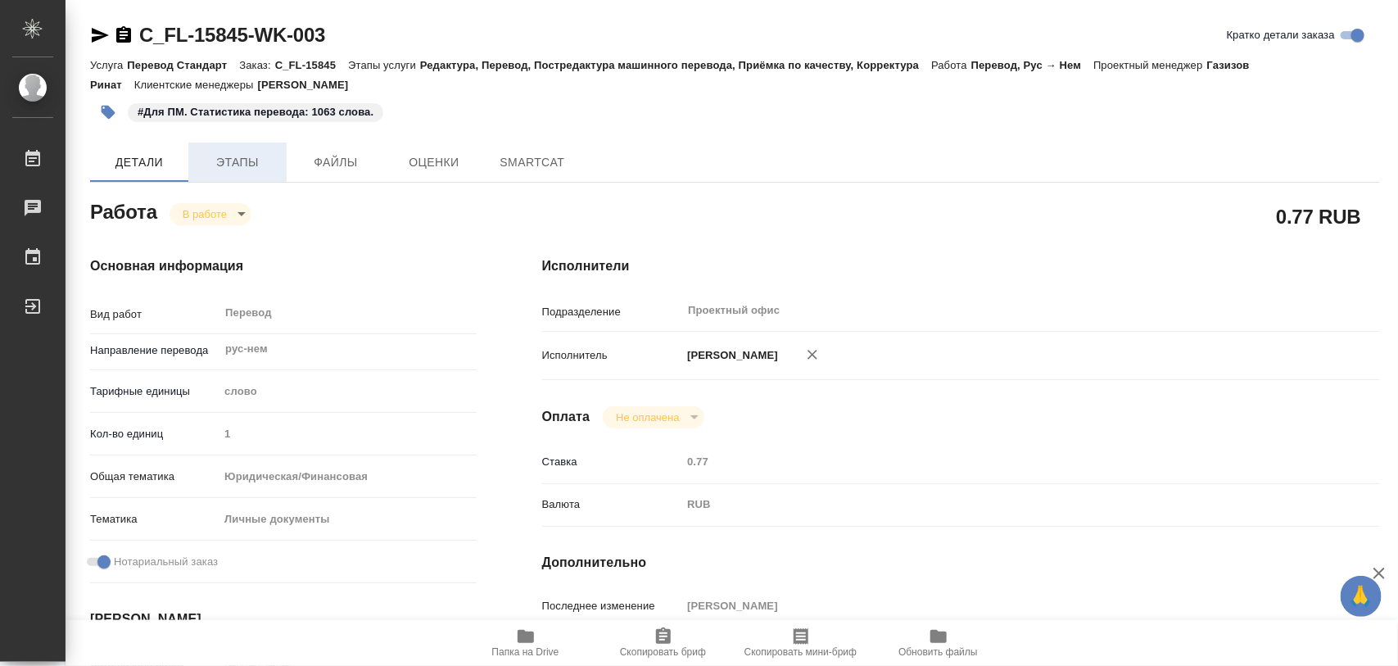
type textarea "x"
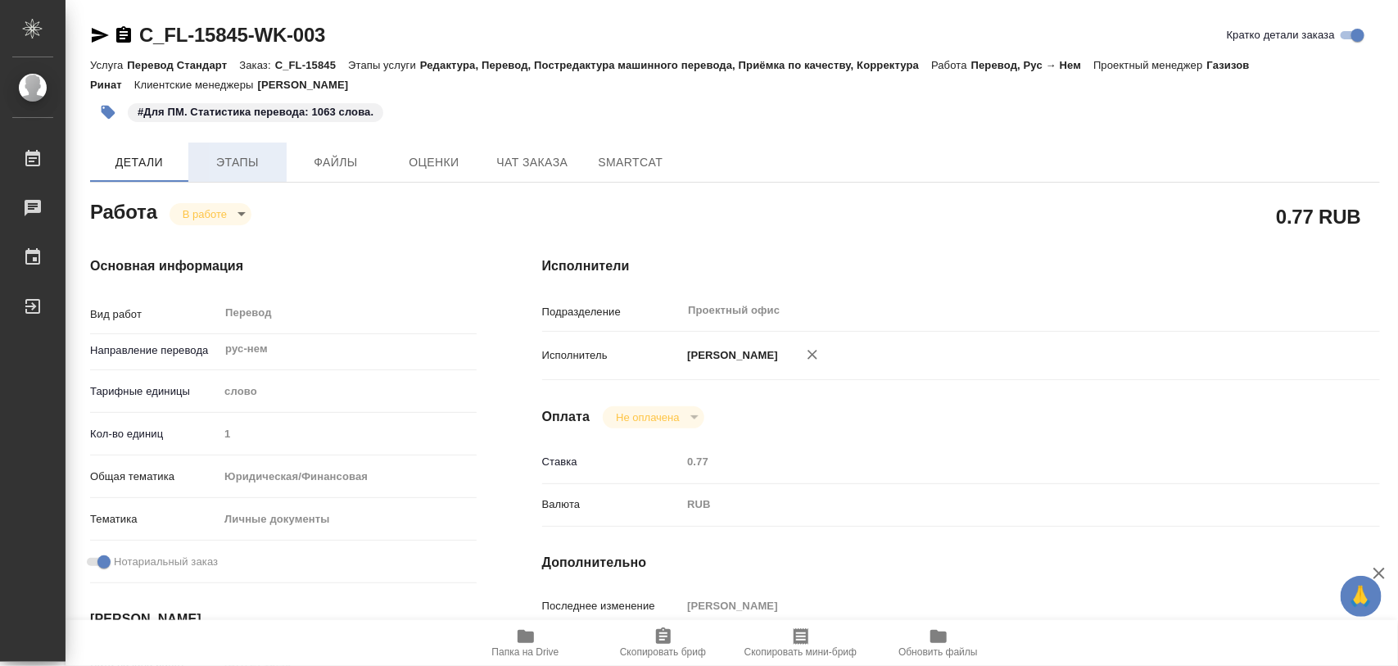
click at [247, 156] on span "Этапы" at bounding box center [237, 162] width 79 height 20
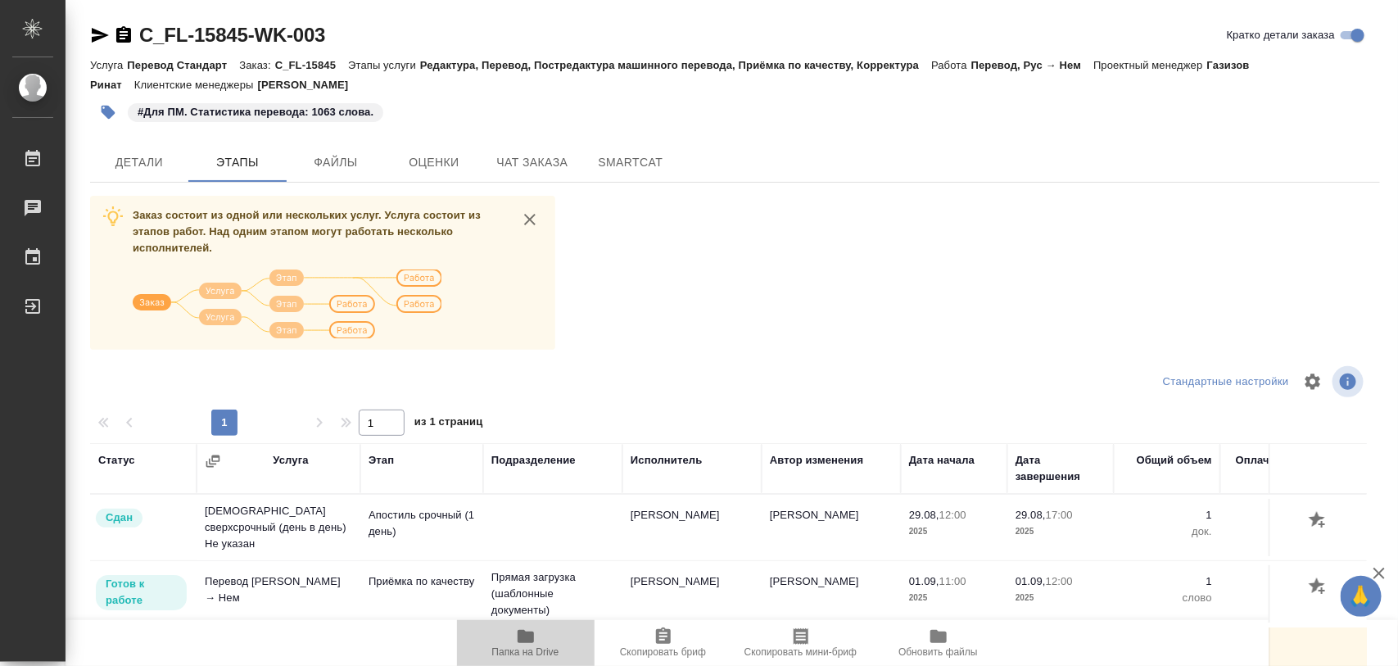
click at [532, 640] on icon "button" at bounding box center [526, 636] width 16 height 13
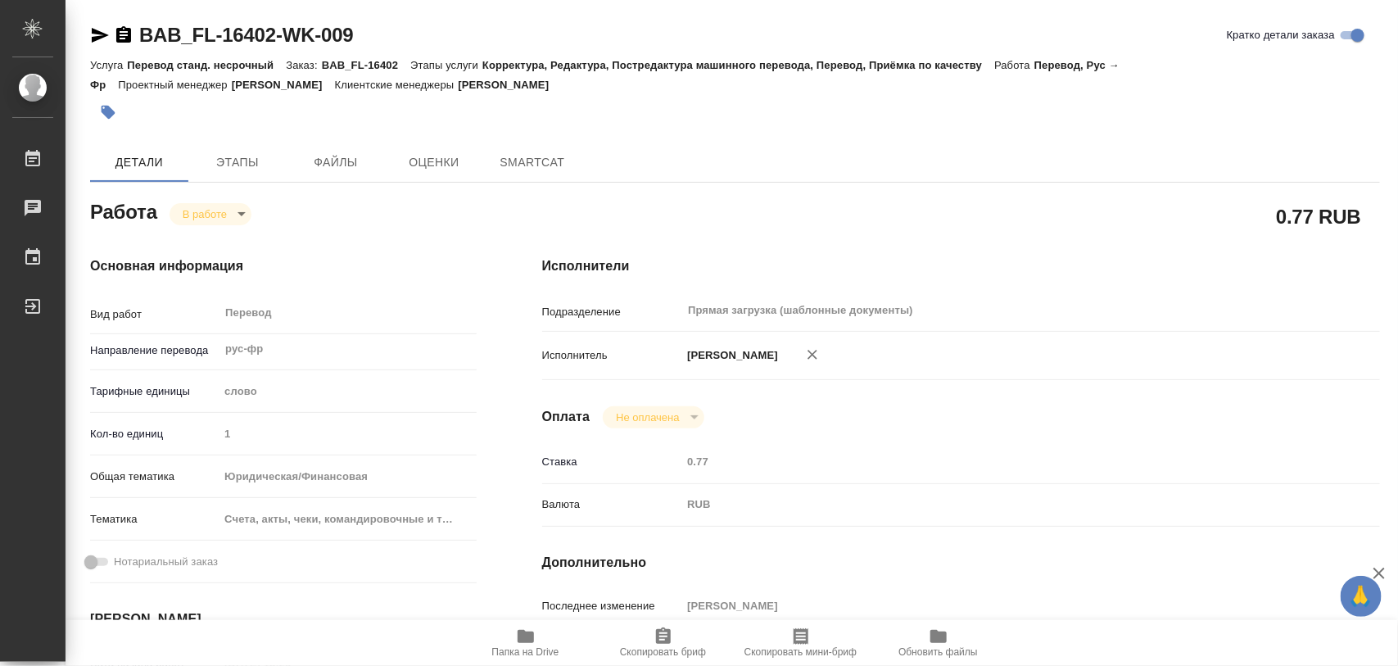
type textarea "x"
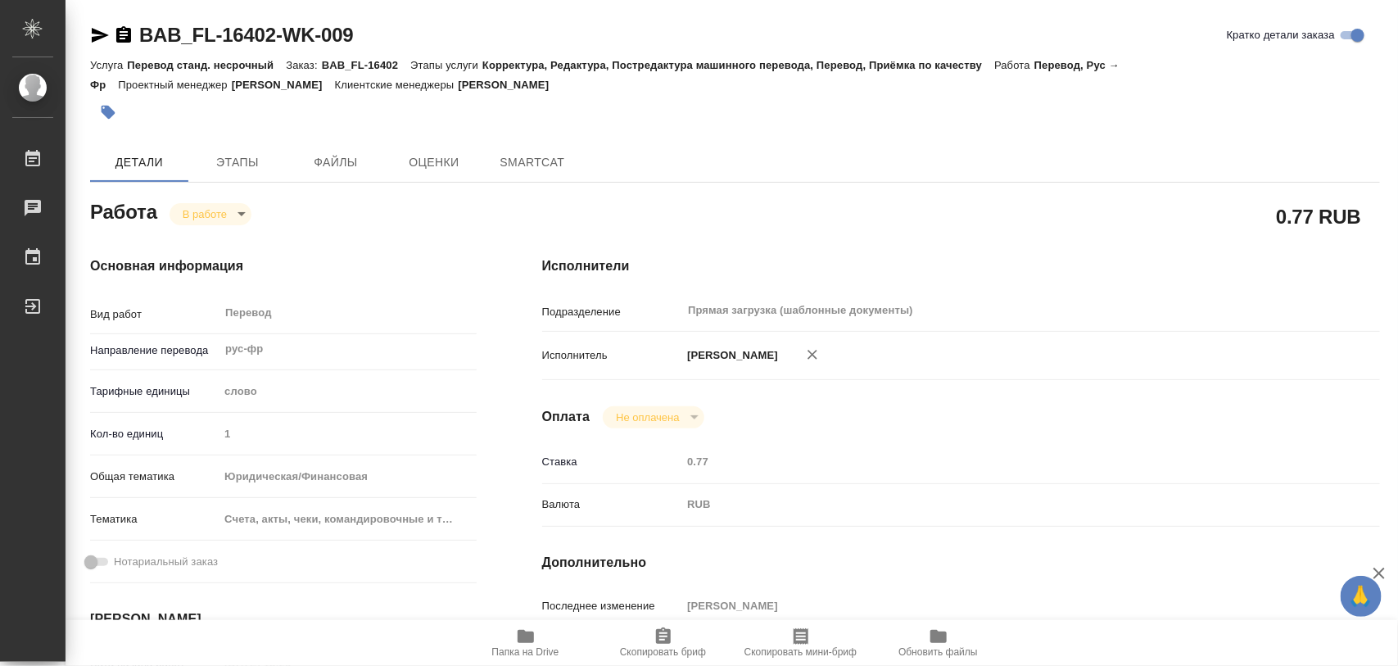
type textarea "x"
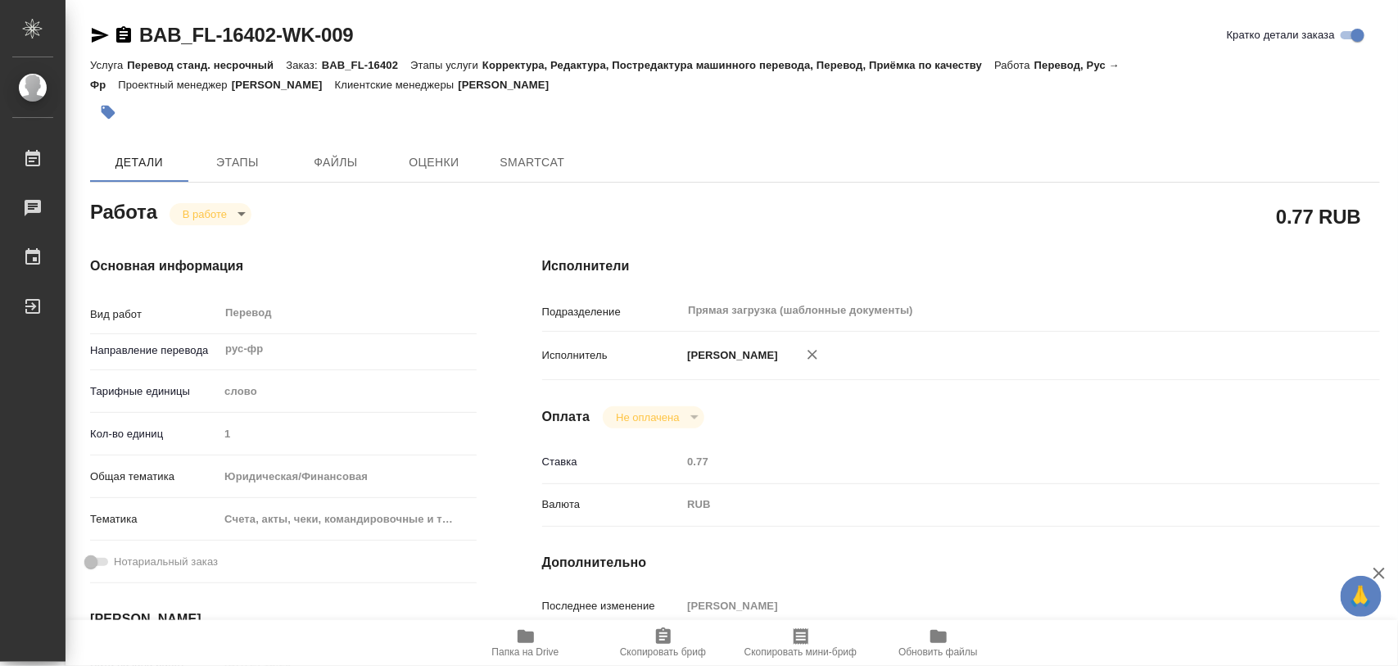
type textarea "x"
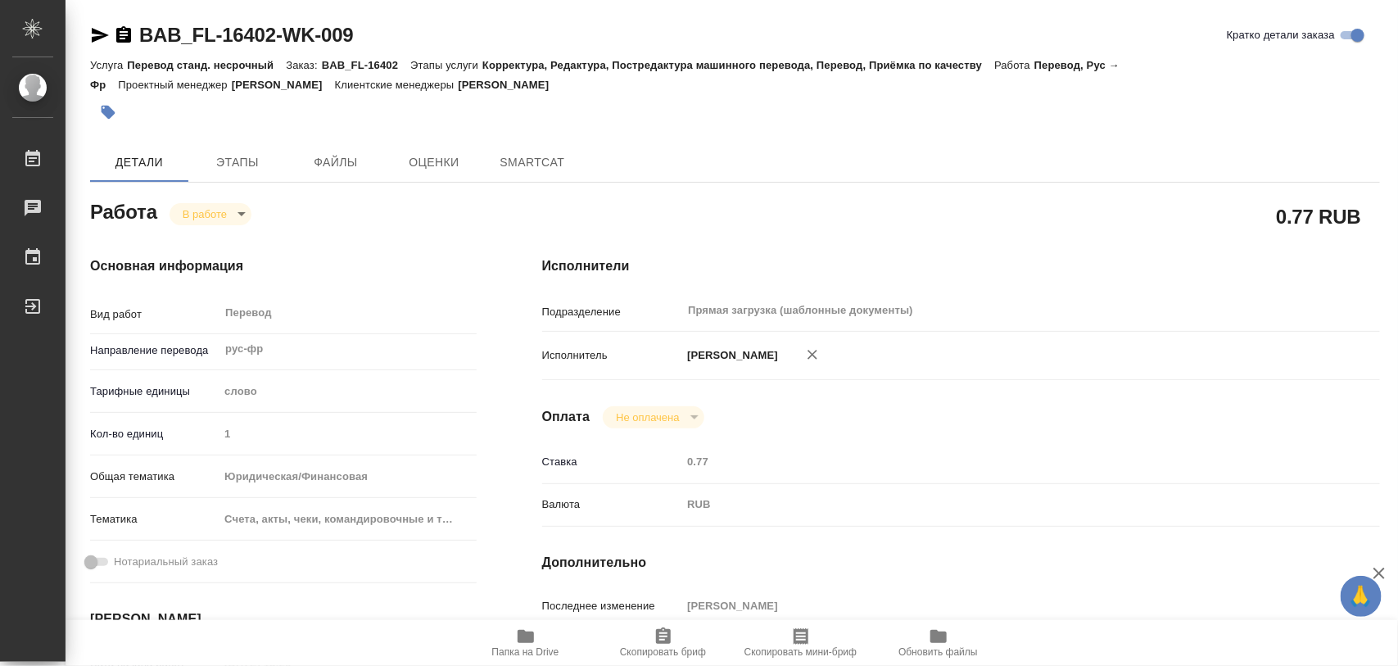
type textarea "x"
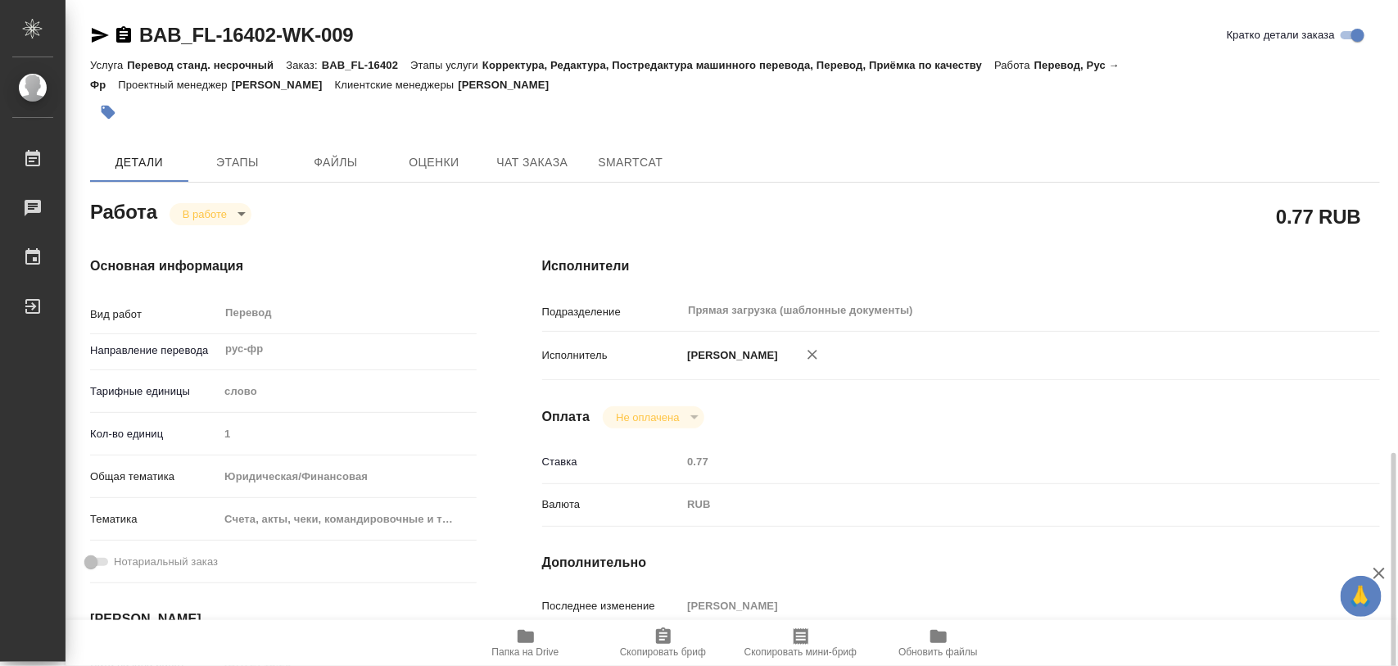
scroll to position [307, 0]
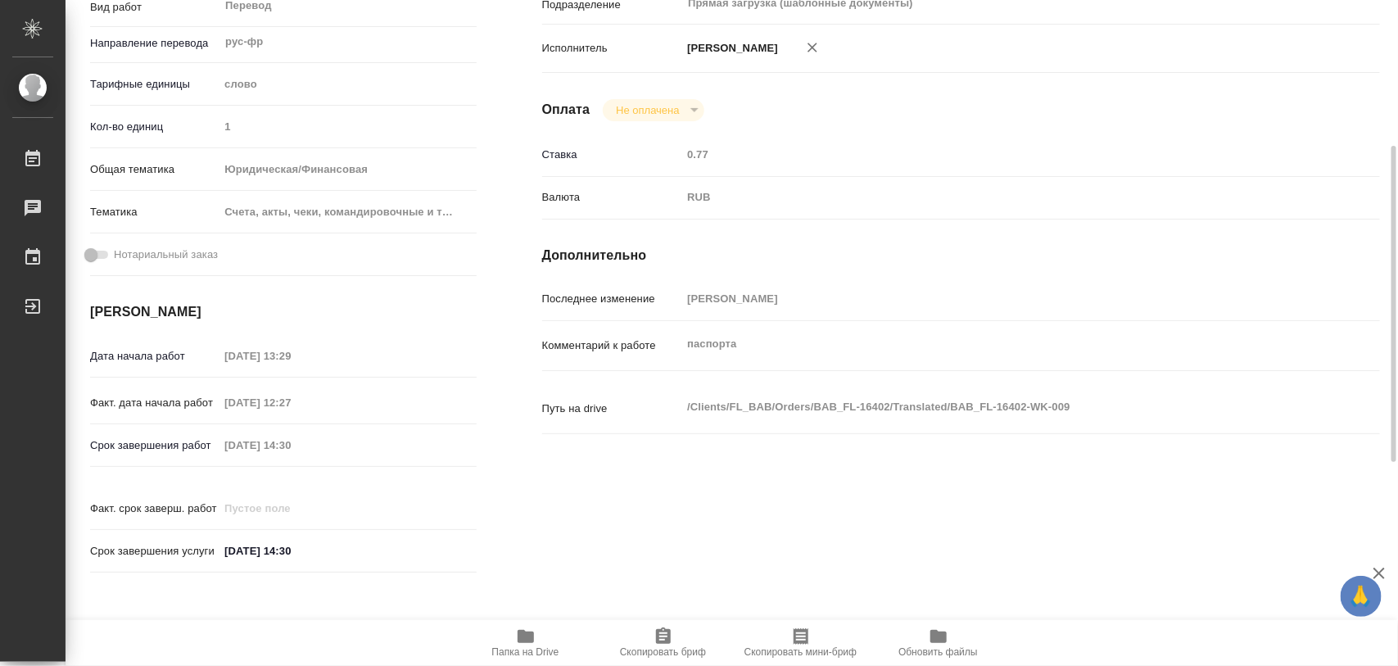
type textarea "x"
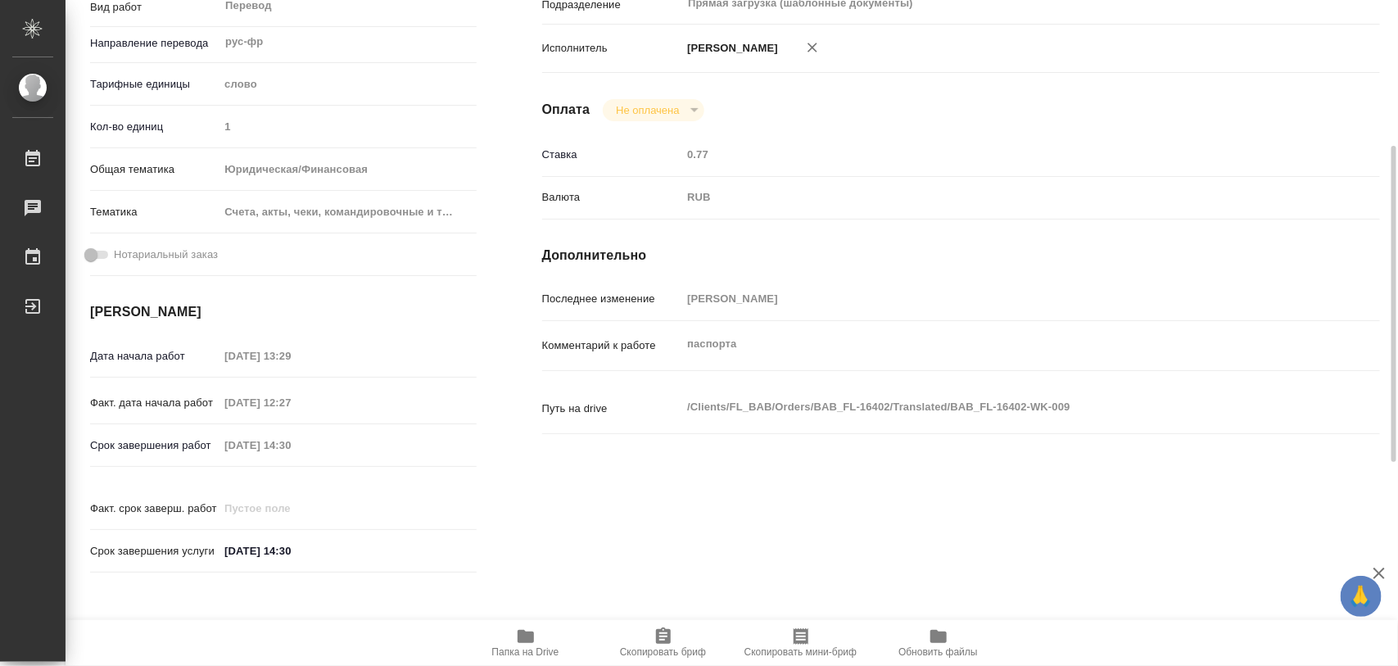
type textarea "x"
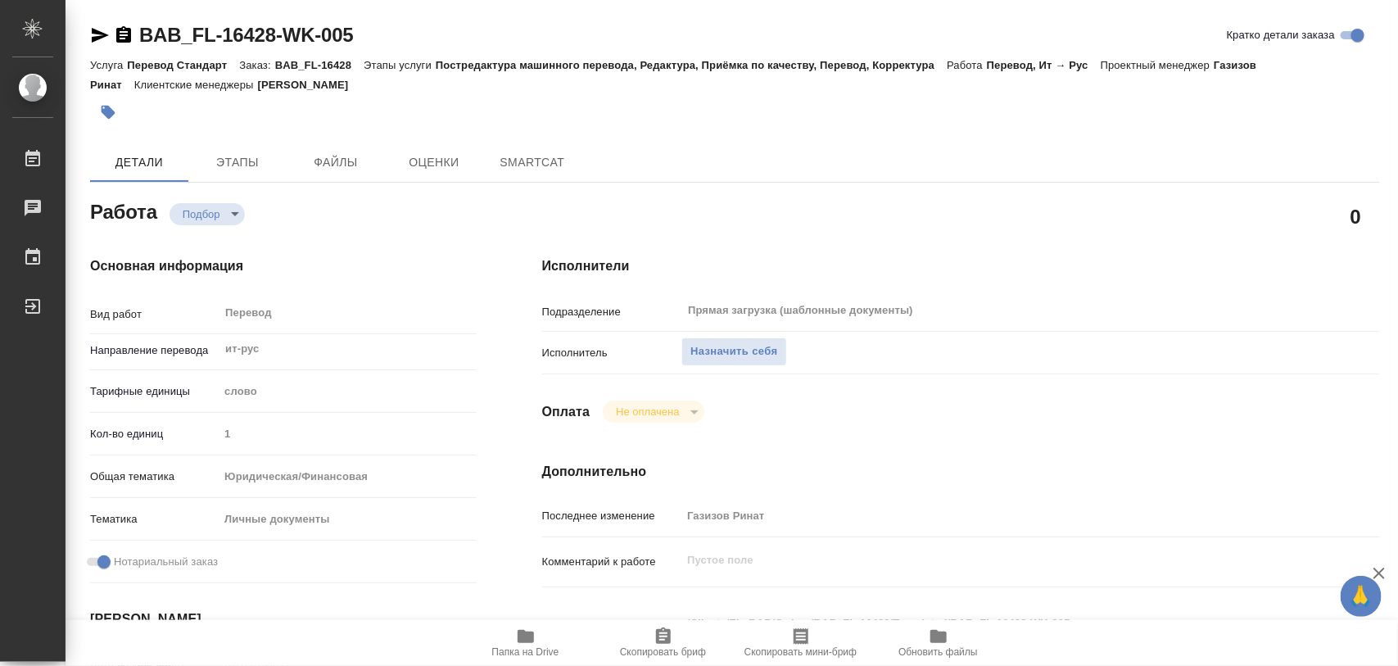
type textarea "x"
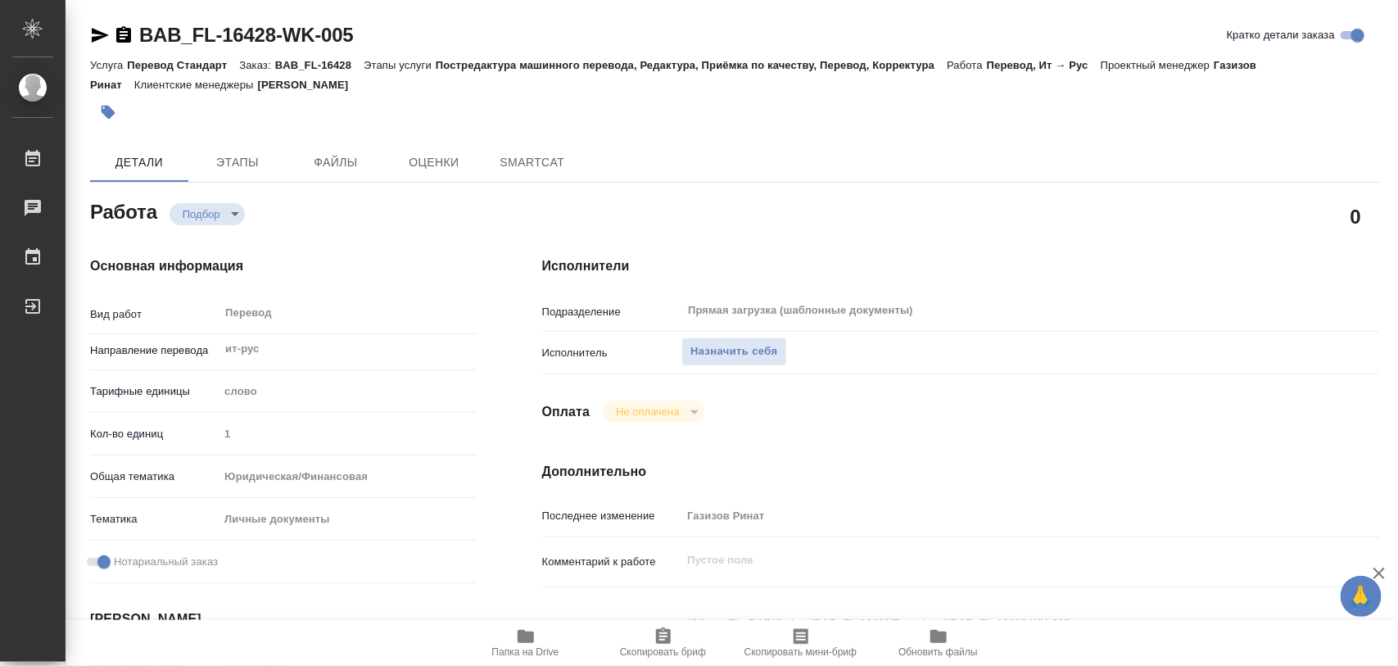
type textarea "x"
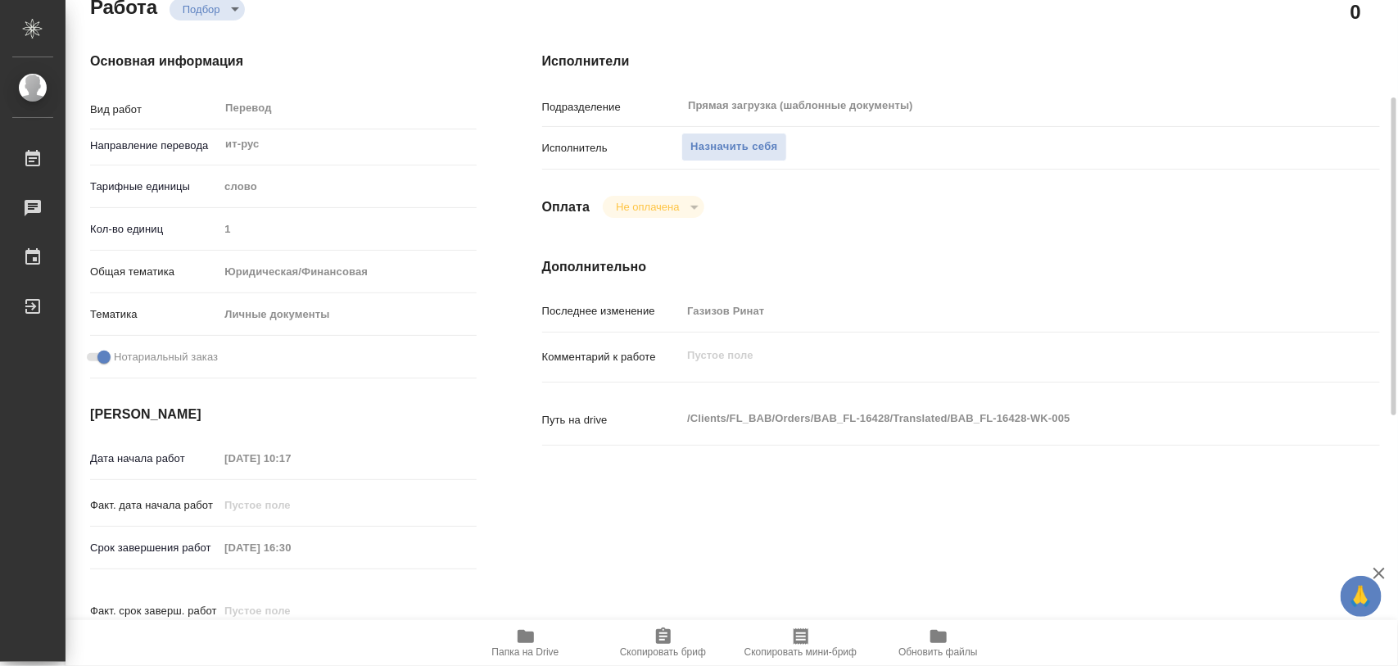
type textarea "x"
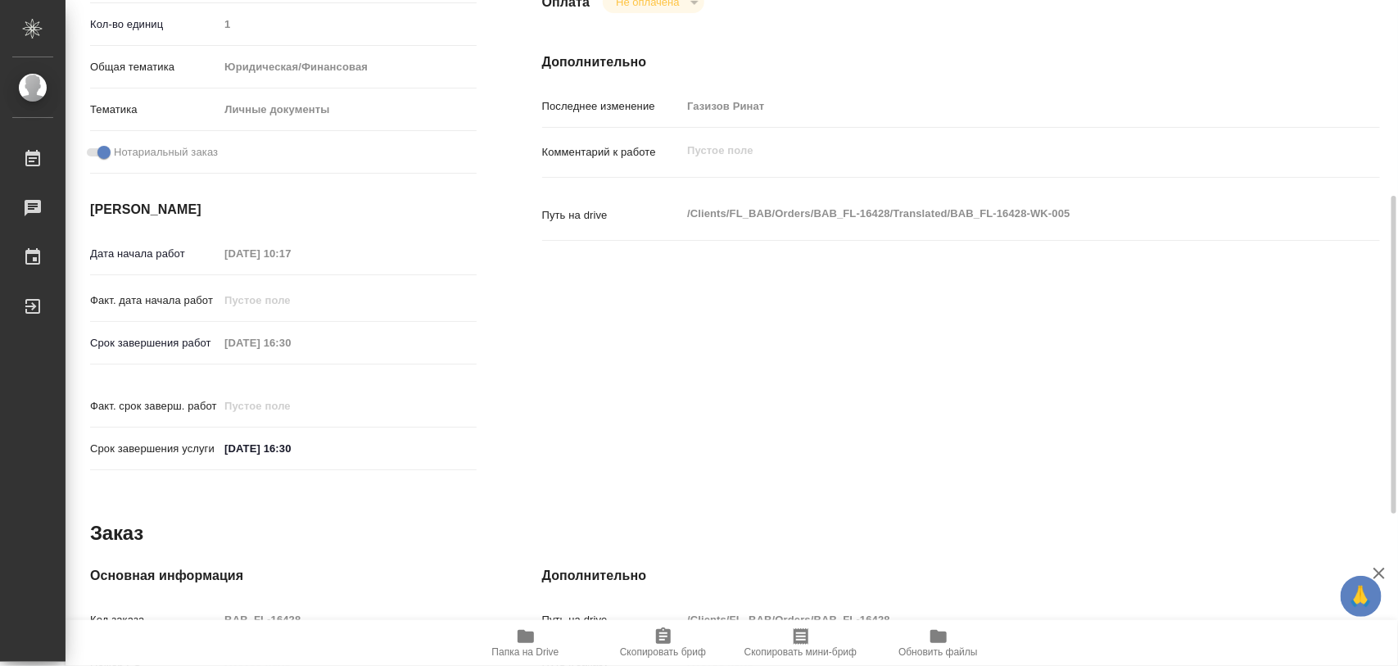
type textarea "x"
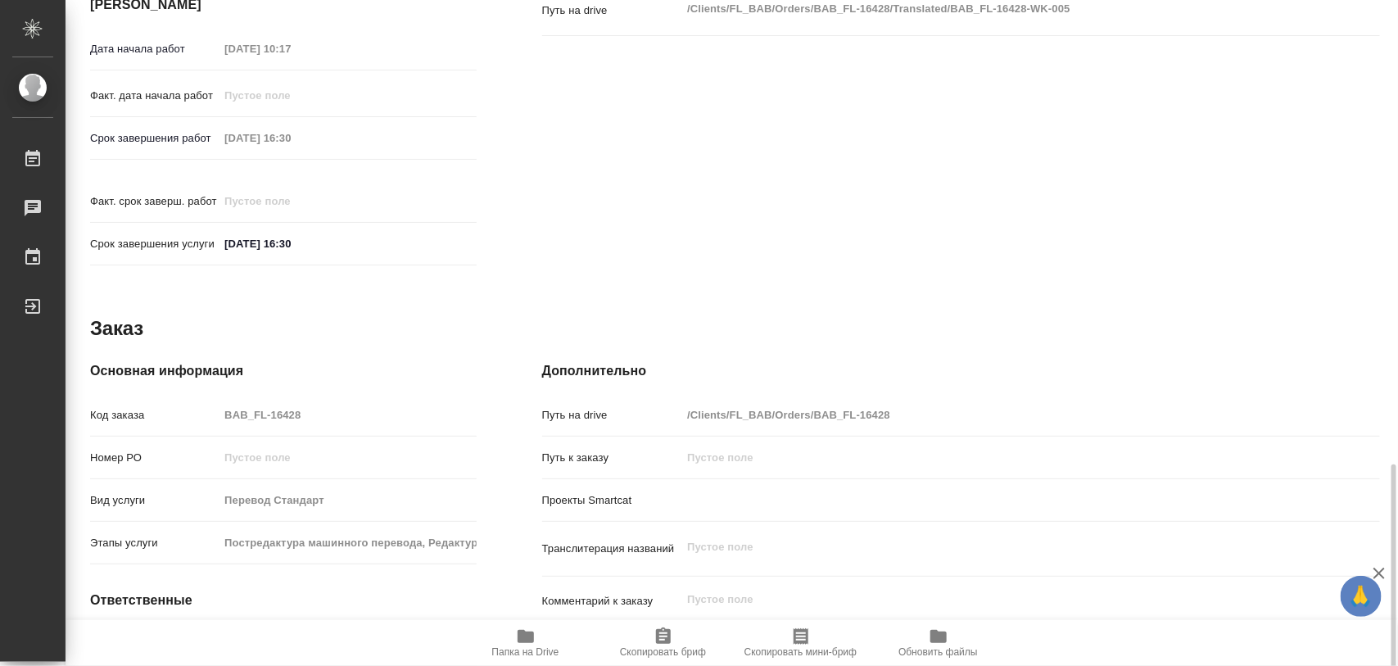
scroll to position [730, 0]
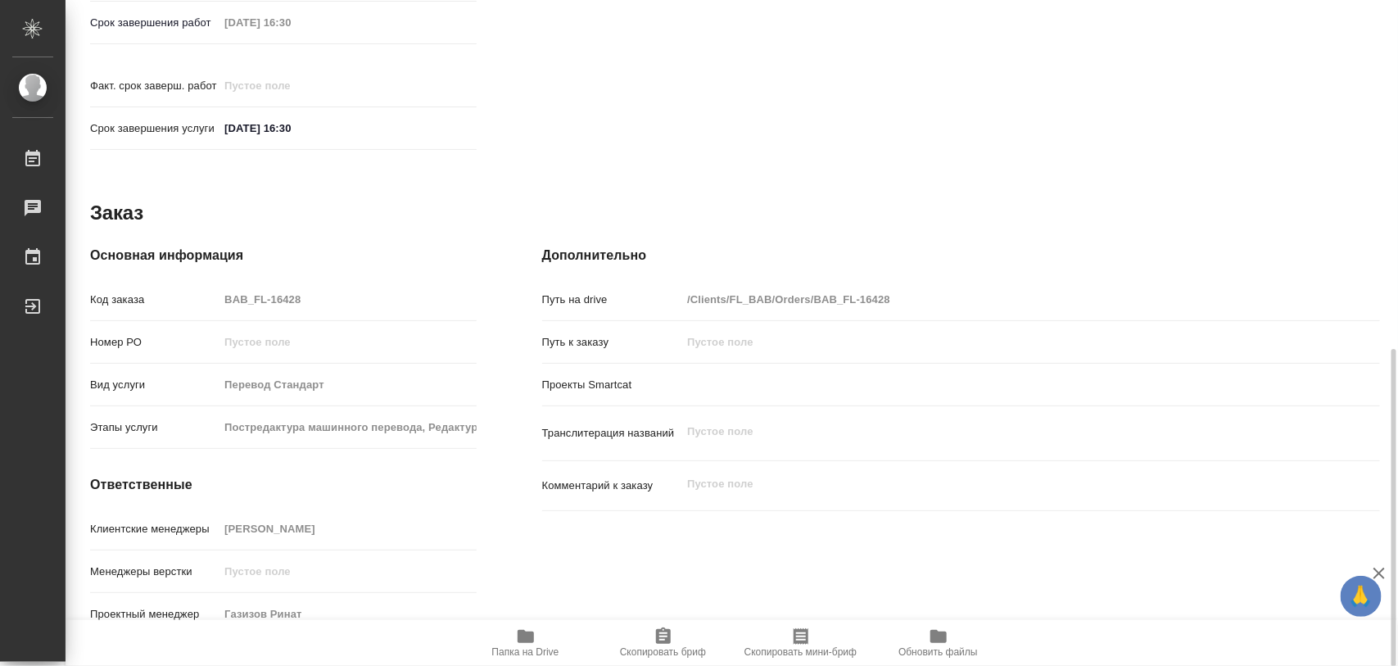
type textarea "x"
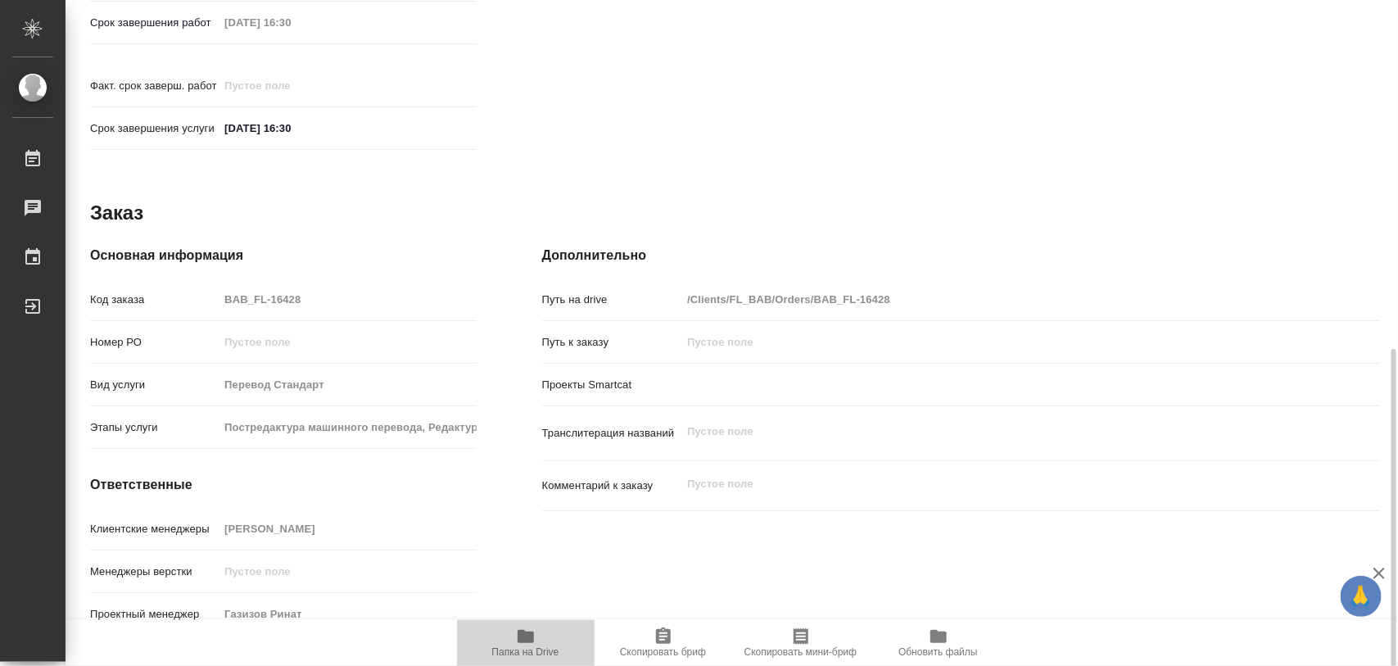
click at [539, 640] on span "Папка на Drive" at bounding box center [526, 642] width 118 height 31
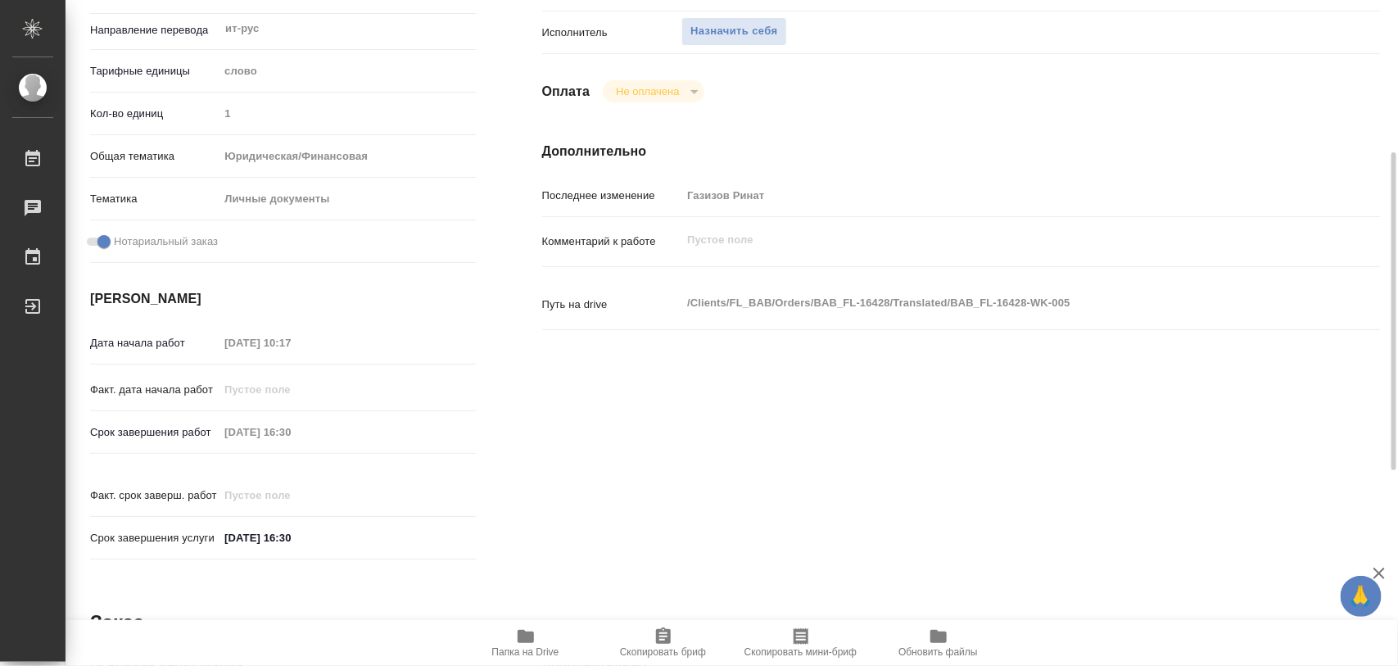
scroll to position [0, 0]
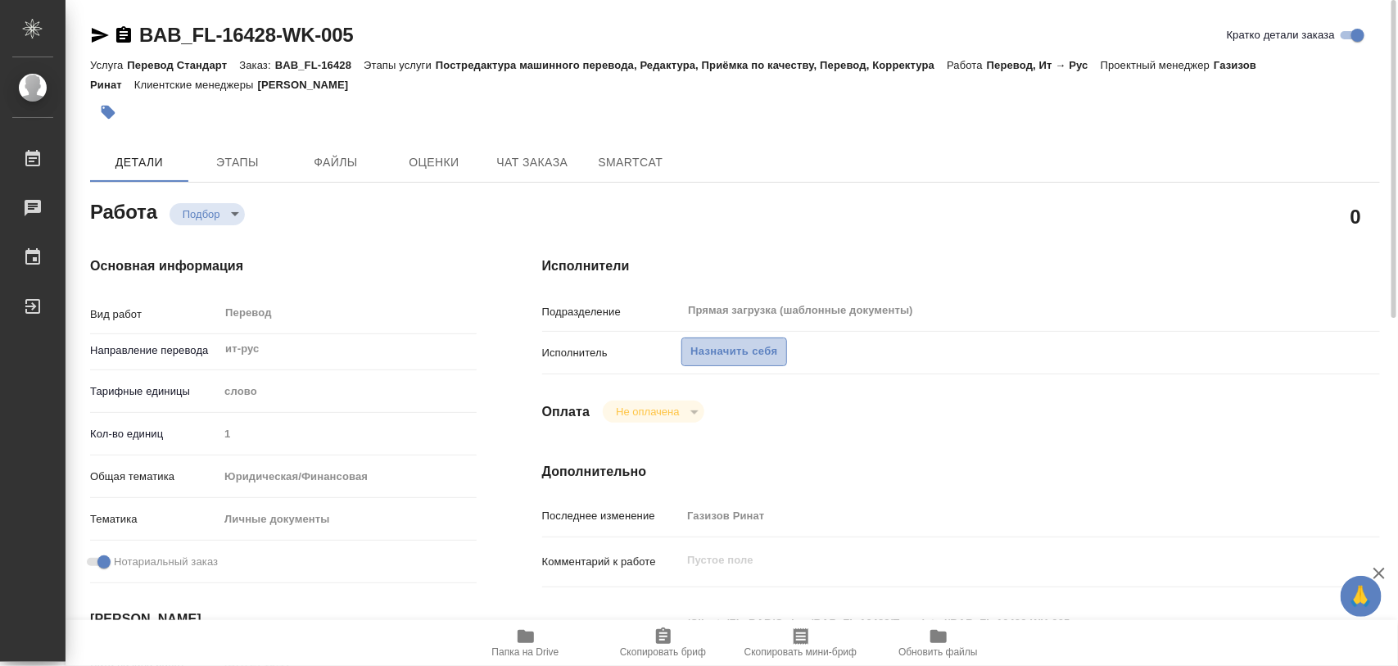
click at [718, 355] on span "Назначить себя" at bounding box center [733, 351] width 87 height 19
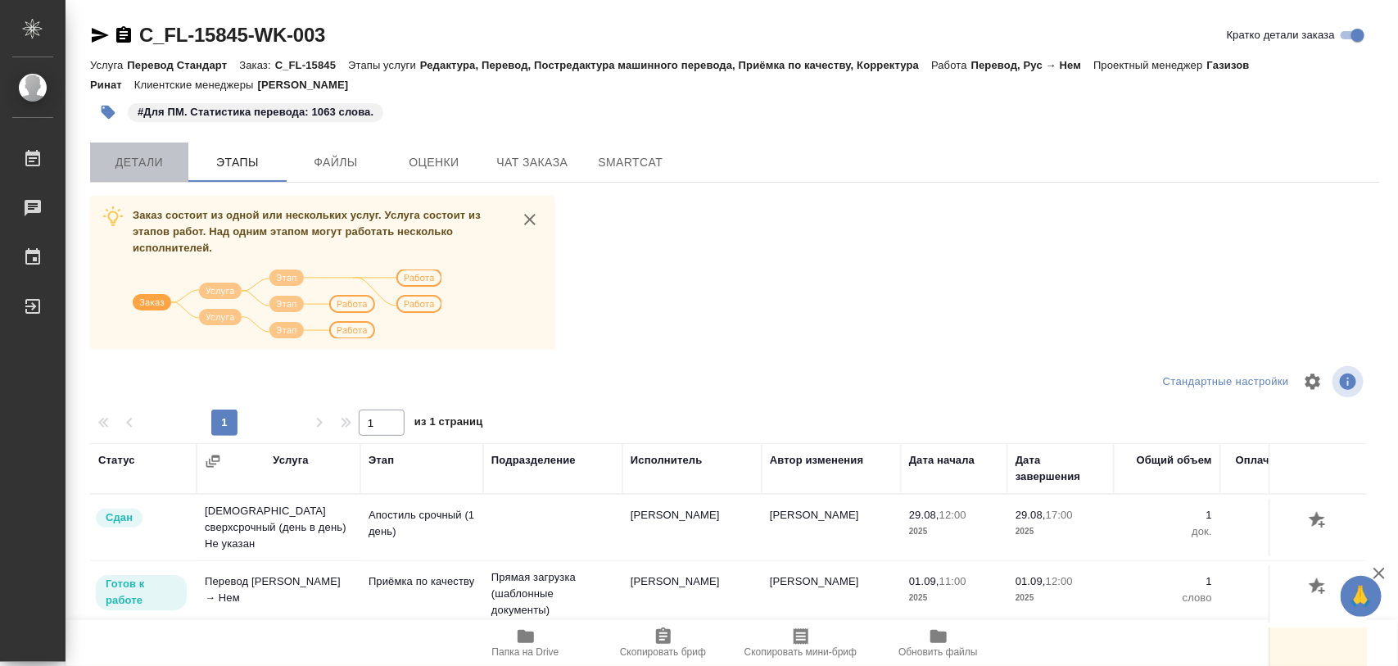
click at [144, 157] on span "Детали" at bounding box center [139, 162] width 79 height 20
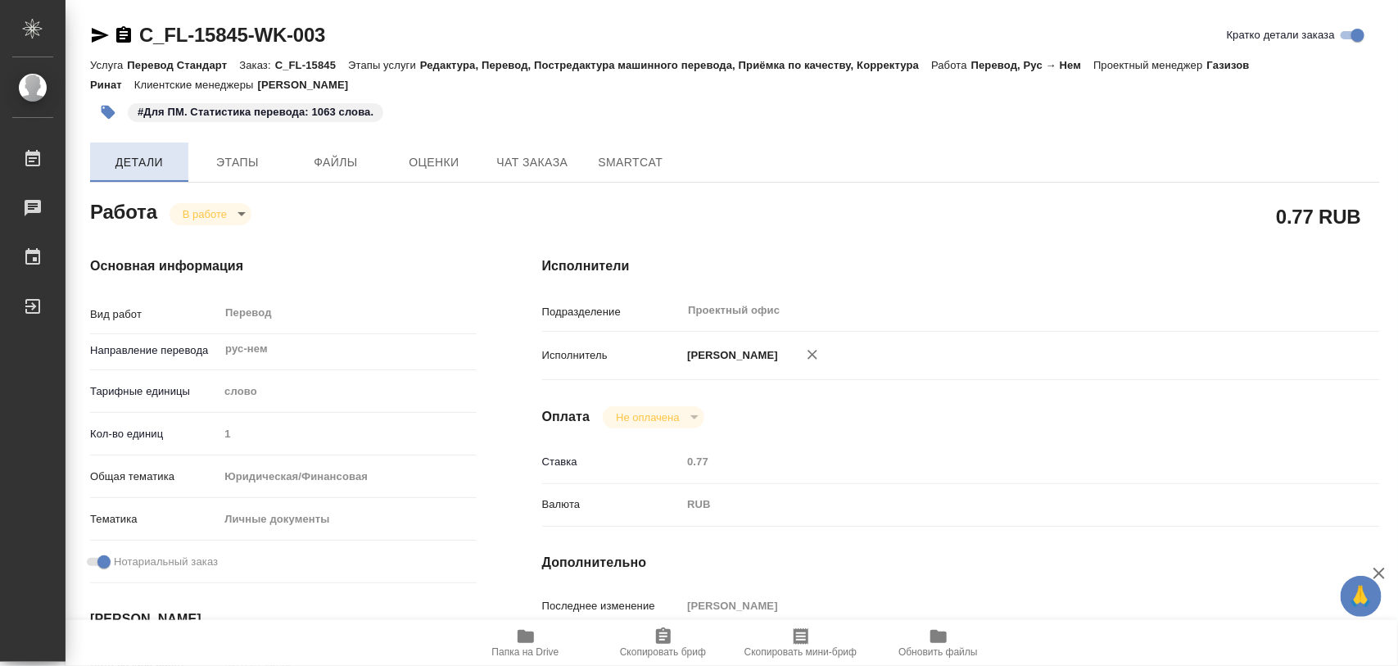
type textarea "x"
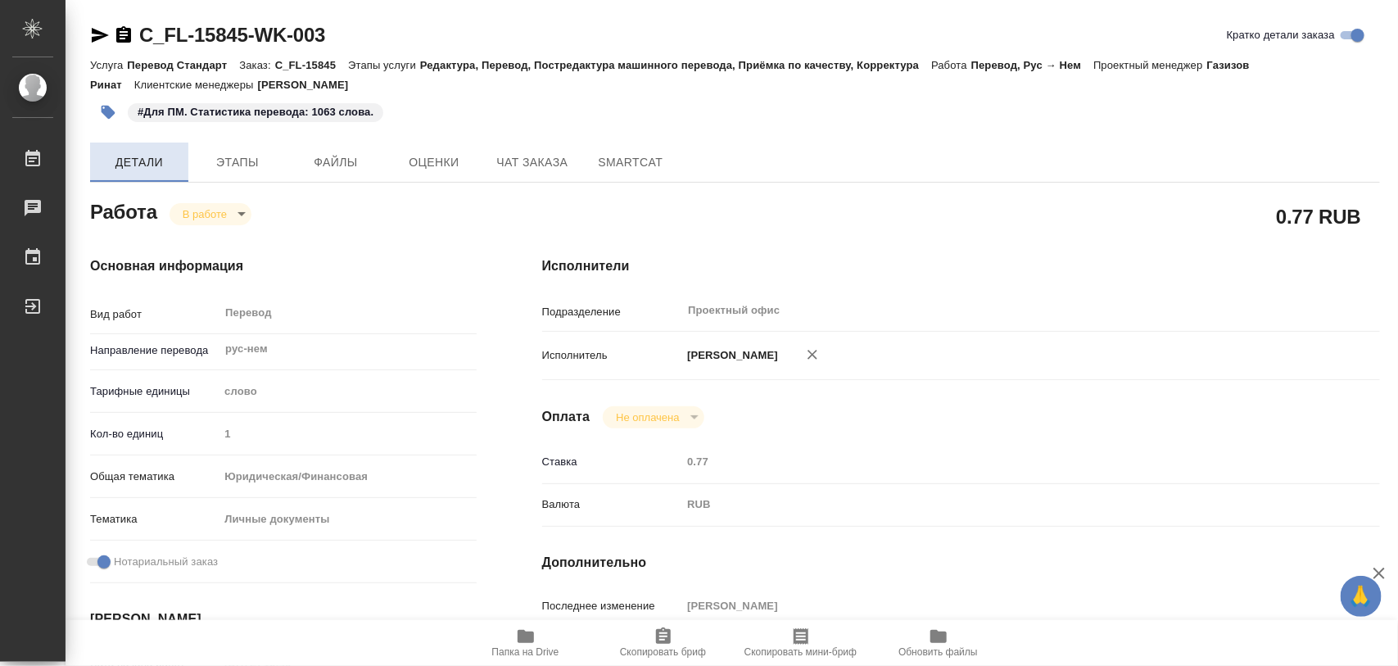
type textarea "x"
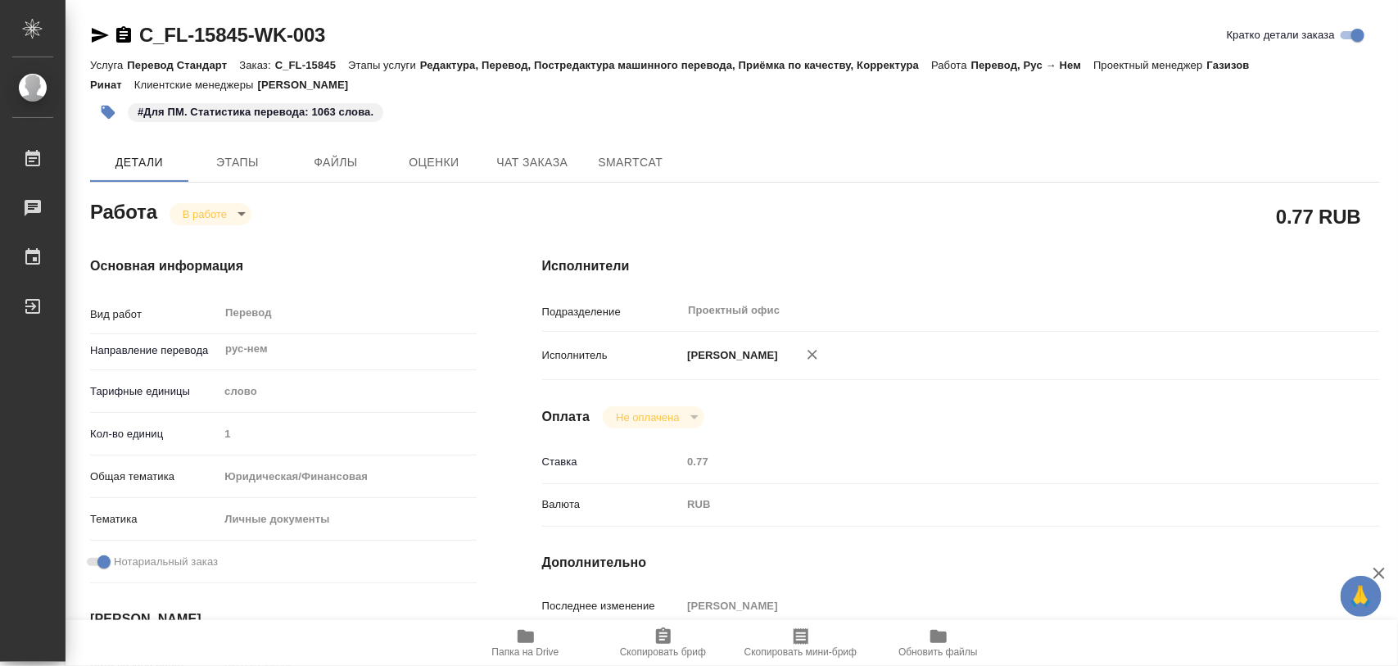
type textarea "x"
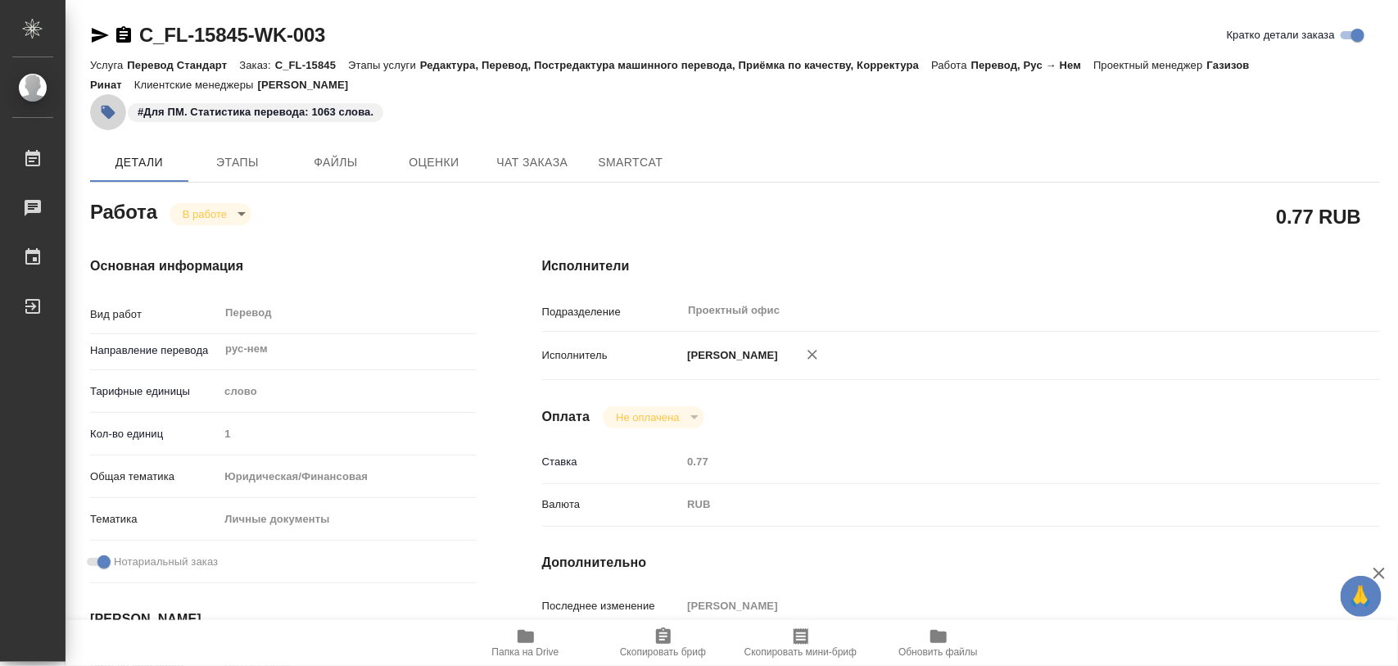
click at [112, 116] on icon "button" at bounding box center [108, 112] width 16 height 16
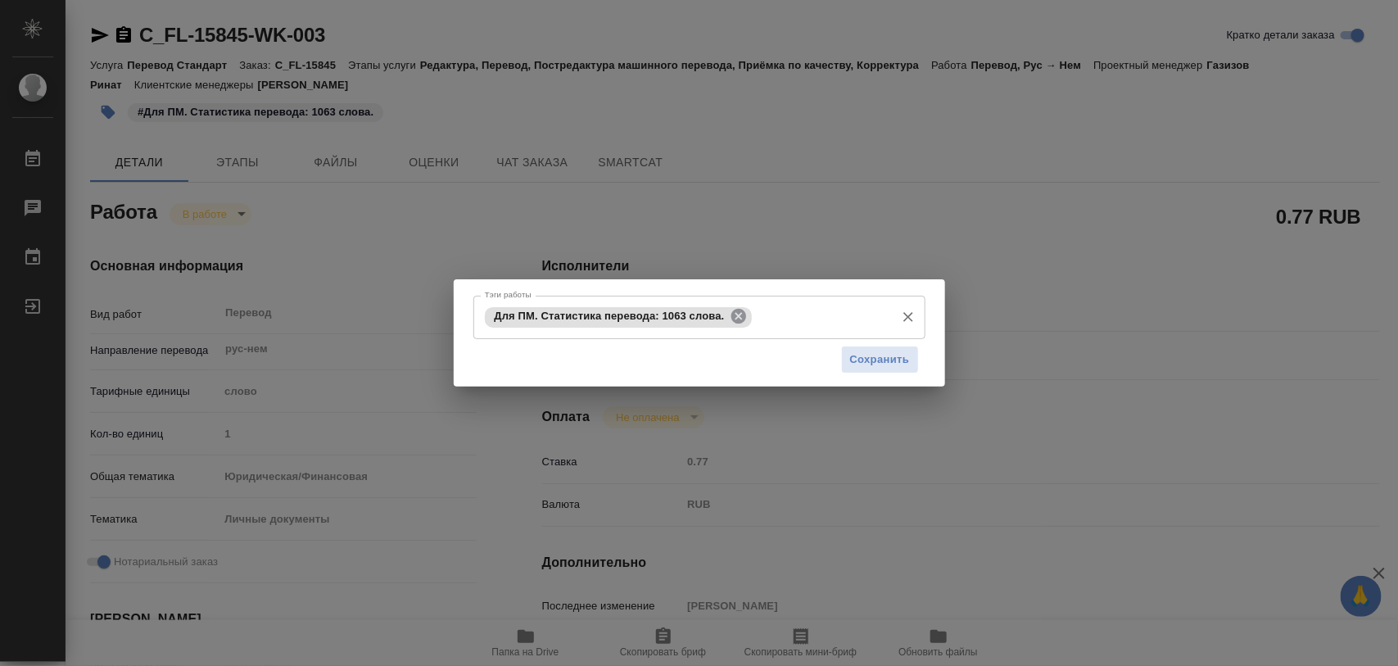
click at [734, 310] on icon at bounding box center [739, 316] width 18 height 18
click at [717, 317] on input "Тэги работы" at bounding box center [684, 317] width 406 height 28
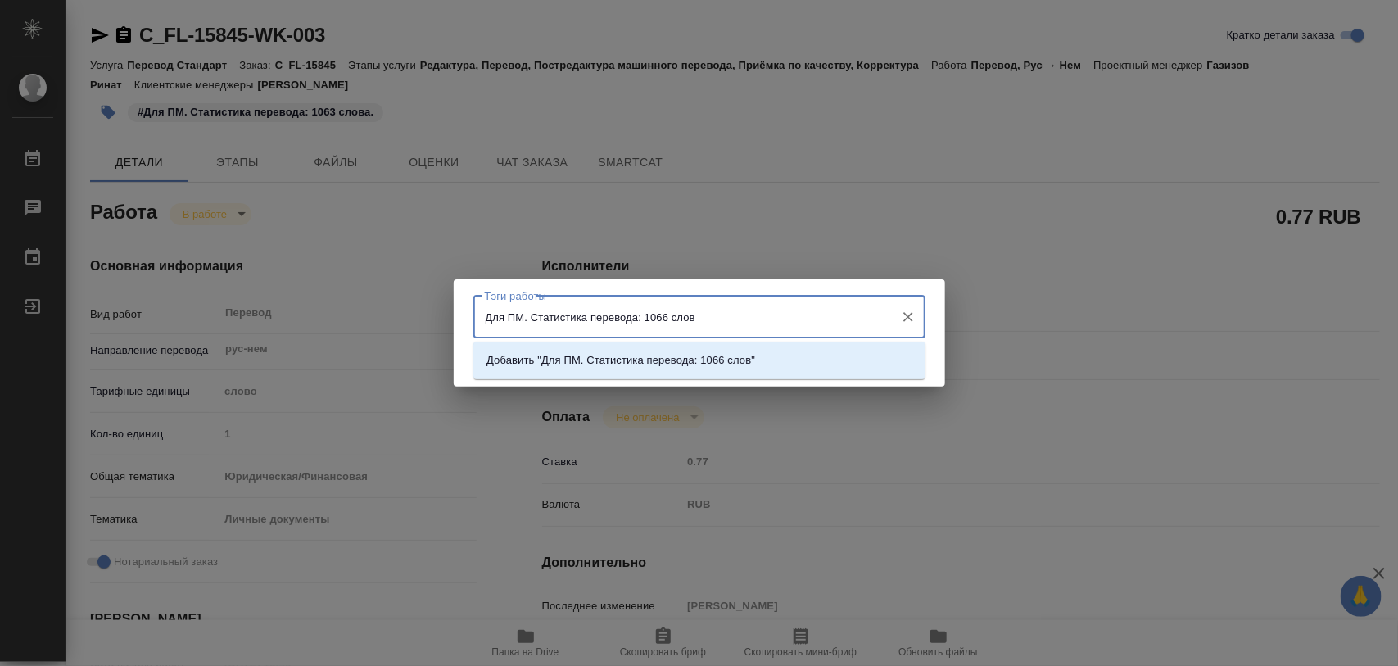
type input "Для ПМ. Статистика перевода: 1066 слов."
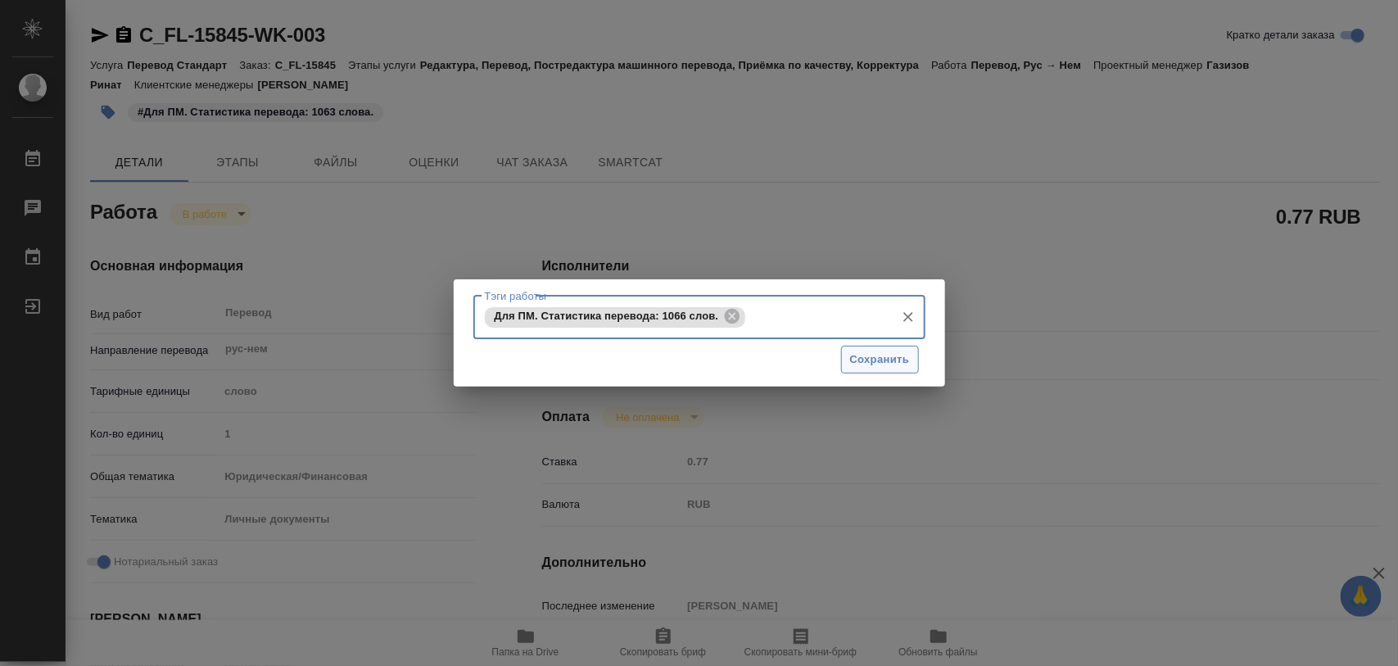
click at [881, 352] on span "Сохранить" at bounding box center [880, 360] width 60 height 19
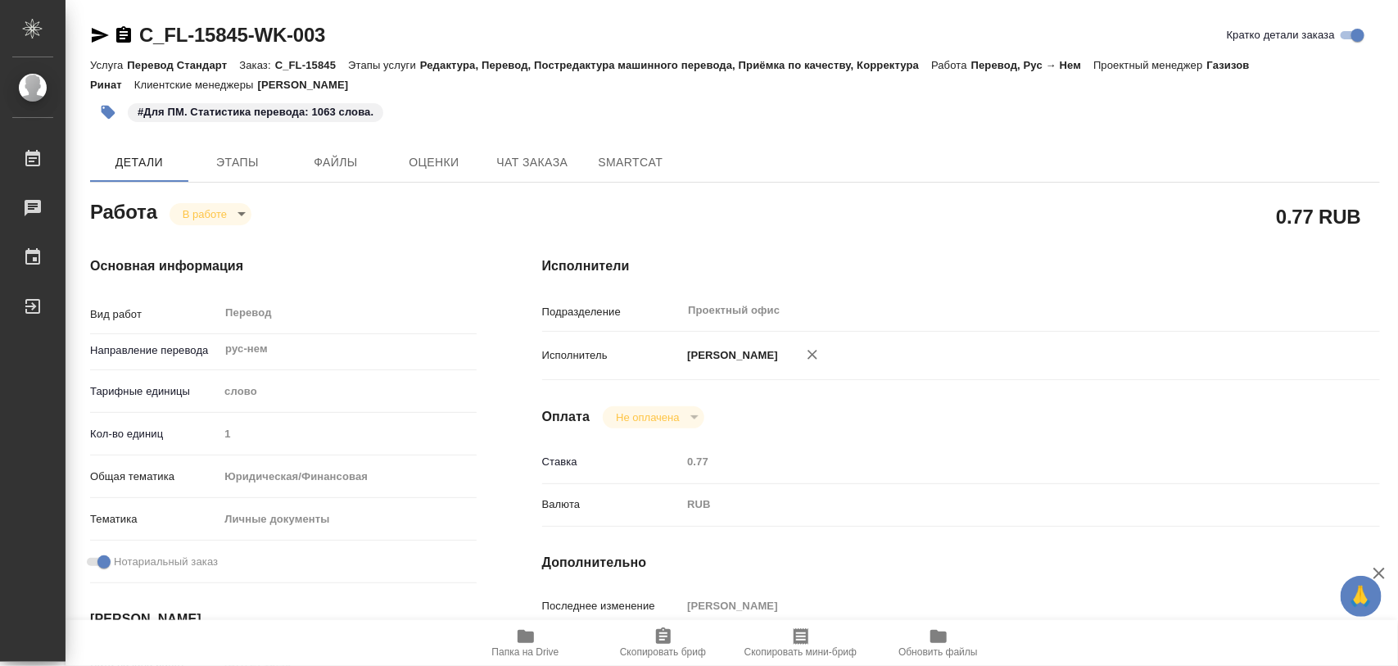
type input "inProgress"
type textarea "Перевод"
type textarea "x"
type input "рус-нем"
type input "5a8b1489cc6b4906c91bfd90"
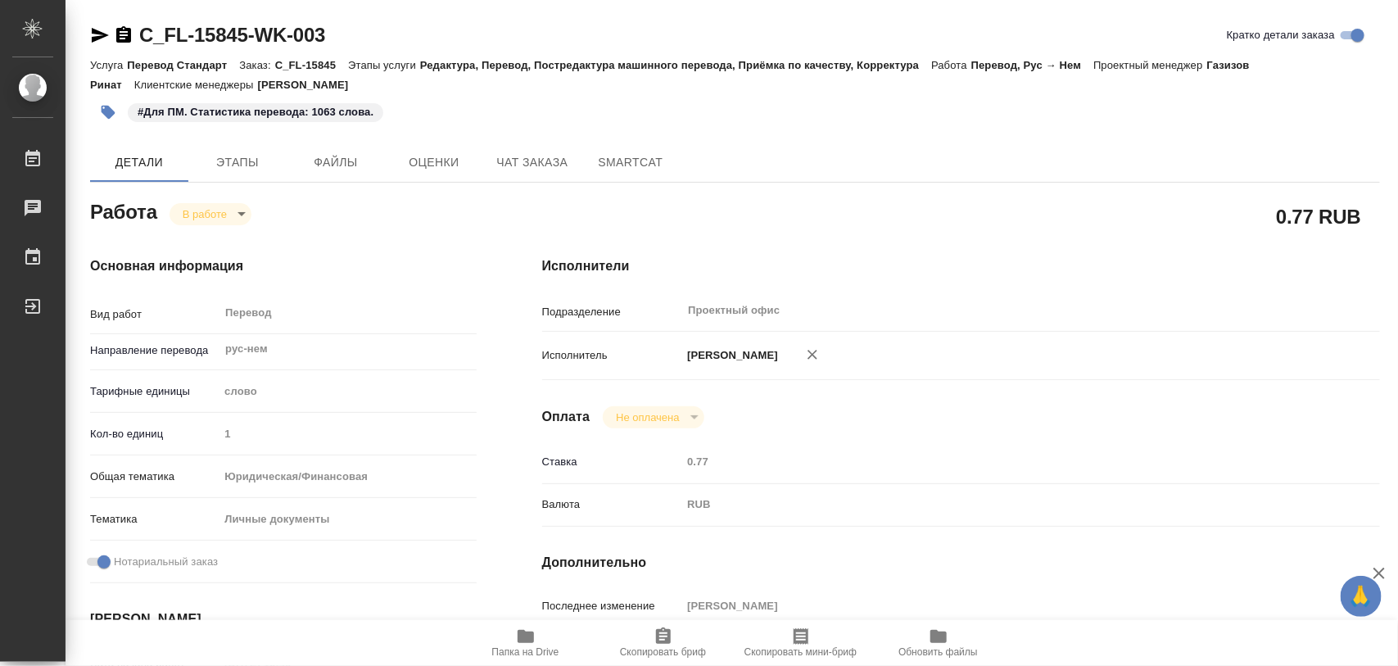
type input "1"
type input "yr-fn"
type input "5a8b8b956a9677013d343cfe"
checkbox input "true"
type input "27.08.2025 16:49"
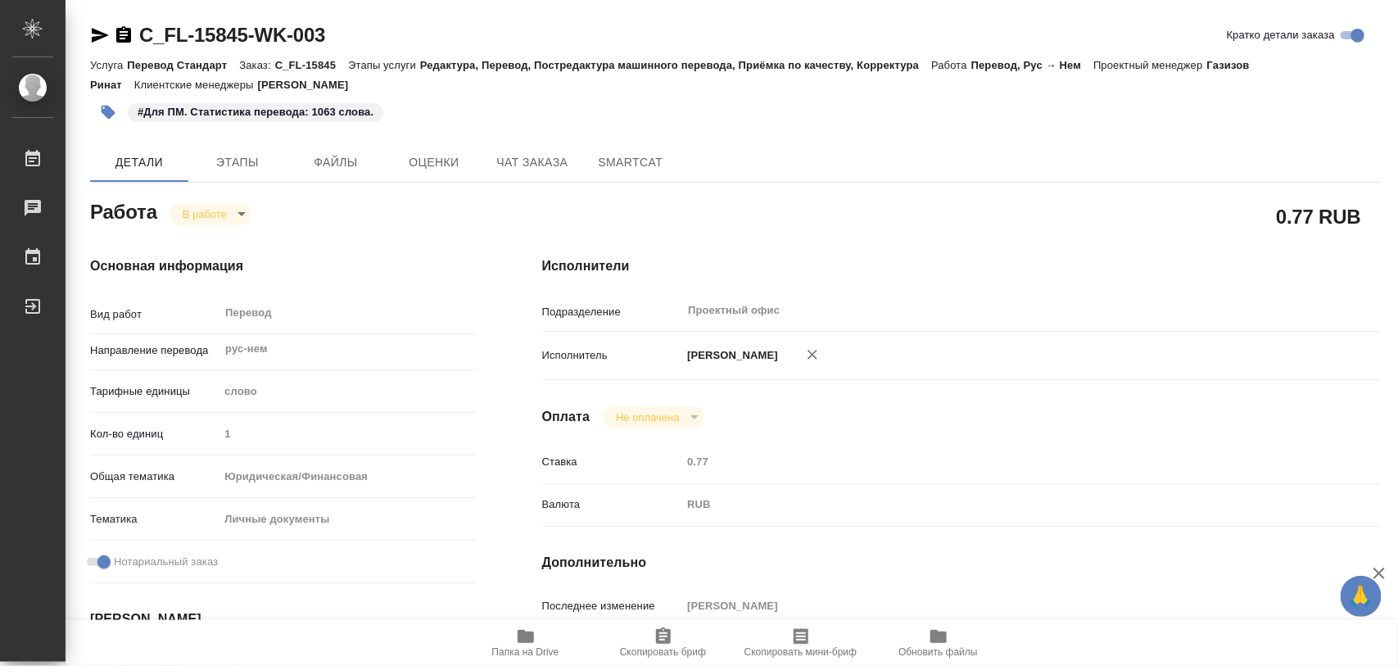
type input "28.08.2025 07:48"
type input "01.09.2025 11:00"
type input "01.09.2025 18:10"
type input "Проектный офис"
type input "notPayed"
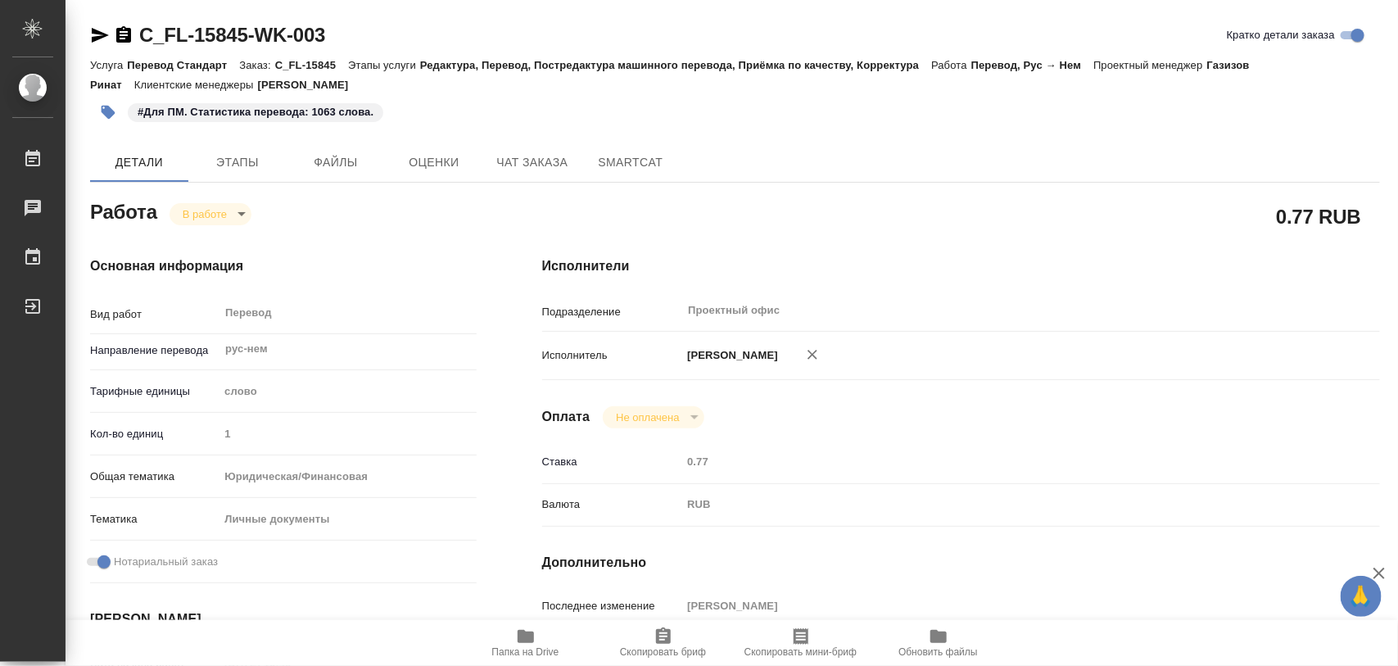
type input "0.77"
type input "RUB"
type input "[PERSON_NAME]"
type textarea "x"
type textarea "/Clients/FL_C/Orders/C_FL-15845/Translated/C_FL-15845-WK-003"
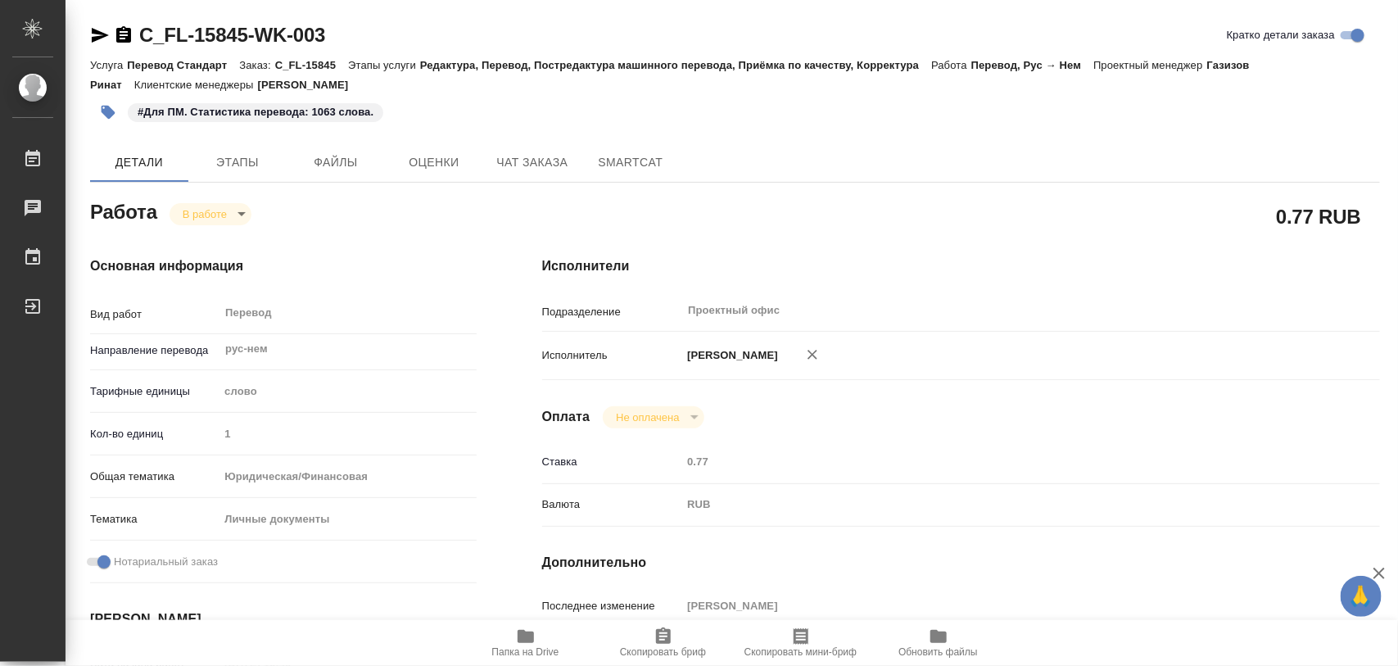
type textarea "x"
type input "C_FL-15845"
type input "Перевод Стандарт"
type input "Редактура, Перевод, Постредактура машинного перевода, Приёмка по качеству, Корр…"
type input "Зайцева Светлана"
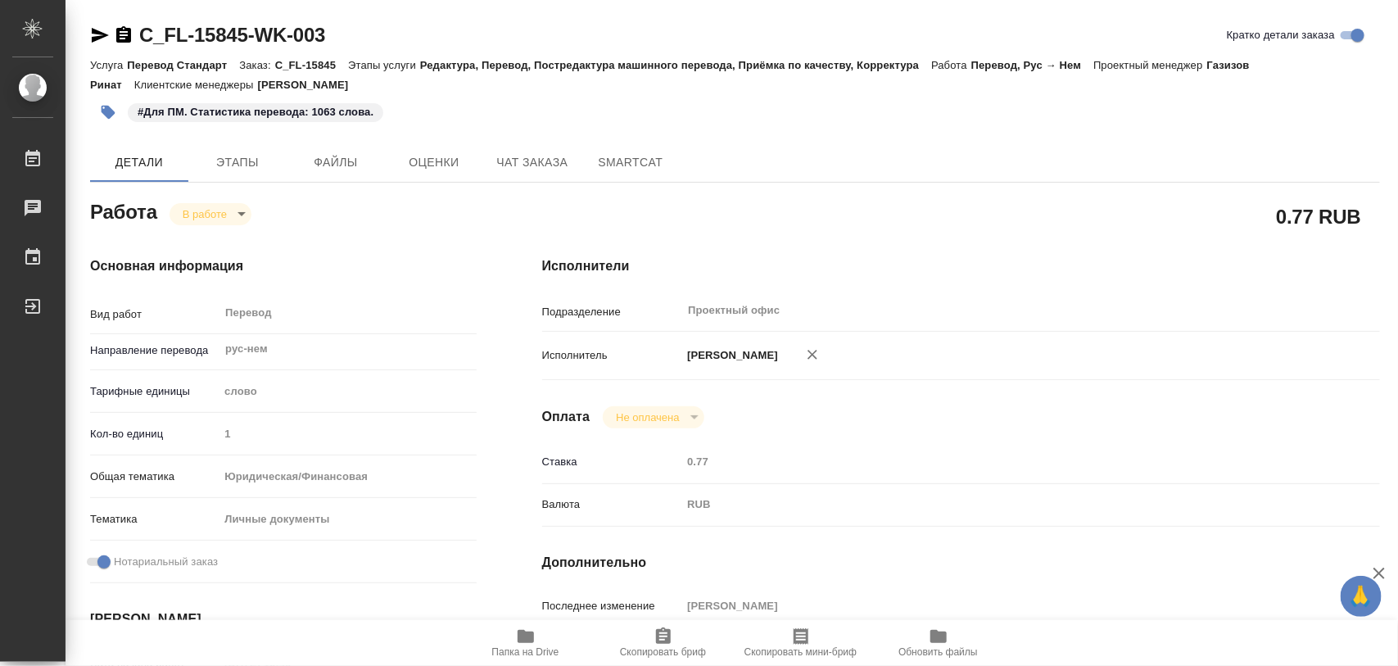
type input "Арсеньева Вера"
type input "/Clients/FL_C/Orders/C_FL-15845"
type textarea "x"
type textarea "нот"
type textarea "x"
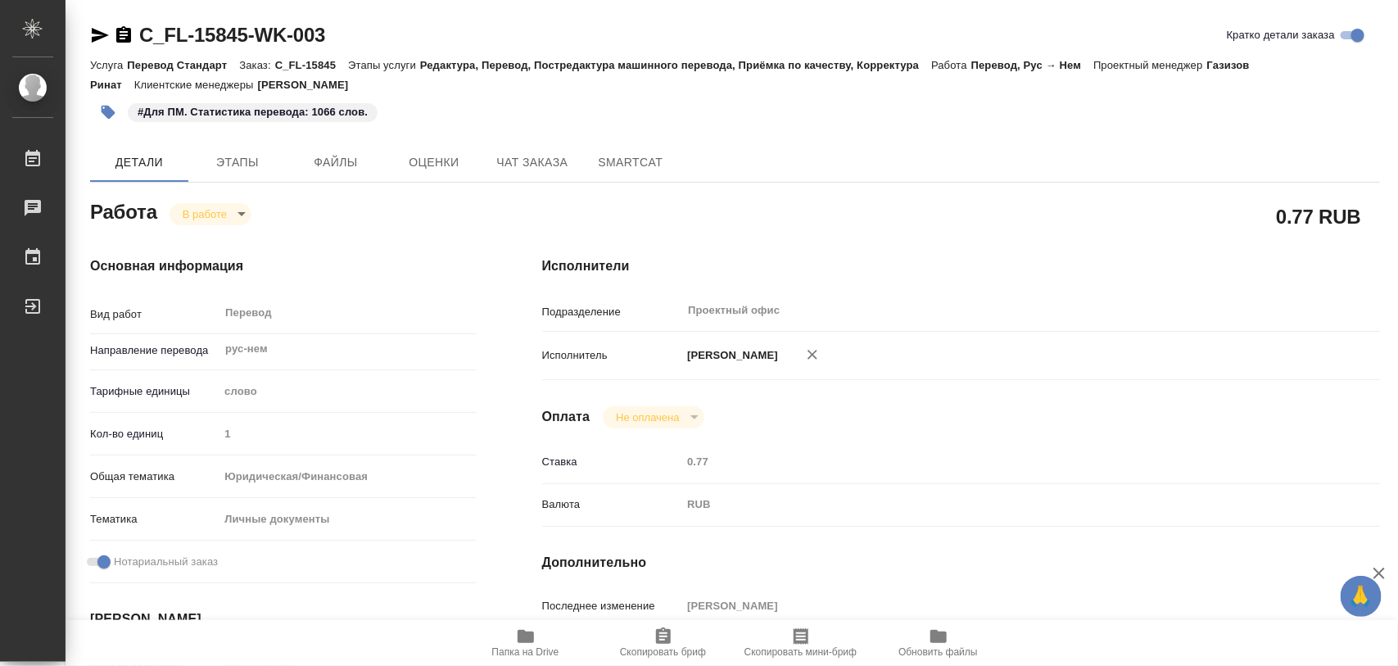
type textarea "x"
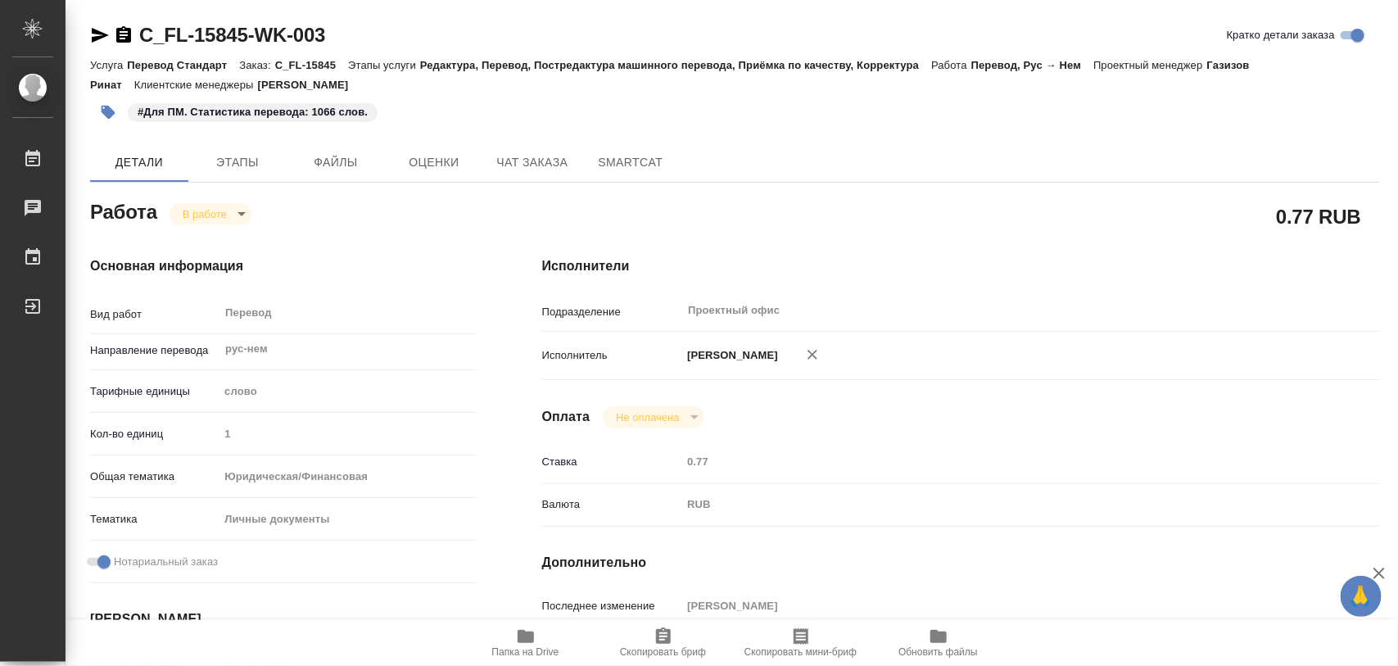
type textarea "x"
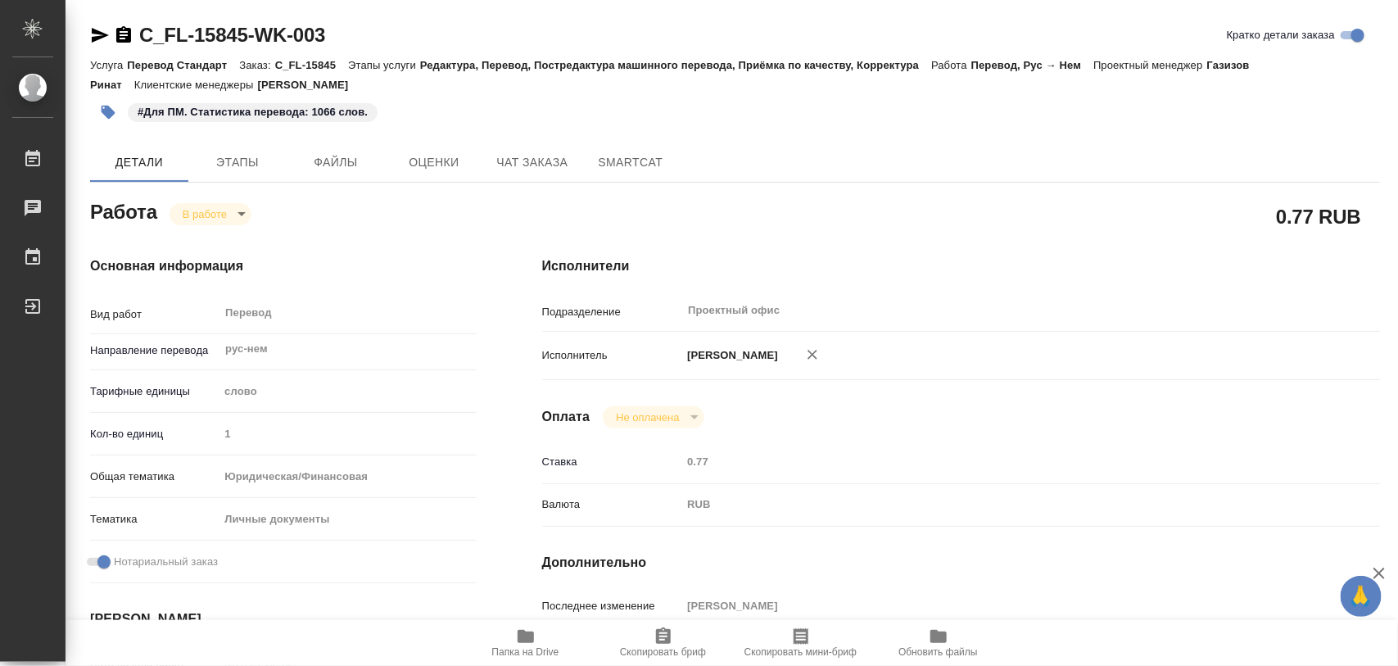
click at [235, 213] on body "🙏 .cls-1 fill:#fff; AWATERA Iglakov Maksim Работы 0 Чаты График Выйти C_FL-1584…" at bounding box center [699, 333] width 1398 height 666
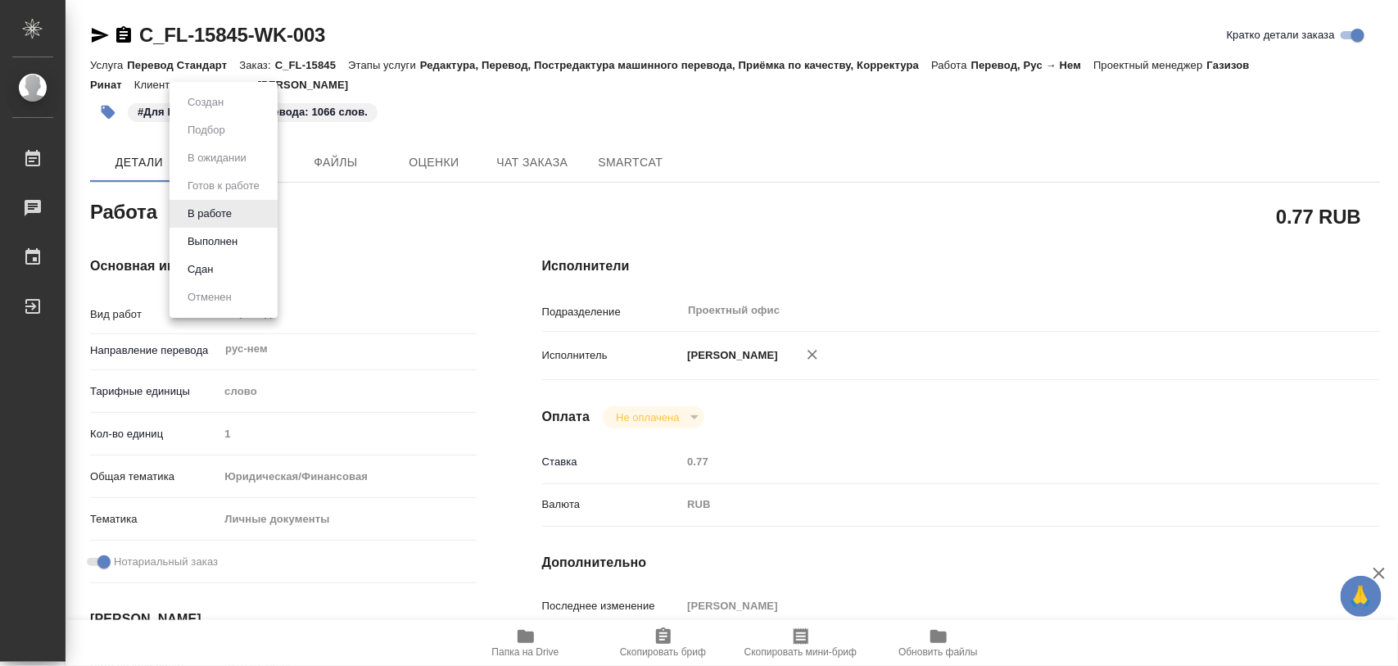
type textarea "x"
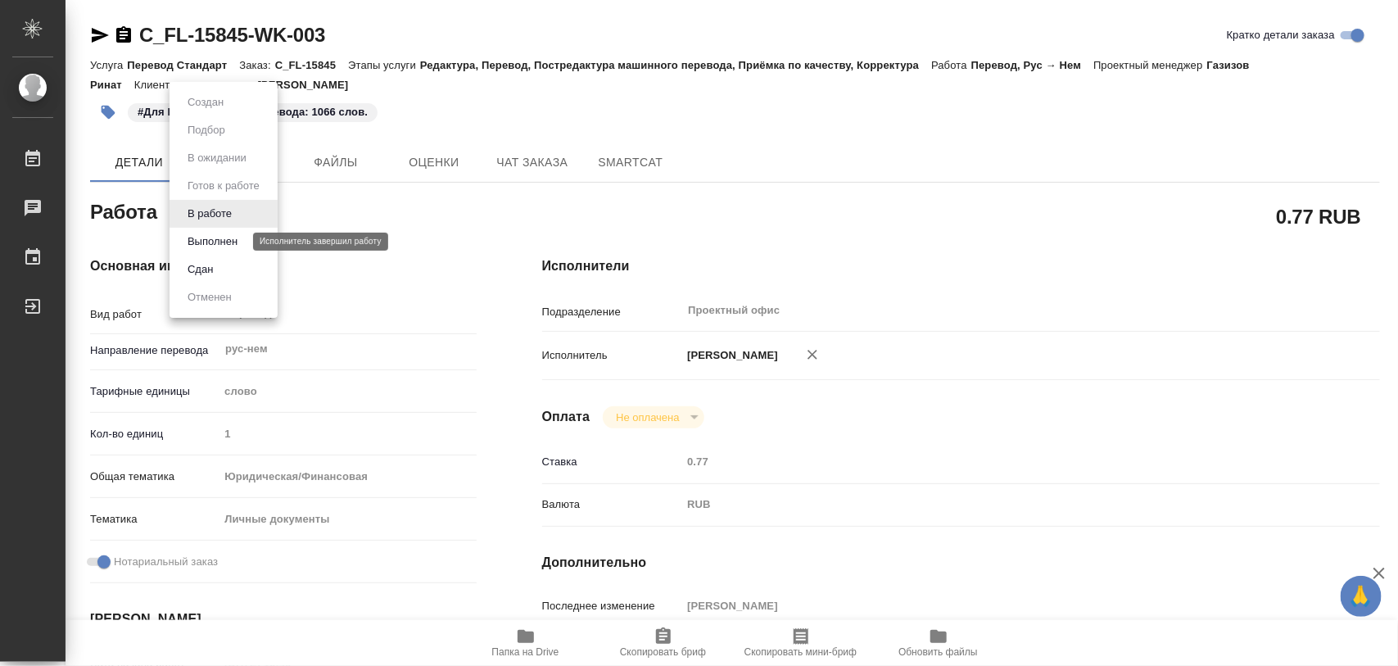
click at [228, 238] on button "Выполнен" at bounding box center [213, 242] width 60 height 18
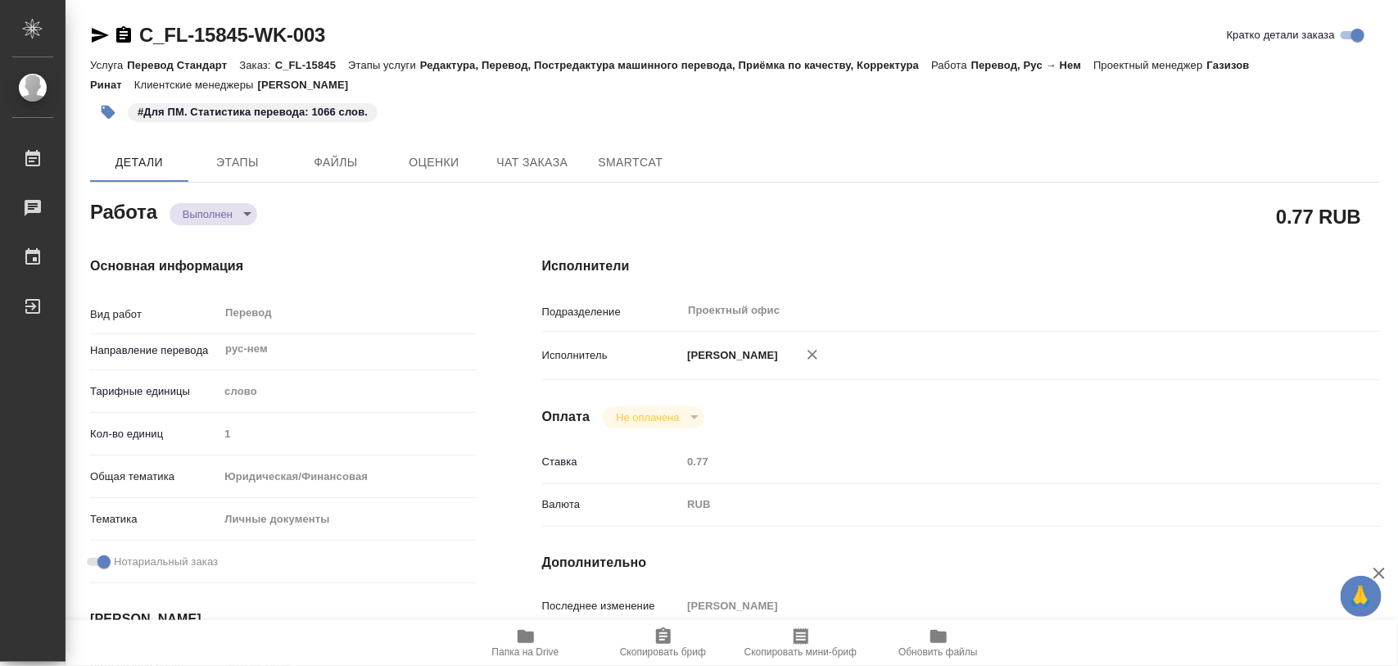
type textarea "x"
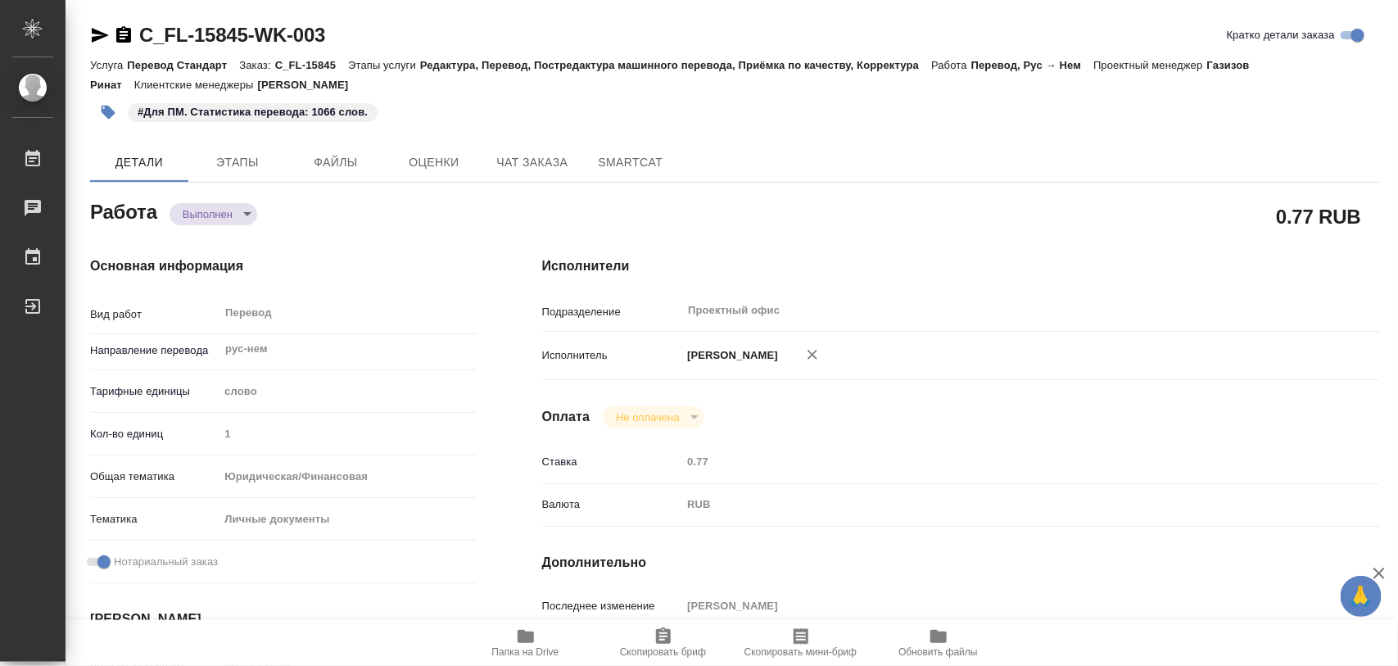
type textarea "x"
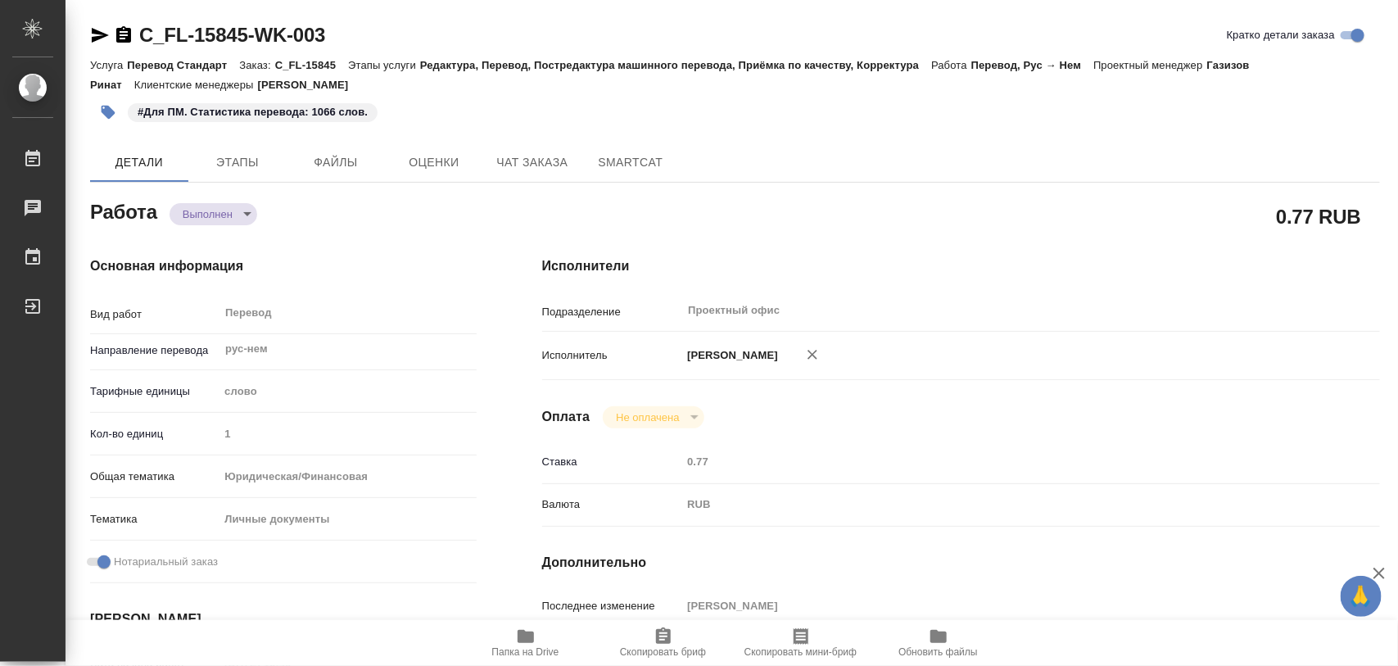
type textarea "x"
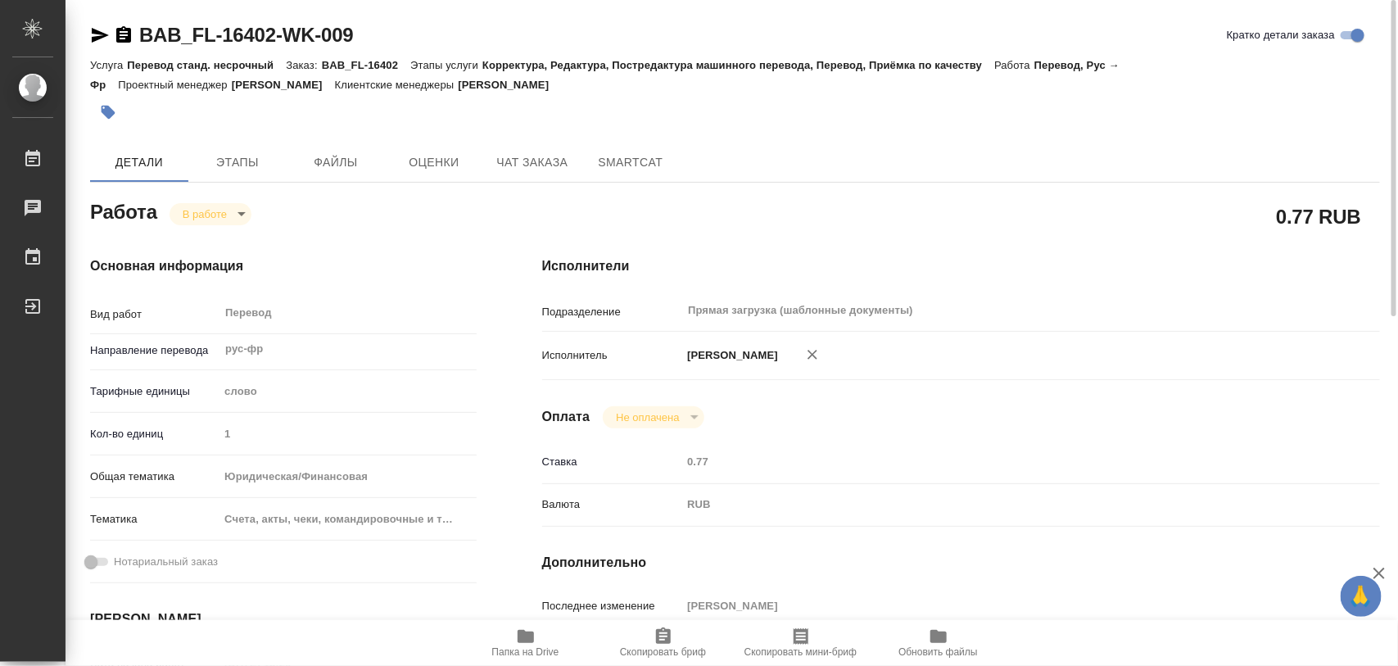
click at [524, 639] on icon "button" at bounding box center [526, 636] width 16 height 13
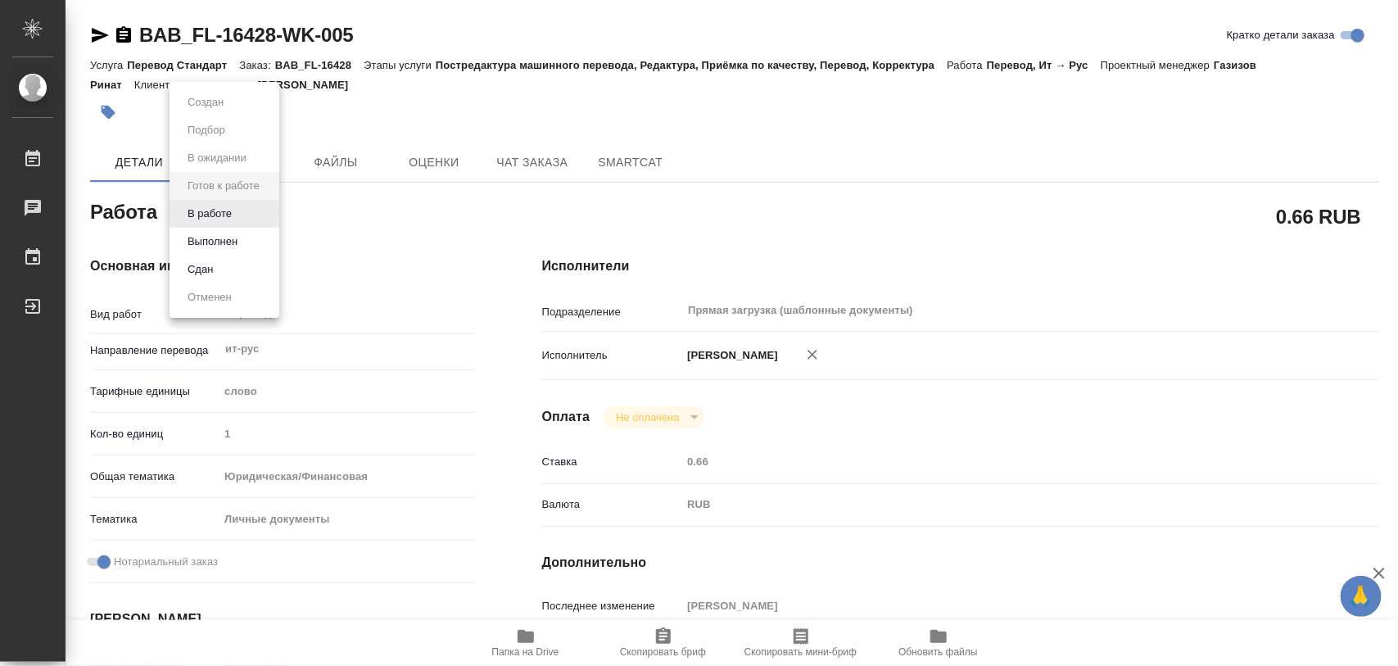
click at [273, 213] on body "🙏 .cls-1 fill:#fff; AWATERA Iglakov Maksim Работы 0 Чаты График Выйти BAB_FL-16…" at bounding box center [699, 333] width 1398 height 666
click at [229, 214] on button "В работе" at bounding box center [210, 214] width 54 height 18
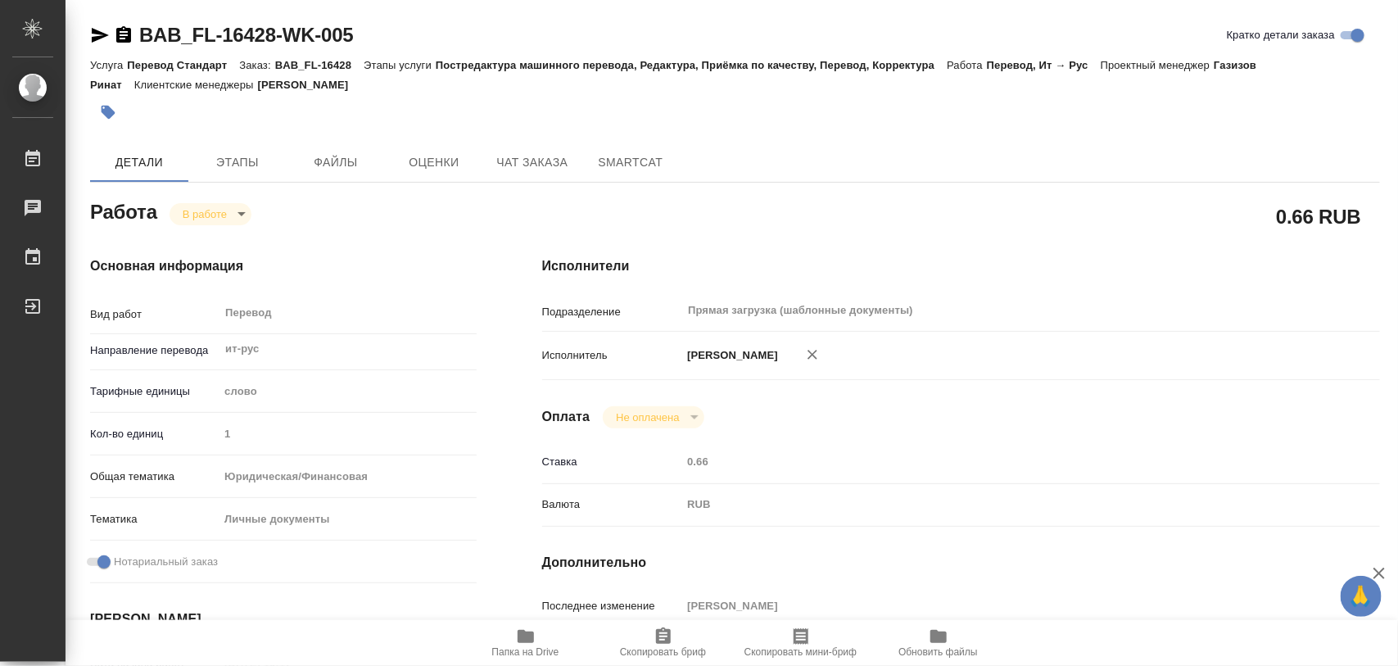
type textarea "x"
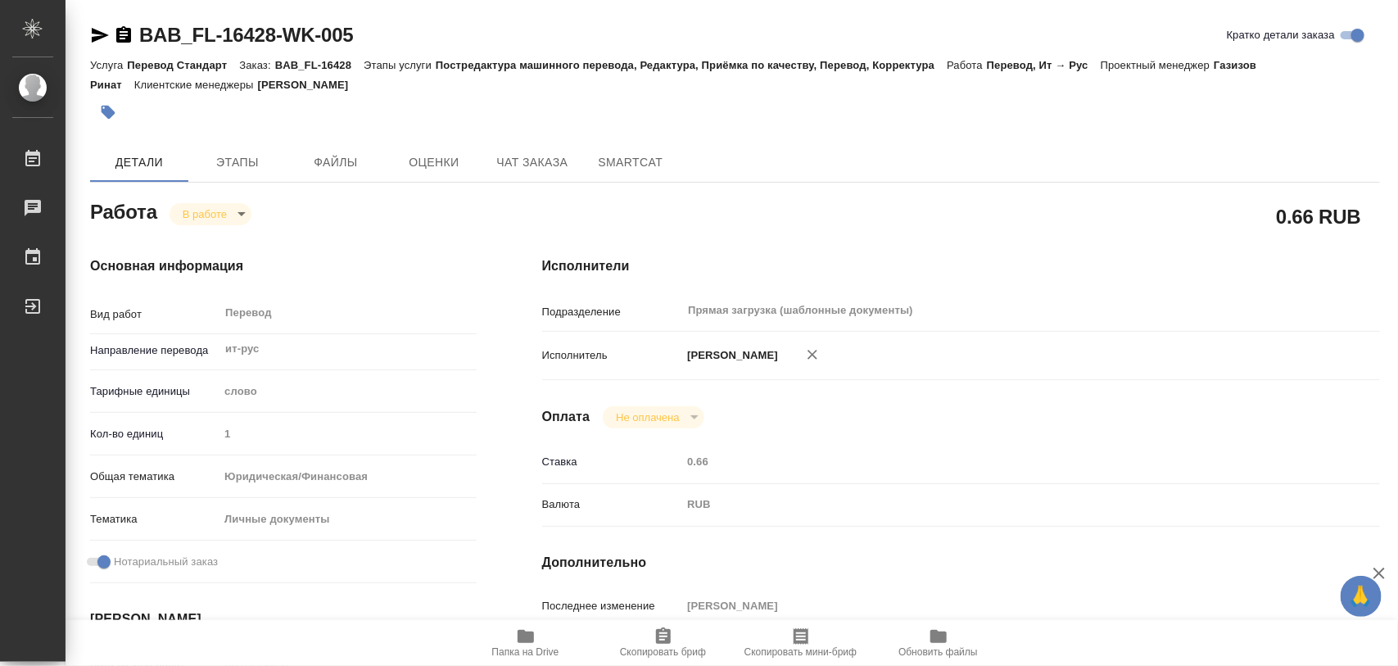
type textarea "x"
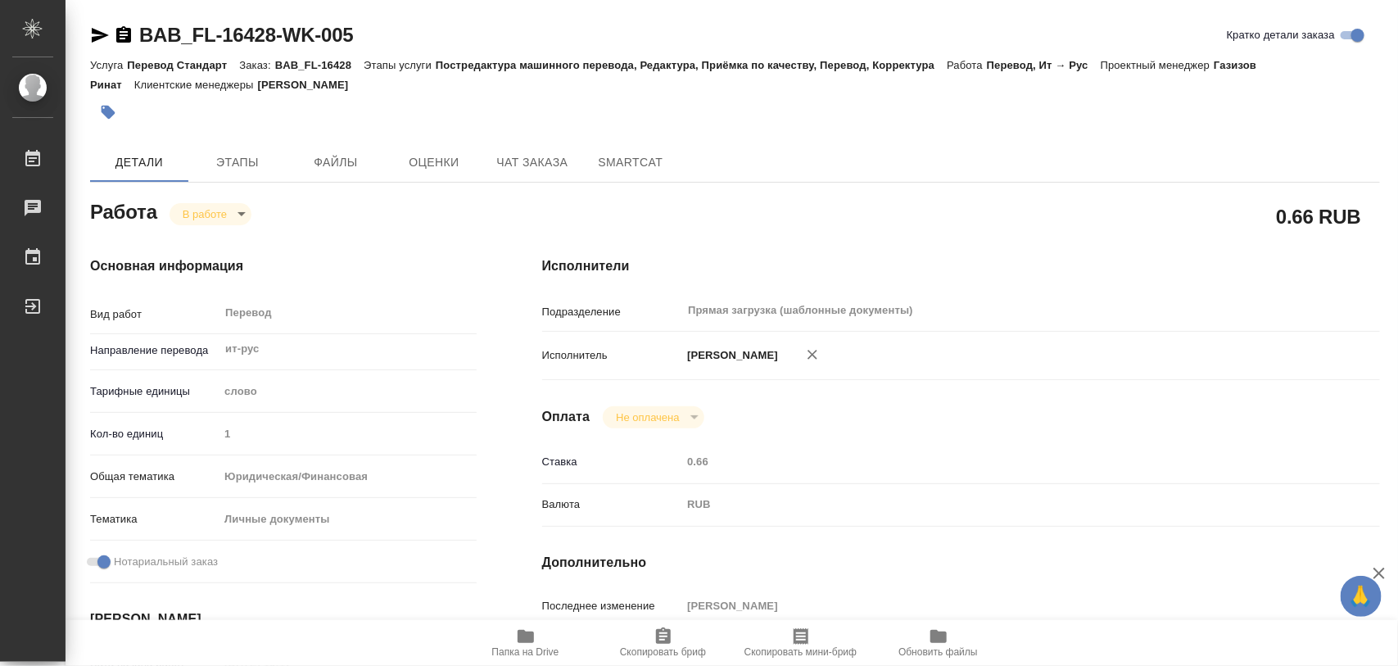
scroll to position [307, 0]
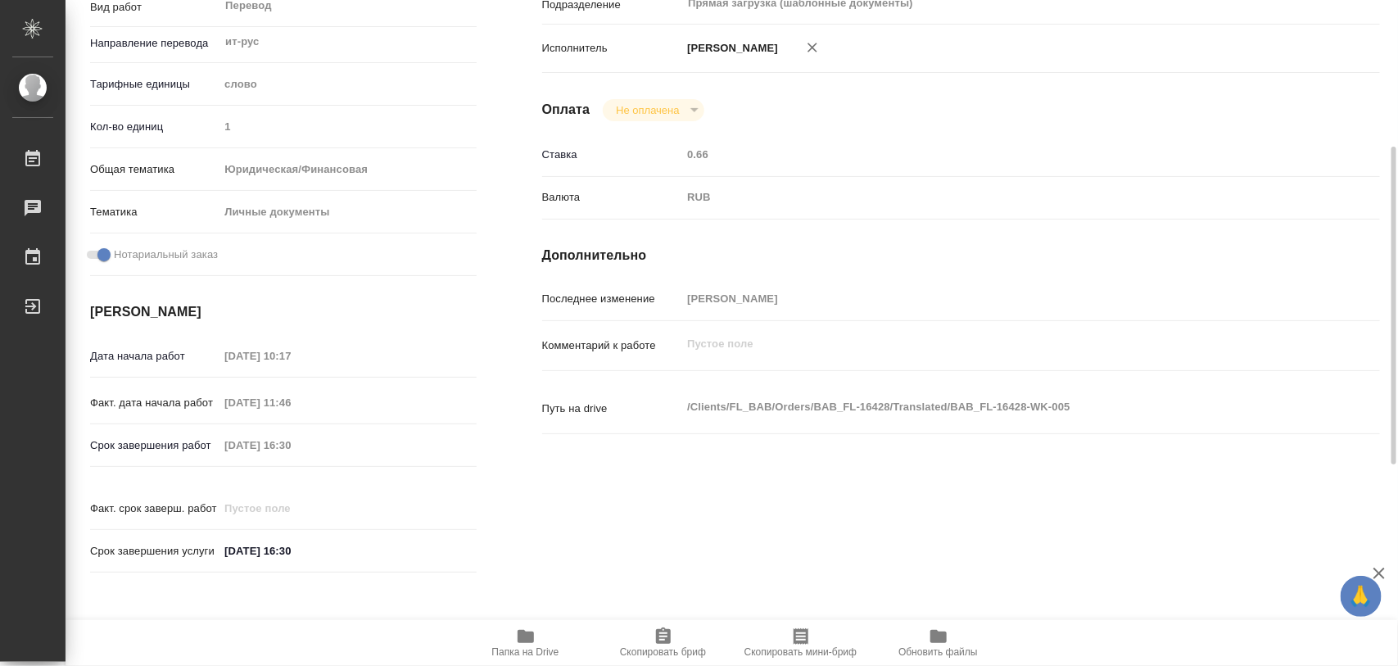
type textarea "x"
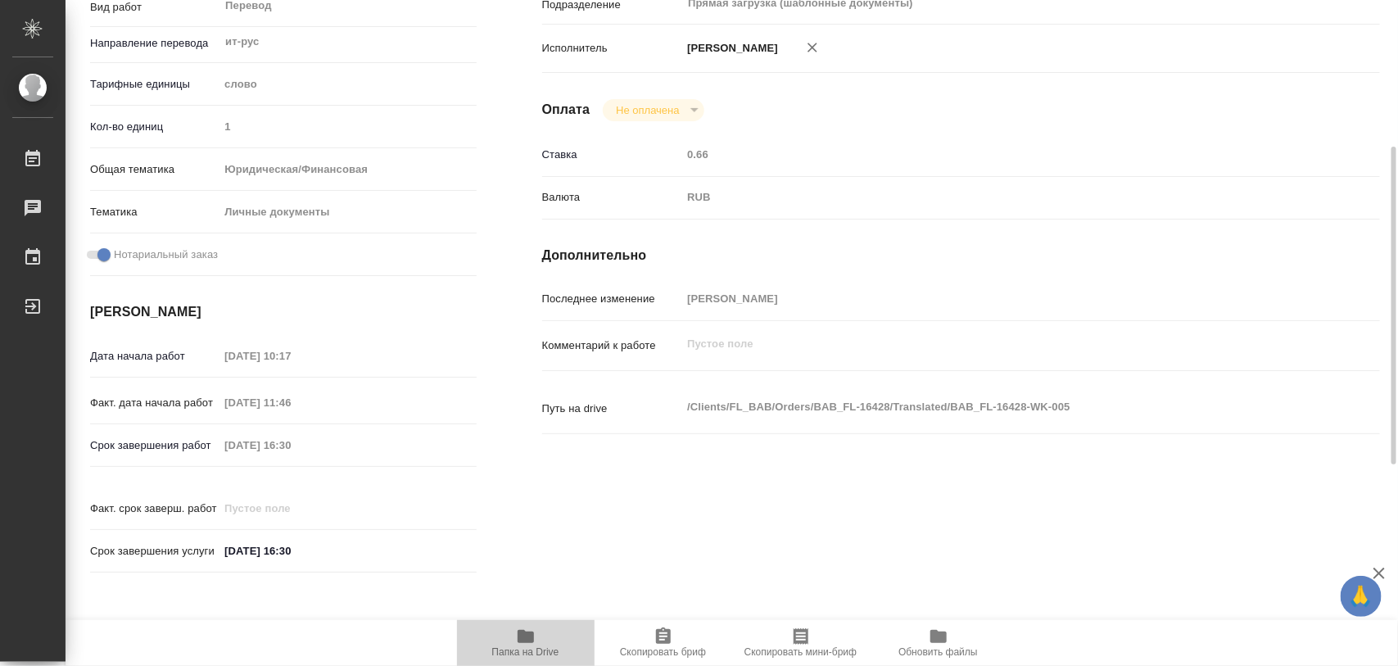
click at [539, 645] on span "Папка на Drive" at bounding box center [526, 642] width 118 height 31
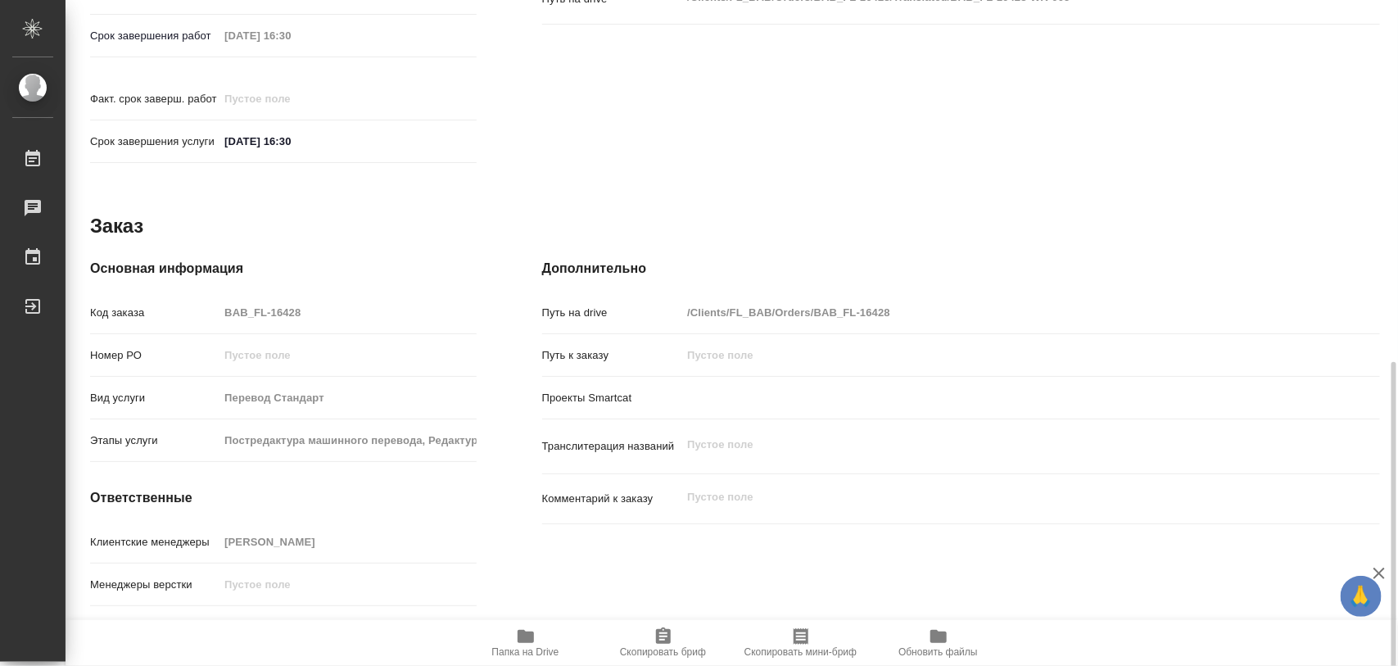
scroll to position [730, 0]
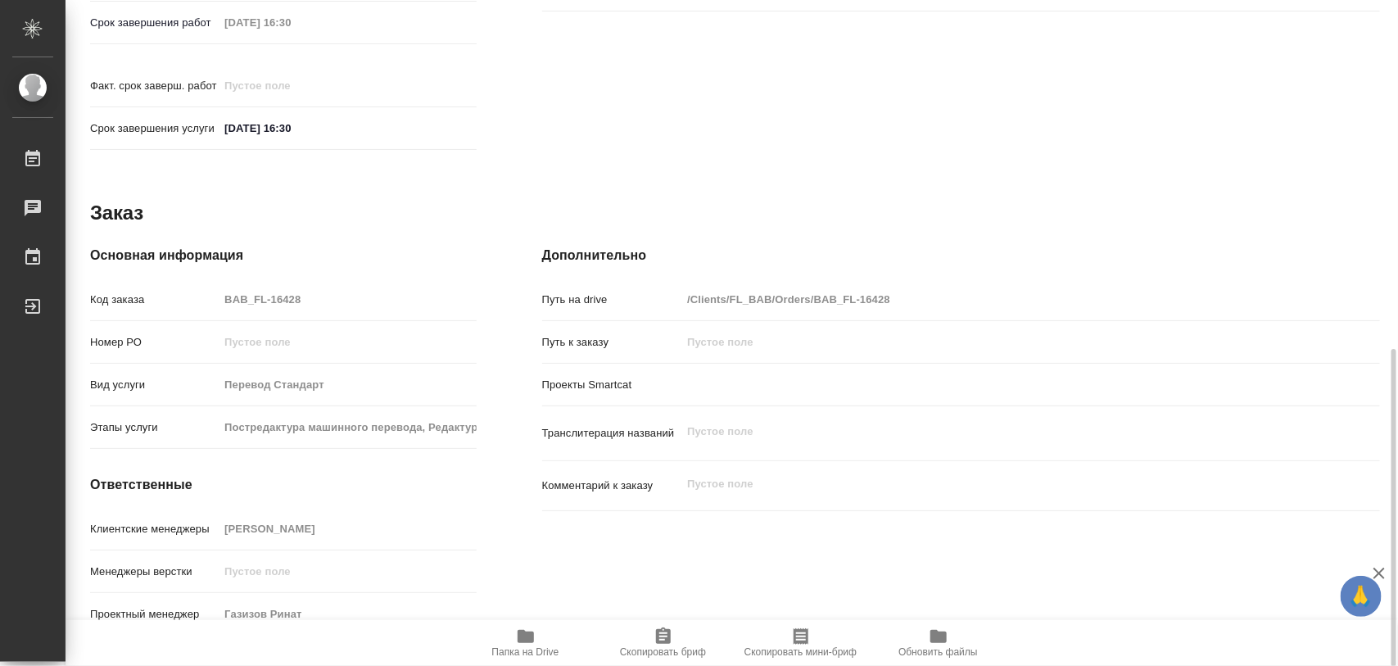
drag, startPoint x: 664, startPoint y: 636, endPoint x: 618, endPoint y: 224, distance: 415.3
click at [664, 636] on icon "button" at bounding box center [664, 637] width 20 height 20
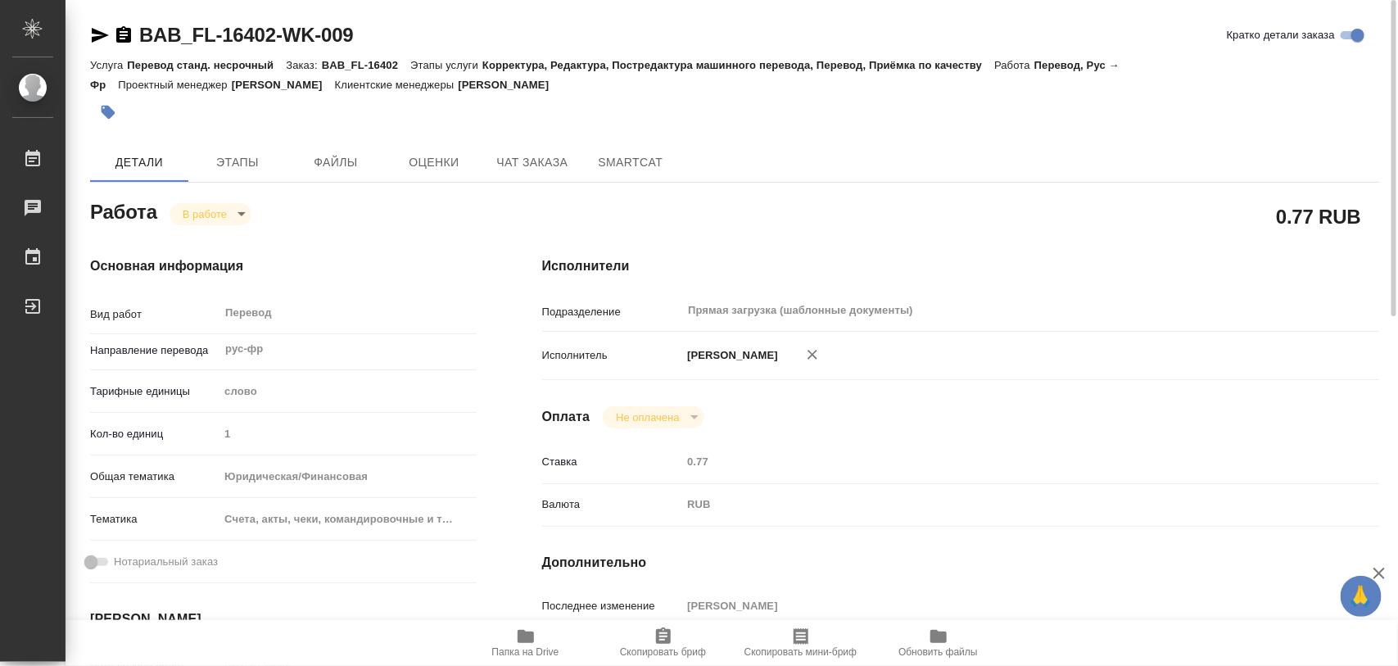
click at [111, 115] on icon "button" at bounding box center [109, 113] width 14 height 14
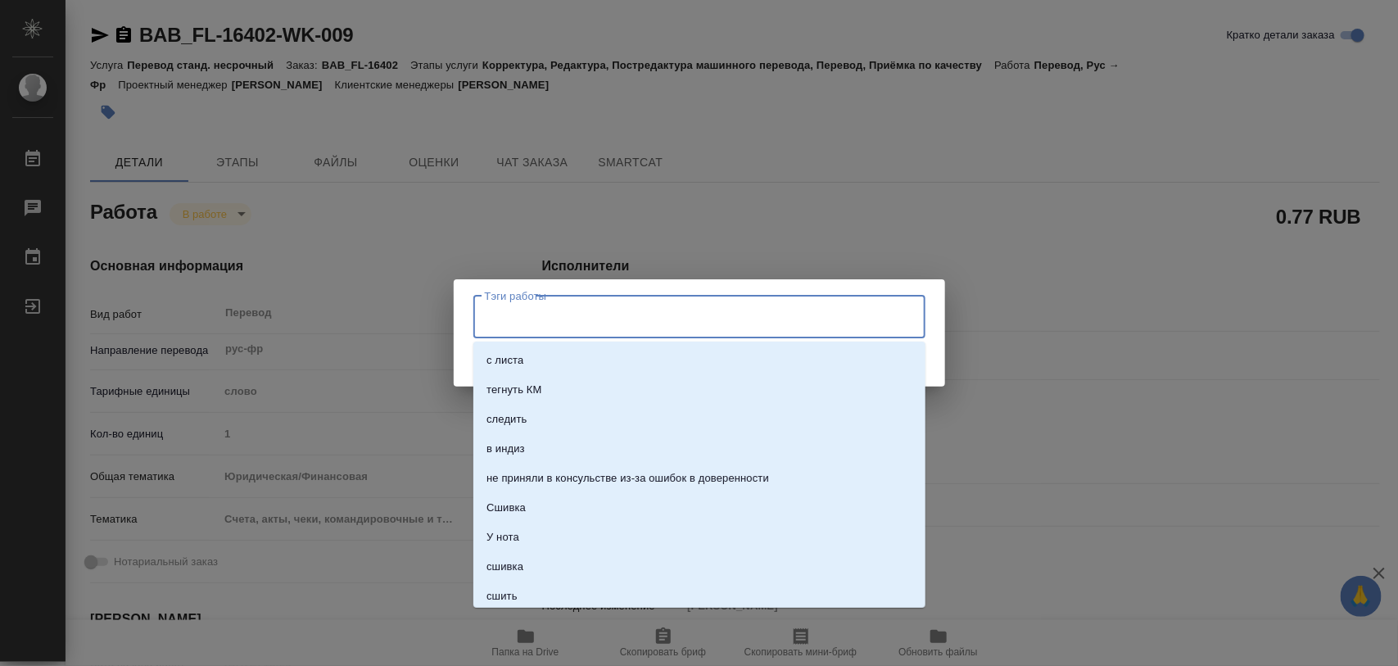
click at [656, 328] on input "Тэги работы" at bounding box center [684, 317] width 406 height 28
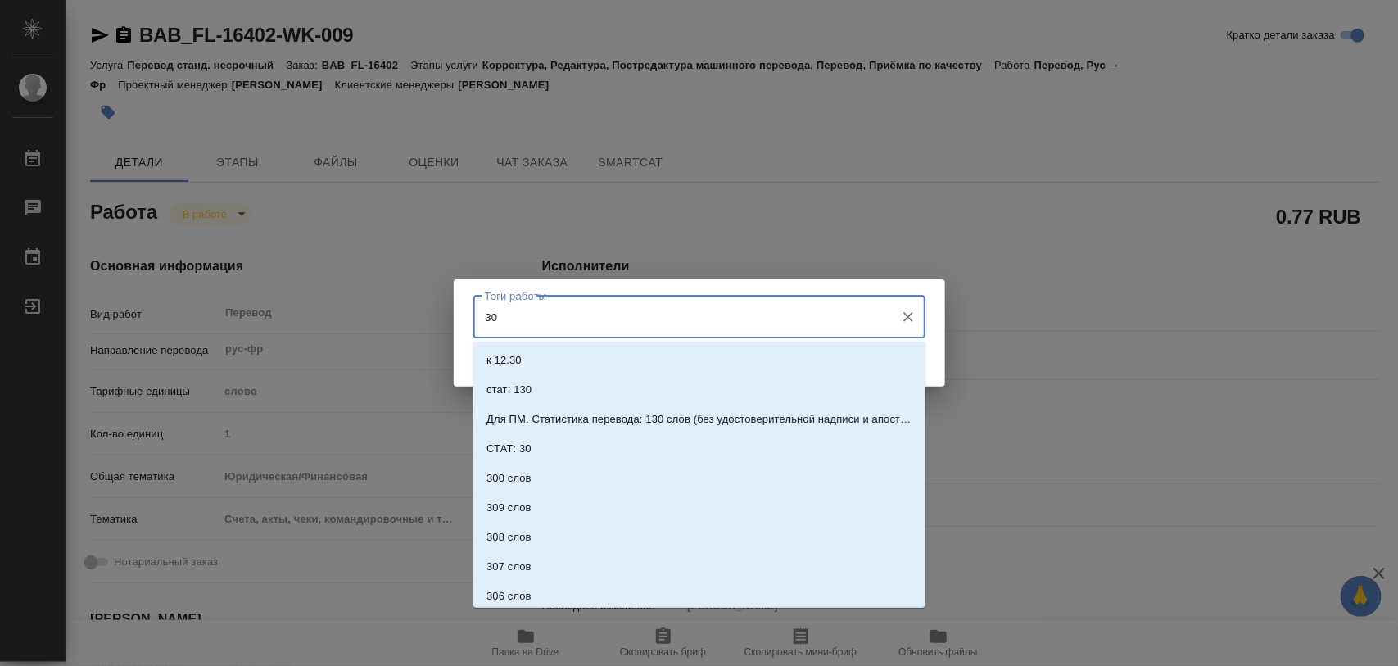
type input "300"
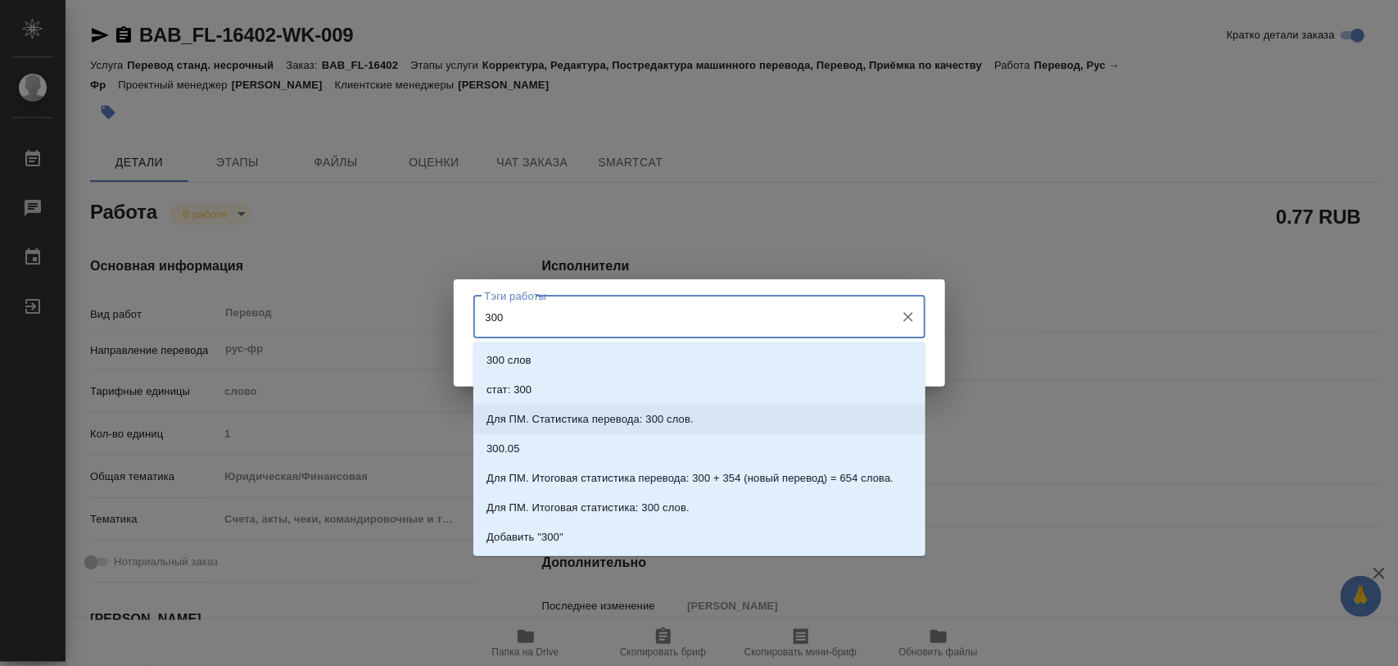
click at [592, 414] on p "Для ПМ. Статистика перевода: 300 слов." at bounding box center [589, 419] width 207 height 16
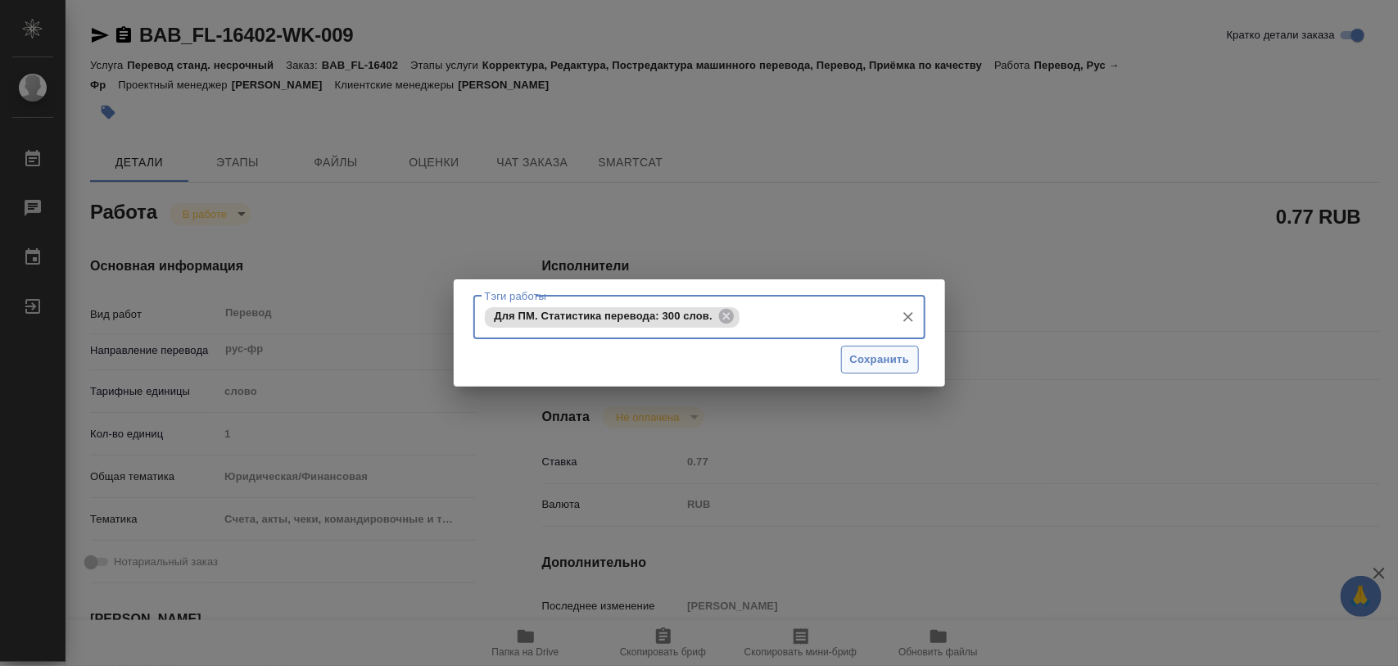
click at [882, 362] on span "Сохранить" at bounding box center [880, 360] width 60 height 19
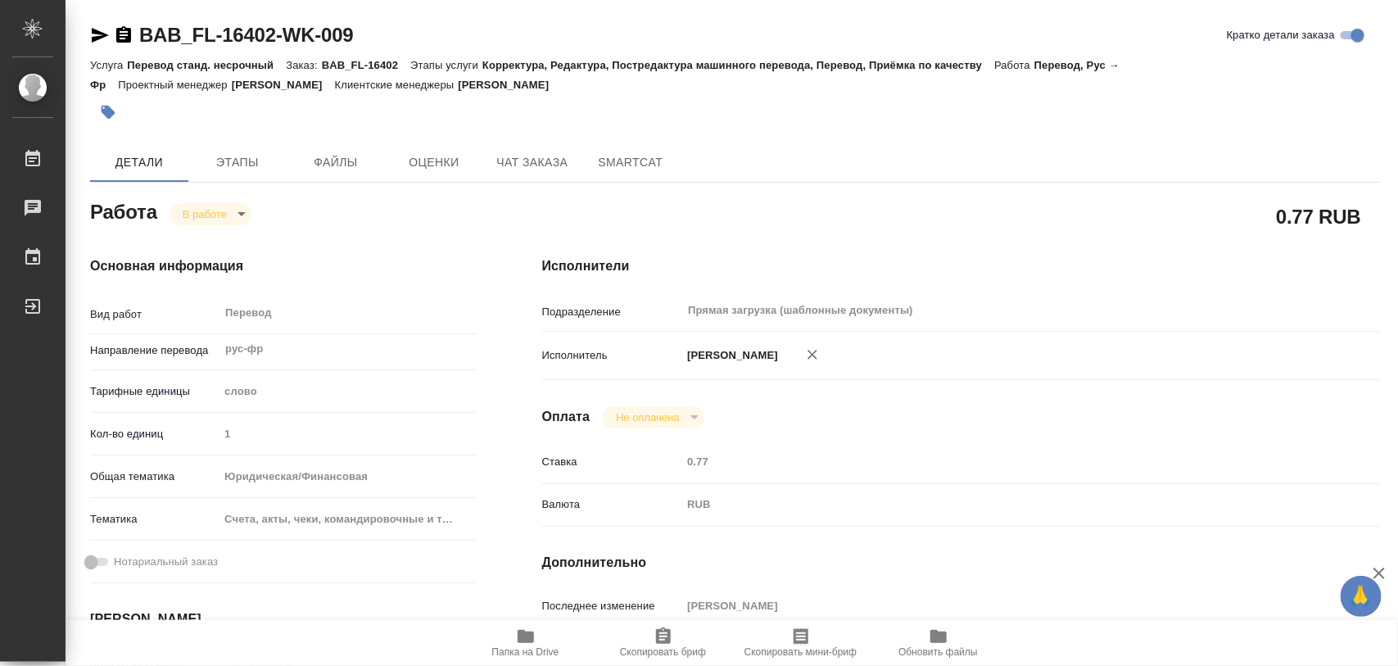
type input "inProgress"
type input "рус-фр"
type input "5a8b1489cc6b4906c91bfd90"
type input "1"
type input "yr-fn"
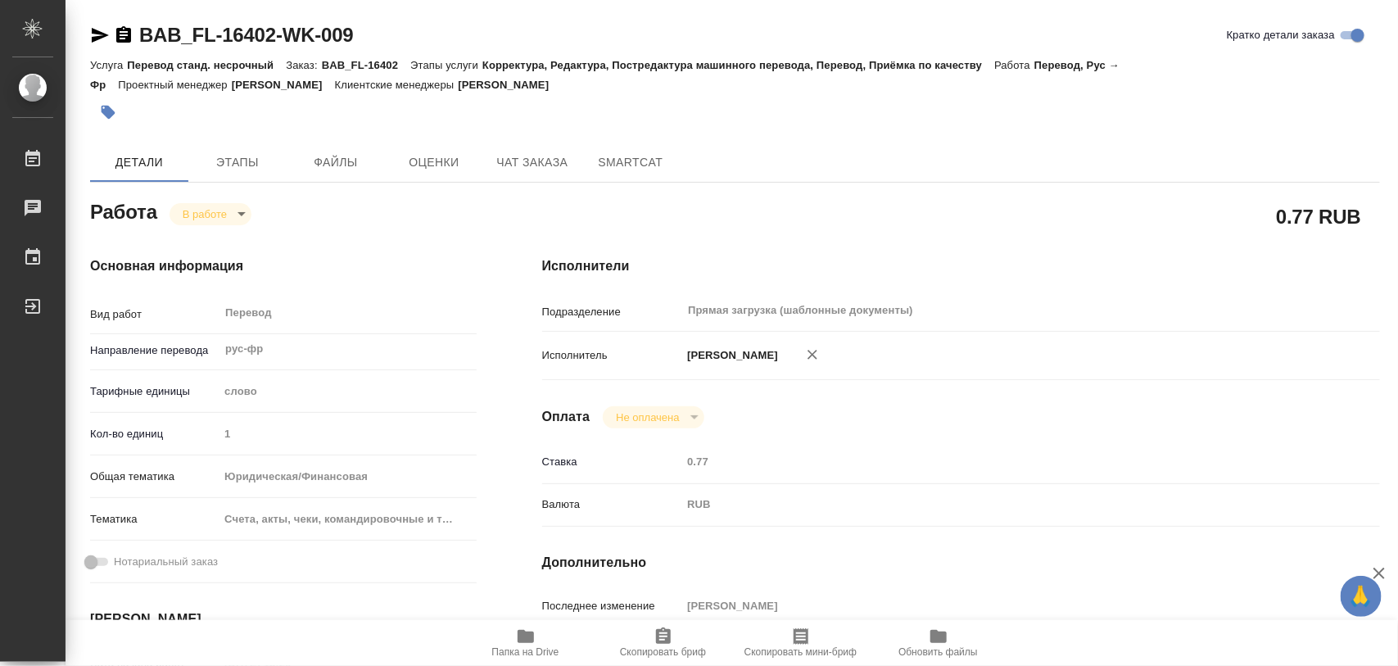
type input "5f647205b73bc97568ca66c0"
type input "[DATE] 13:29"
type input "[DATE] 12:27"
type input "[DATE] 14:30"
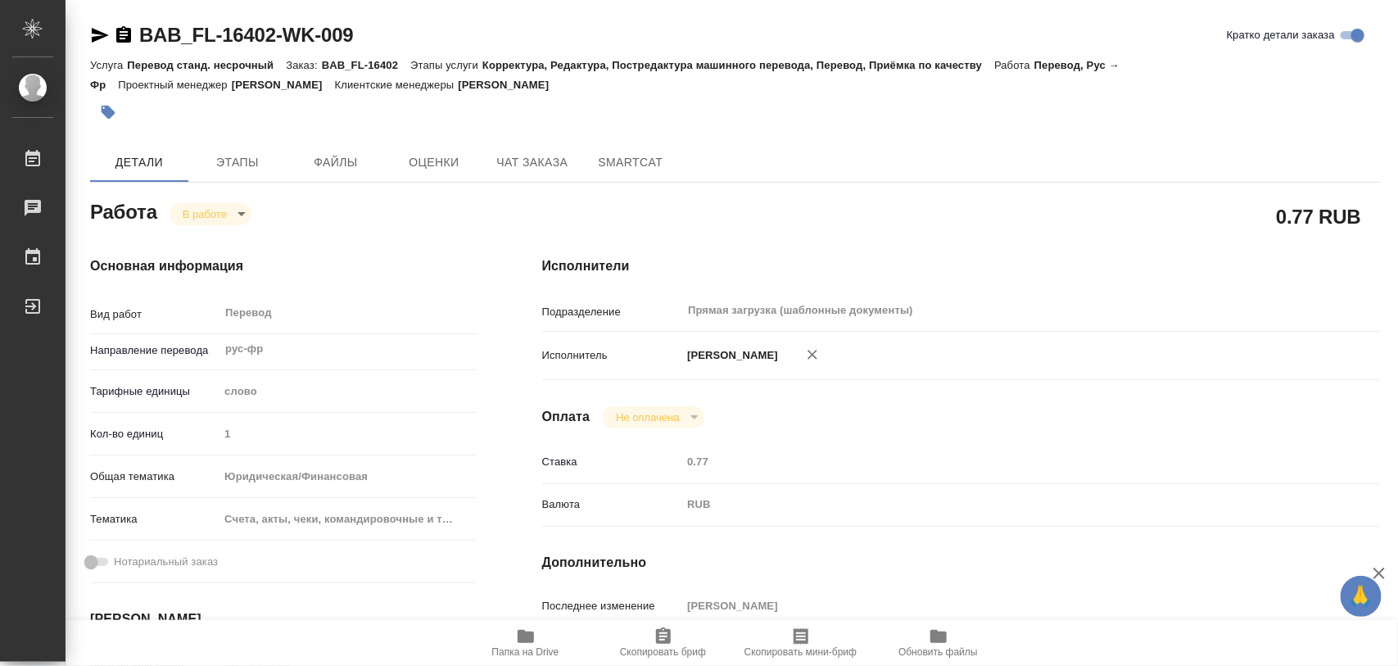
type input "Прямая загрузка (шаблонные документы)"
type input "notPayed"
type input "0.77"
type input "RUB"
type input "[PERSON_NAME]"
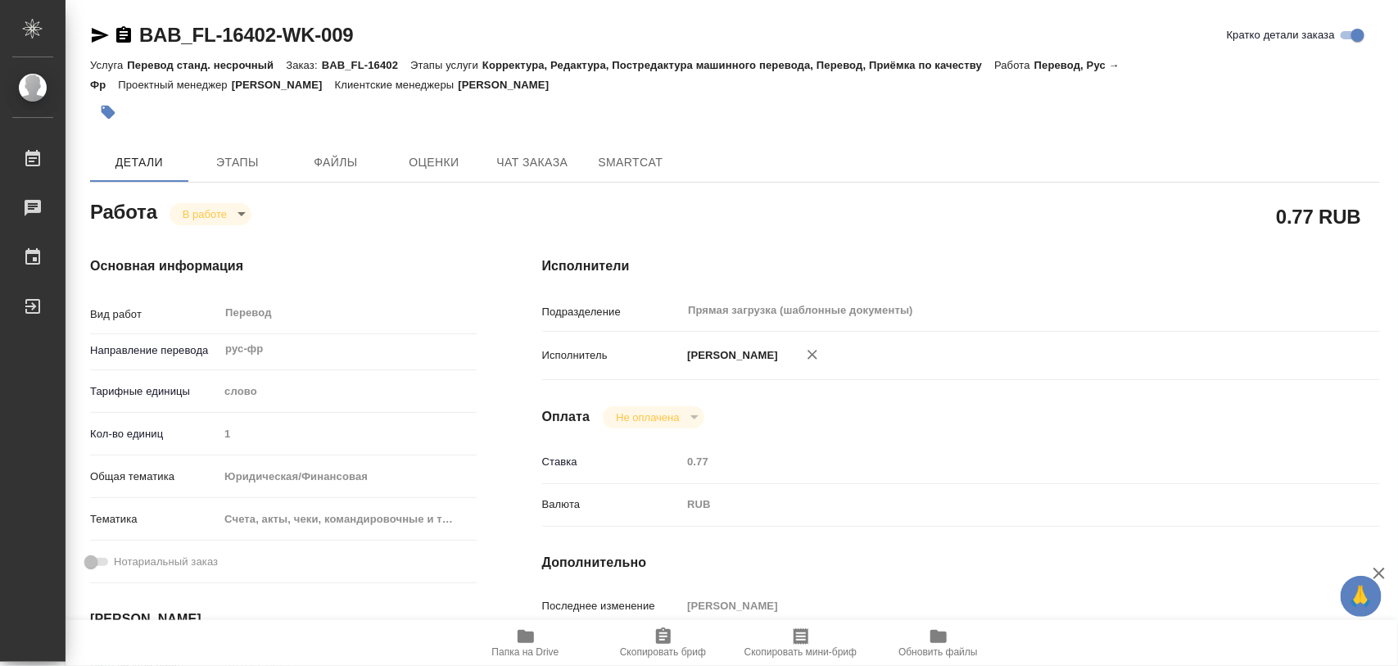
type input "BAB_FL-16402"
type input "Перевод станд. несрочный"
type input "Корректура, Редактура, Постредактура машинного перевода, Перевод, Приёмка по ка…"
type input "[PERSON_NAME]"
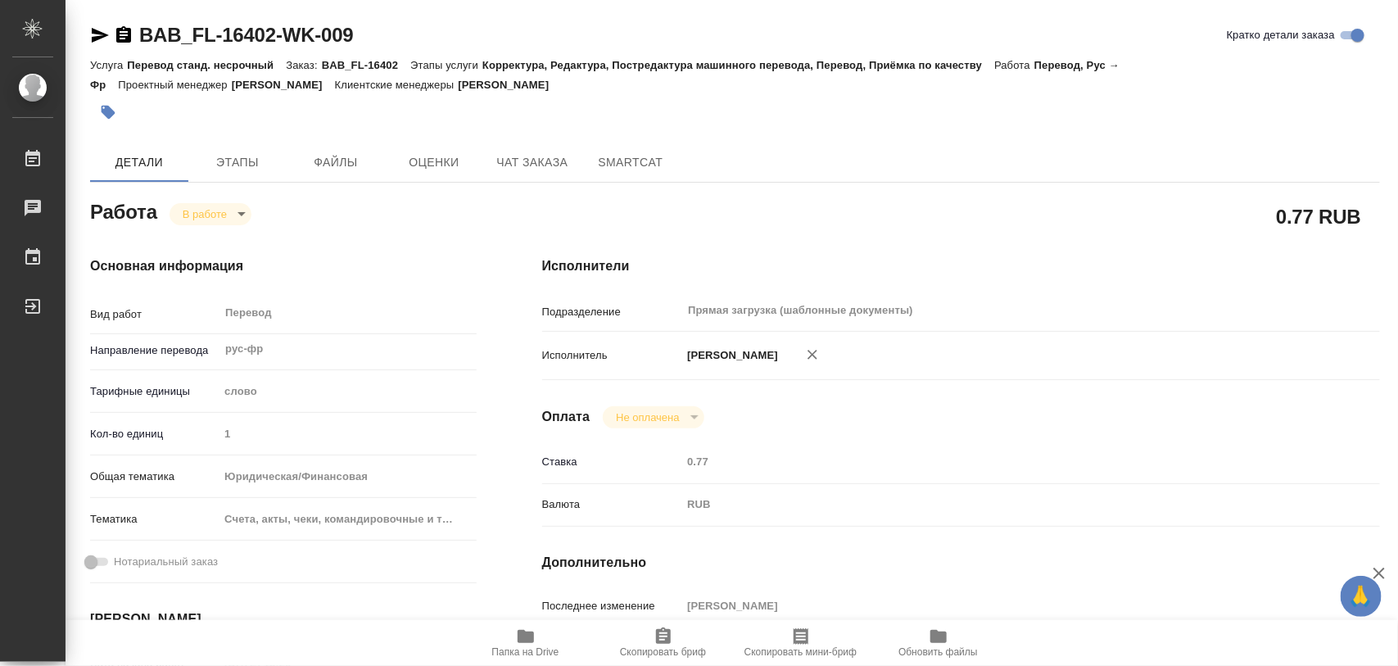
type input "/Clients/FL_BAB/Orders/BAB_FL-16402"
